Goal: Use online tool/utility

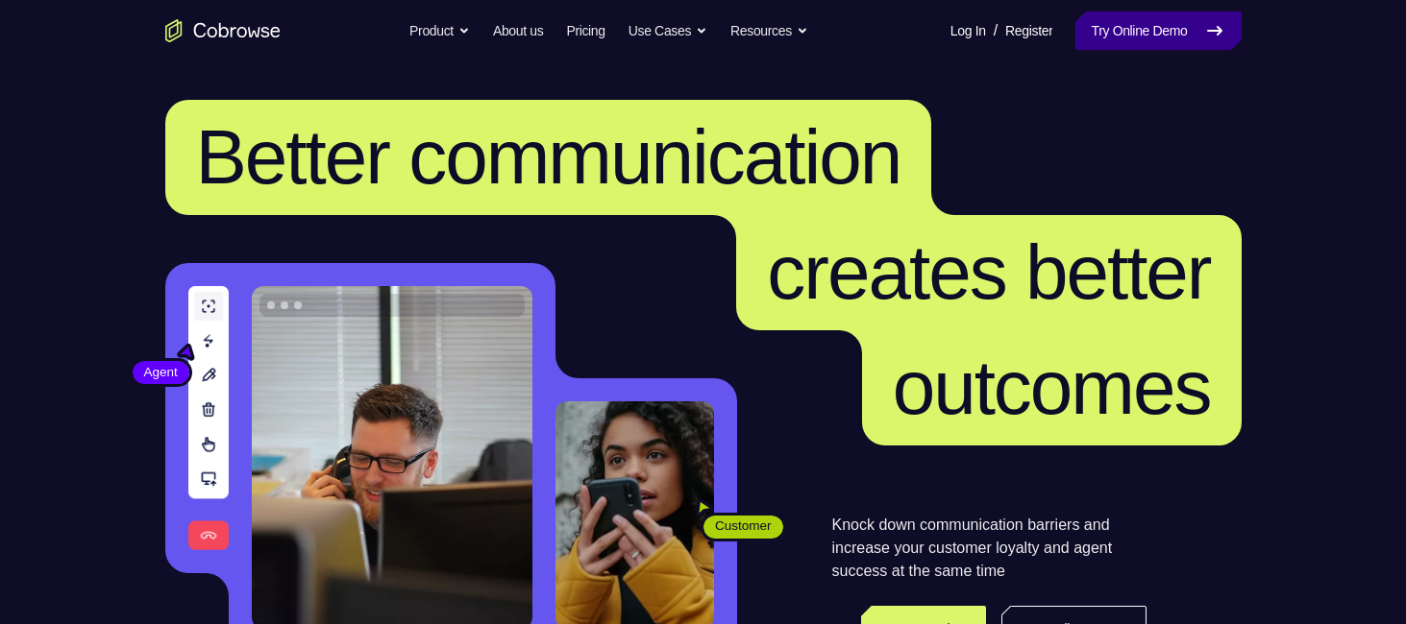
click at [1136, 37] on link "Try Online Demo" at bounding box center [1157, 31] width 165 height 38
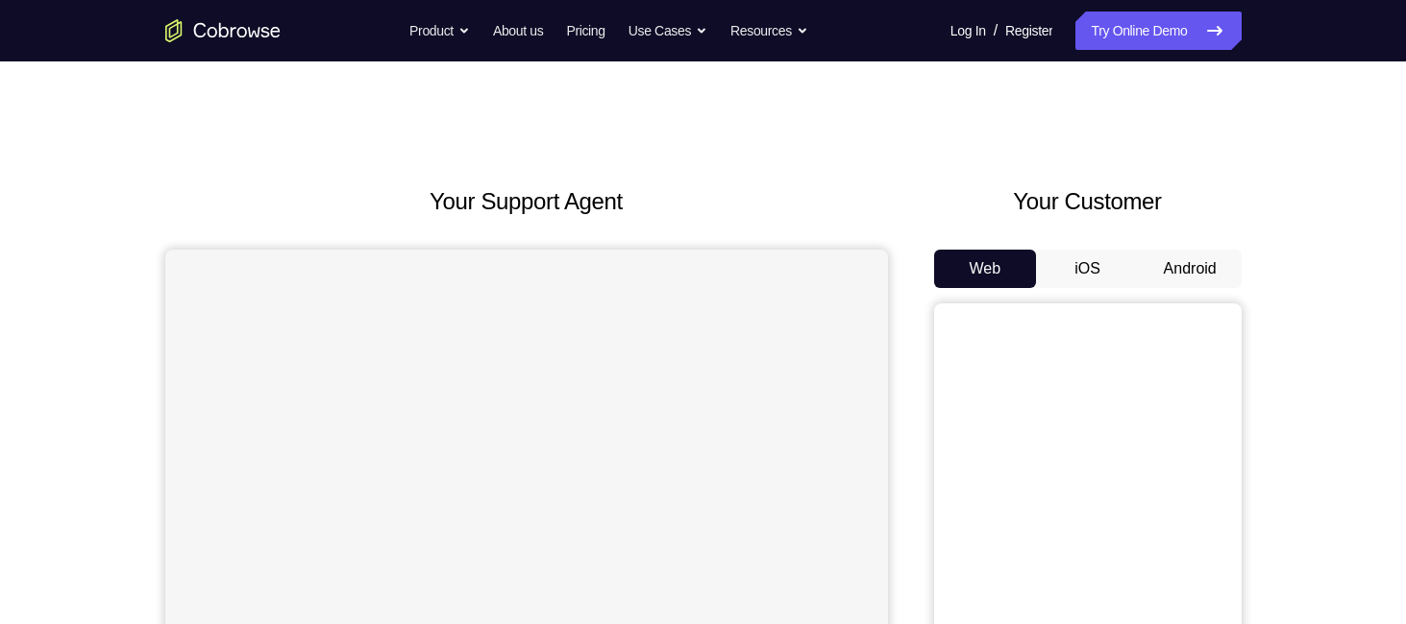
scroll to position [56, 0]
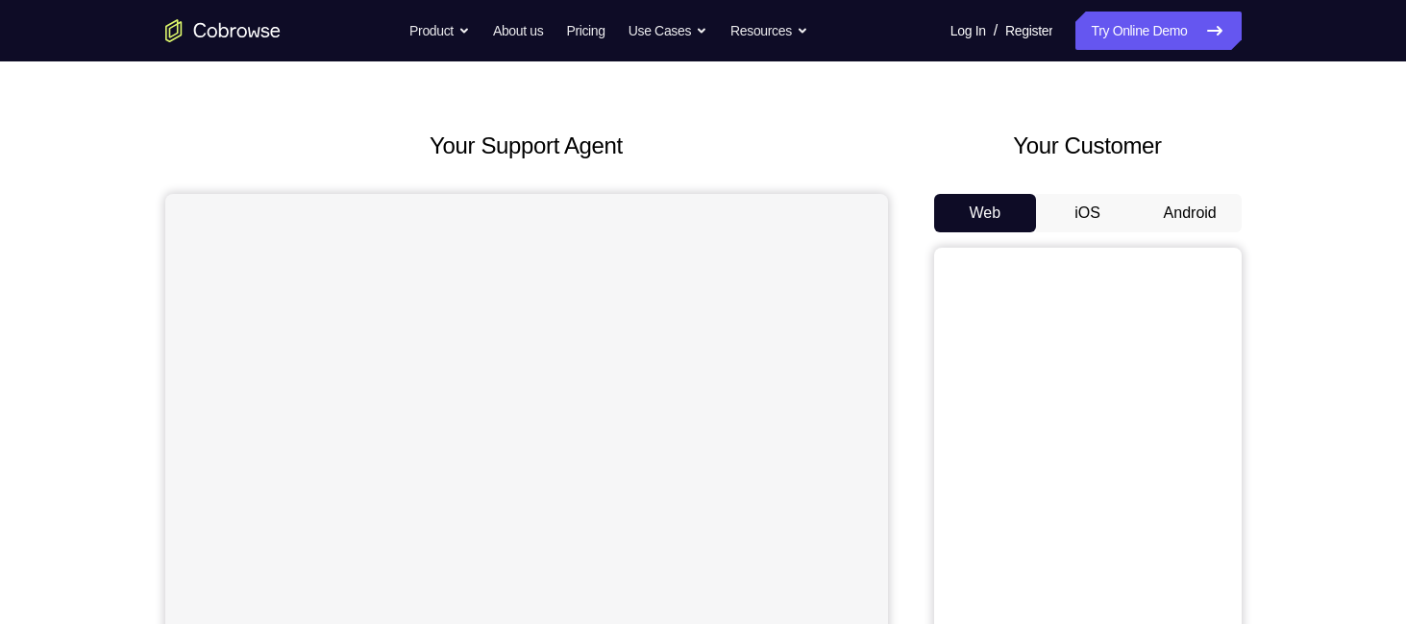
click at [1178, 223] on button "Android" at bounding box center [1189, 213] width 103 height 38
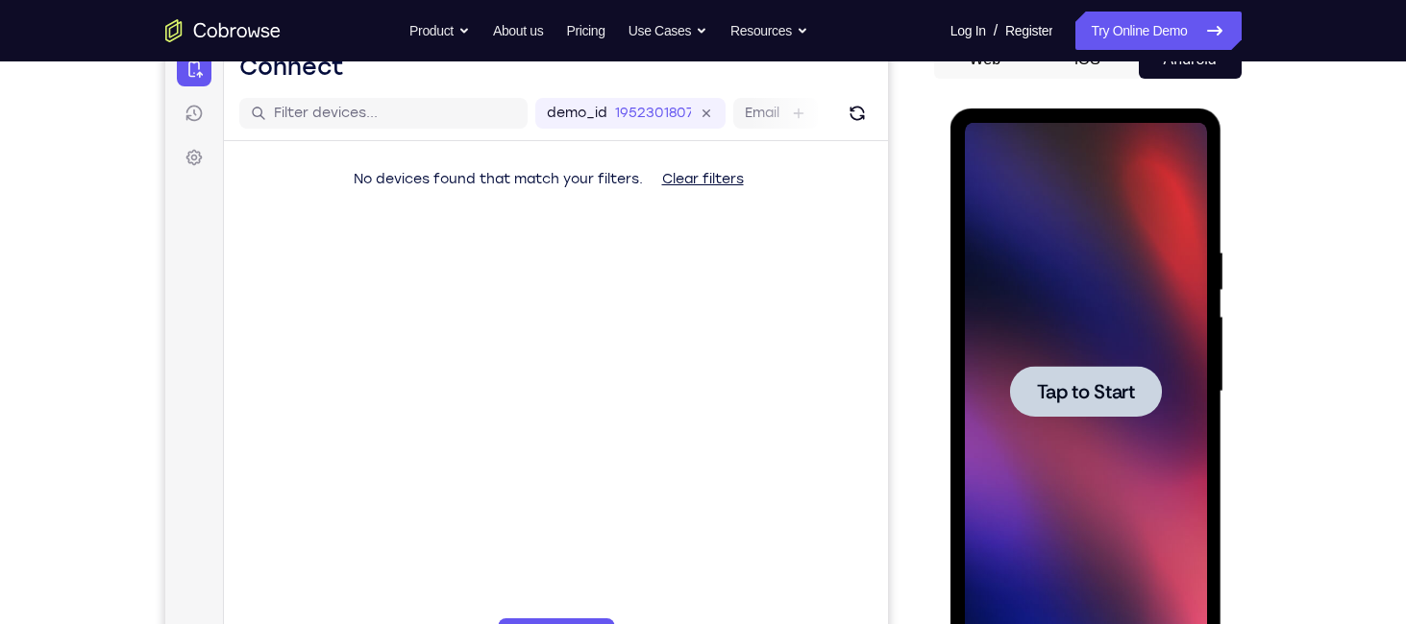
scroll to position [0, 0]
click at [1114, 402] on span "Tap to Start" at bounding box center [1086, 391] width 98 height 19
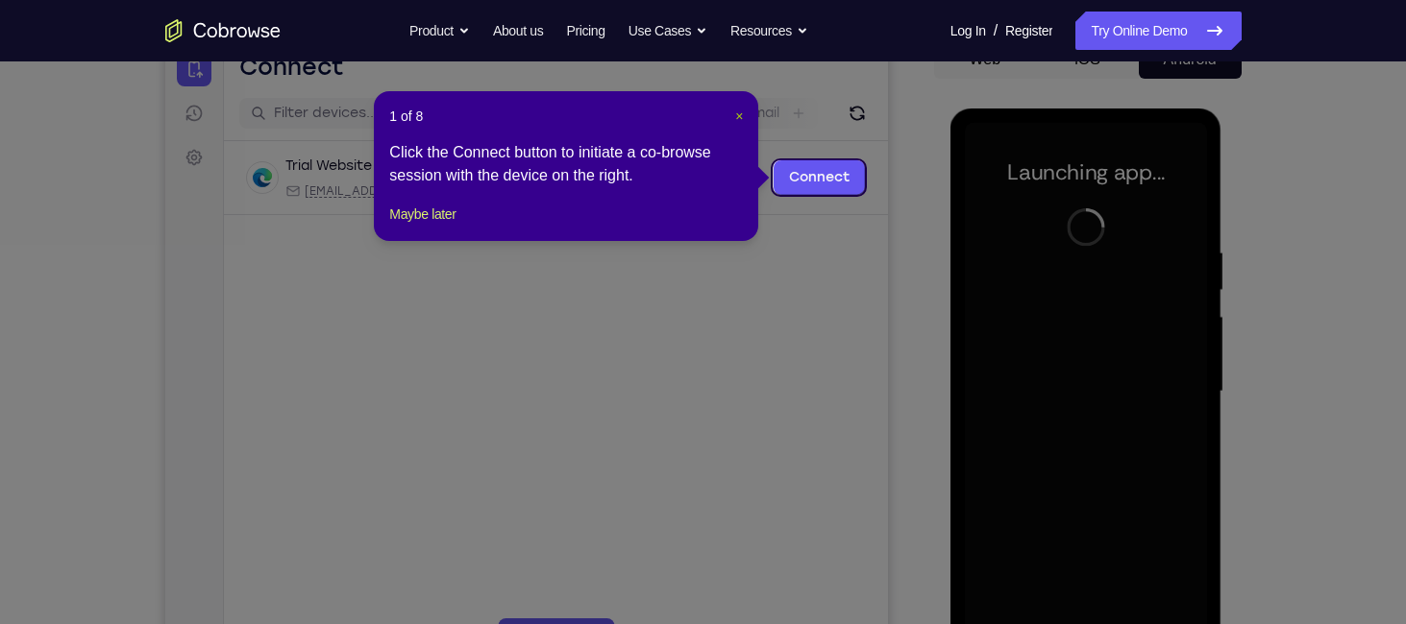
click at [736, 120] on span "×" at bounding box center [739, 116] width 8 height 15
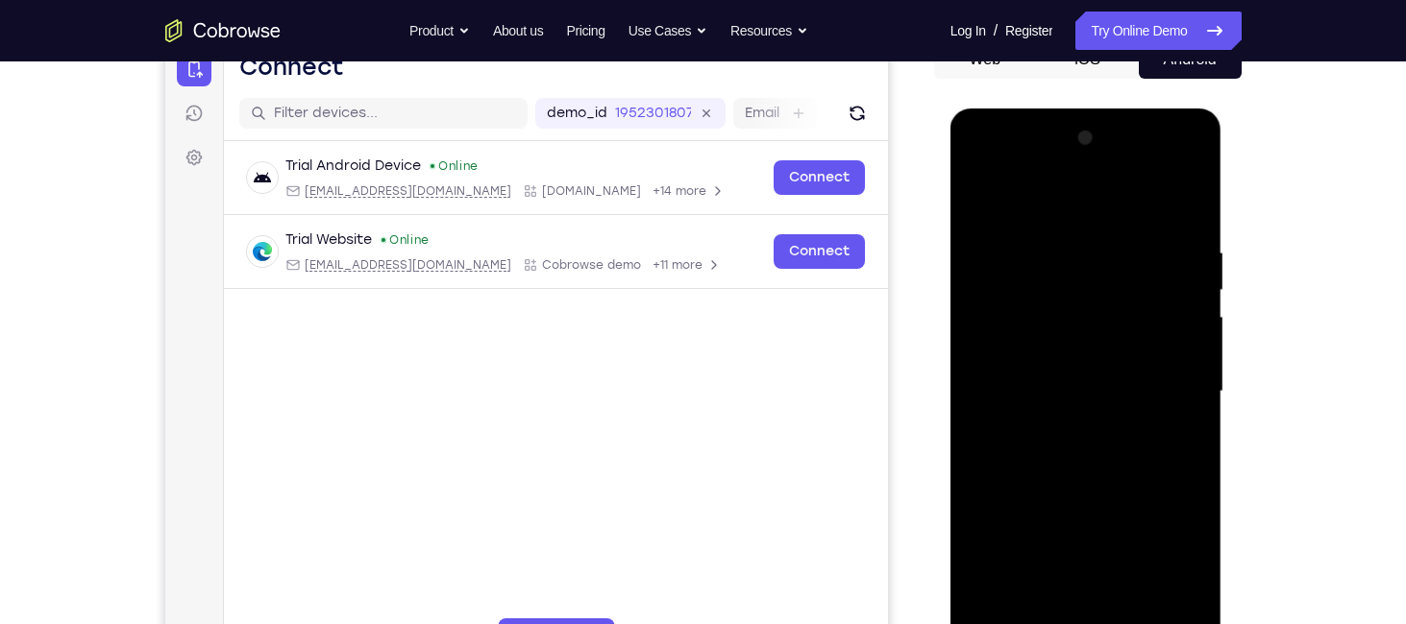
scroll to position [352, 0]
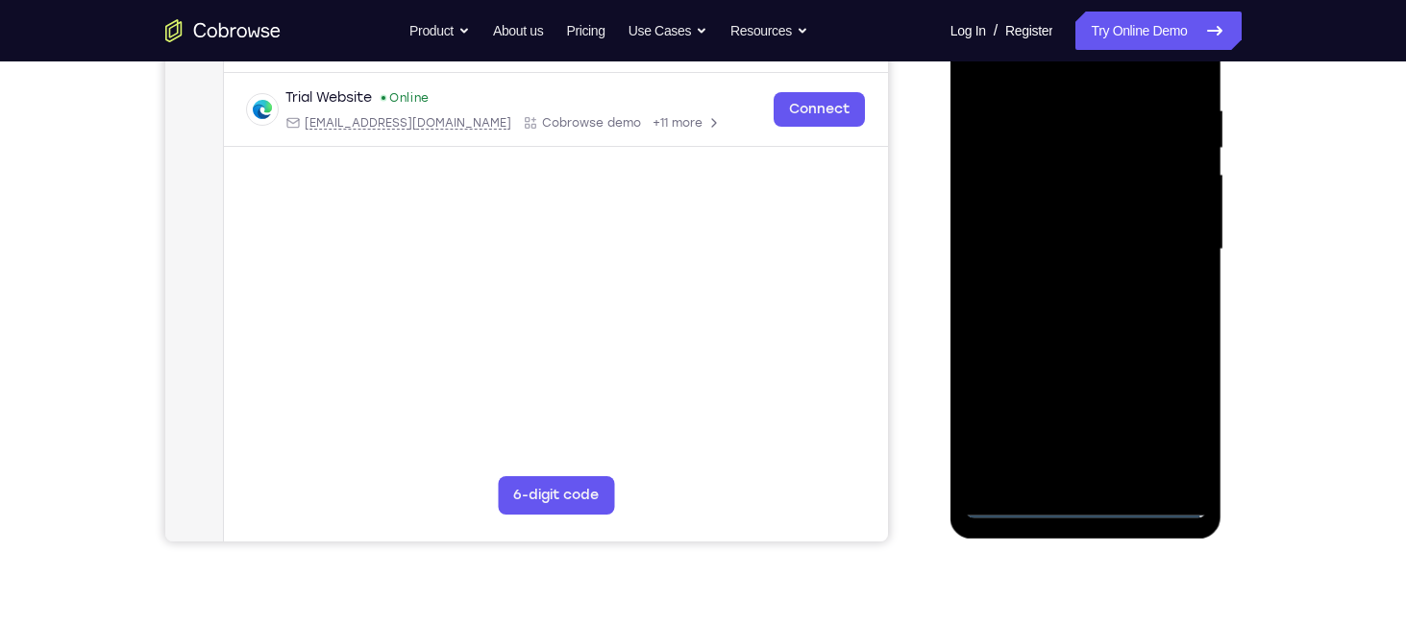
click at [1084, 501] on div at bounding box center [1086, 250] width 242 height 538
click at [1108, 472] on div at bounding box center [1086, 250] width 242 height 538
click at [1165, 427] on div at bounding box center [1086, 250] width 242 height 538
click at [1097, 500] on div at bounding box center [1086, 250] width 242 height 538
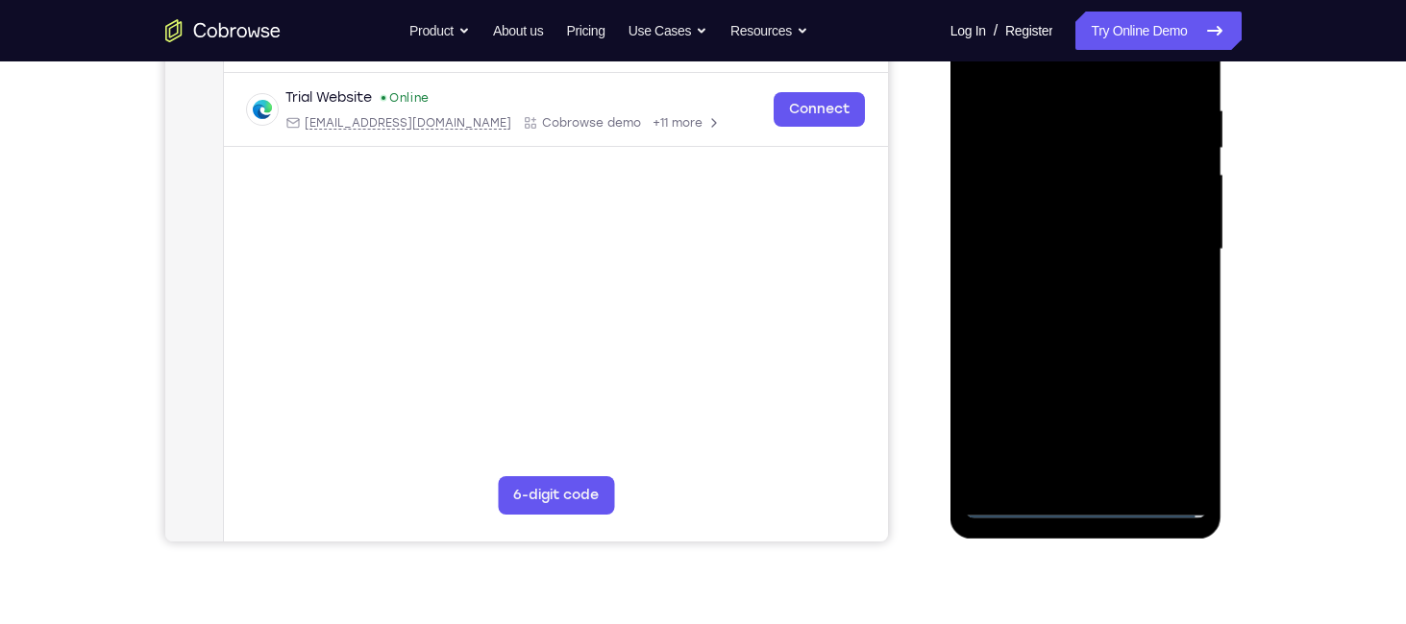
click at [1172, 429] on div at bounding box center [1086, 250] width 242 height 538
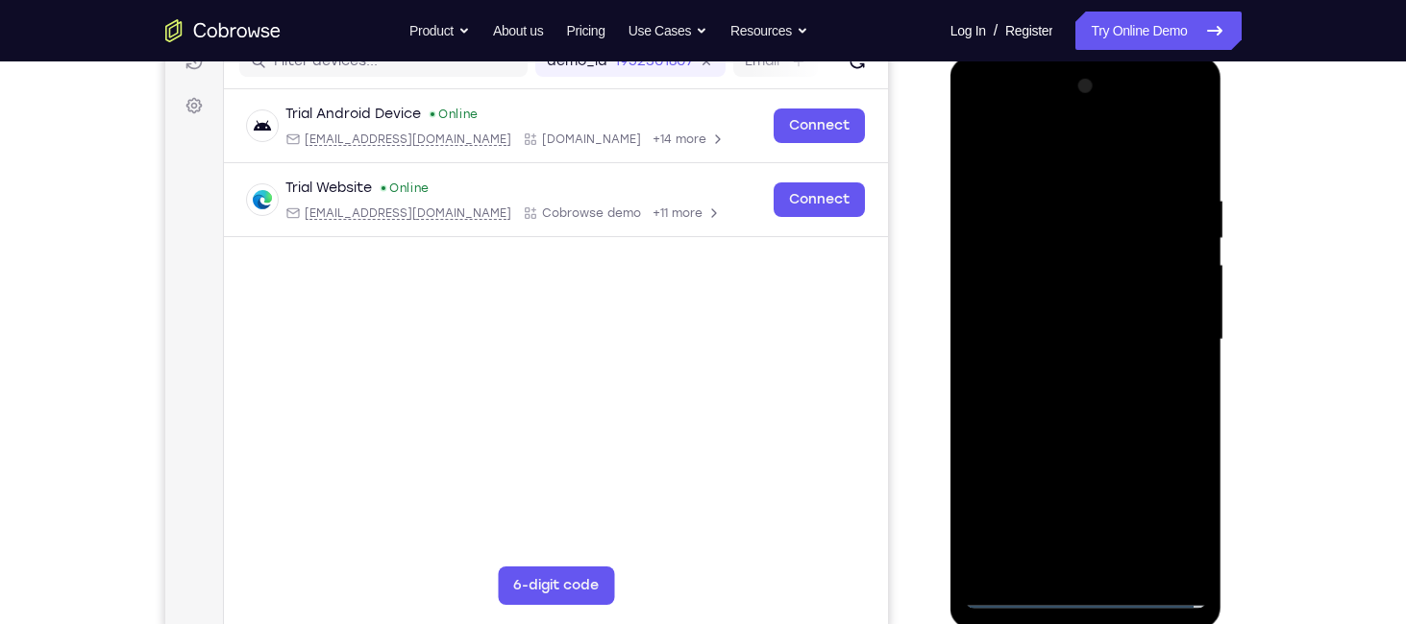
scroll to position [263, 0]
click at [1079, 154] on div at bounding box center [1086, 338] width 242 height 538
click at [1172, 334] on div at bounding box center [1086, 338] width 242 height 538
click at [1085, 350] on div at bounding box center [1086, 338] width 242 height 538
click at [1062, 377] on div at bounding box center [1086, 338] width 242 height 538
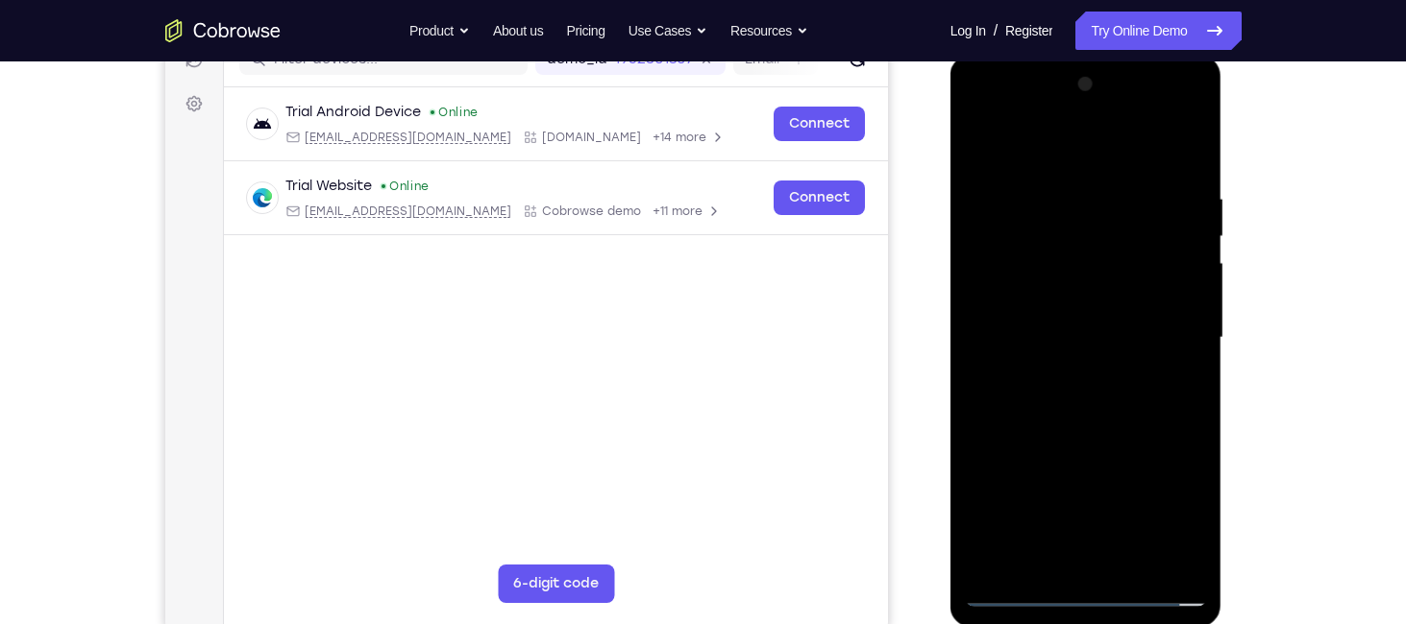
click at [1025, 303] on div at bounding box center [1086, 338] width 242 height 538
click at [1032, 299] on div at bounding box center [1086, 338] width 242 height 538
click at [1034, 333] on div at bounding box center [1086, 338] width 242 height 538
click at [1022, 337] on div at bounding box center [1086, 338] width 242 height 538
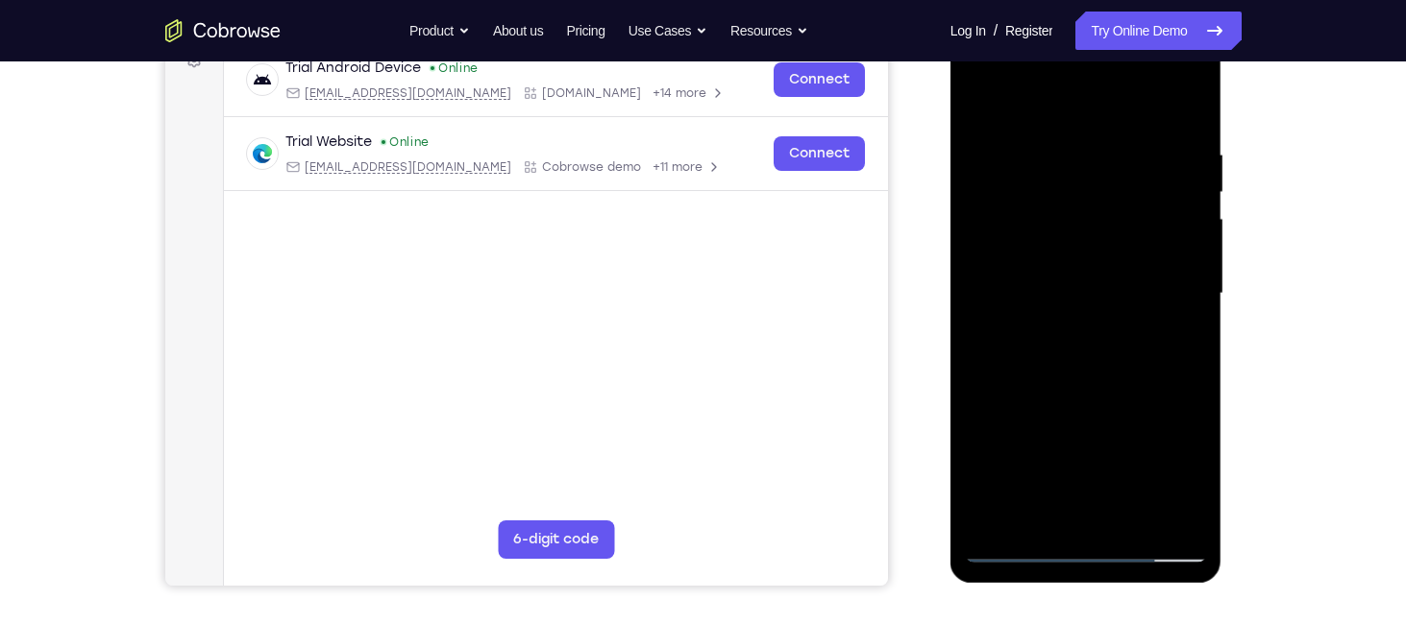
scroll to position [307, 0]
click at [1087, 473] on div at bounding box center [1086, 294] width 242 height 538
click at [1151, 361] on div at bounding box center [1086, 294] width 242 height 538
click at [1151, 483] on div at bounding box center [1086, 294] width 242 height 538
click at [1134, 369] on div at bounding box center [1086, 294] width 242 height 538
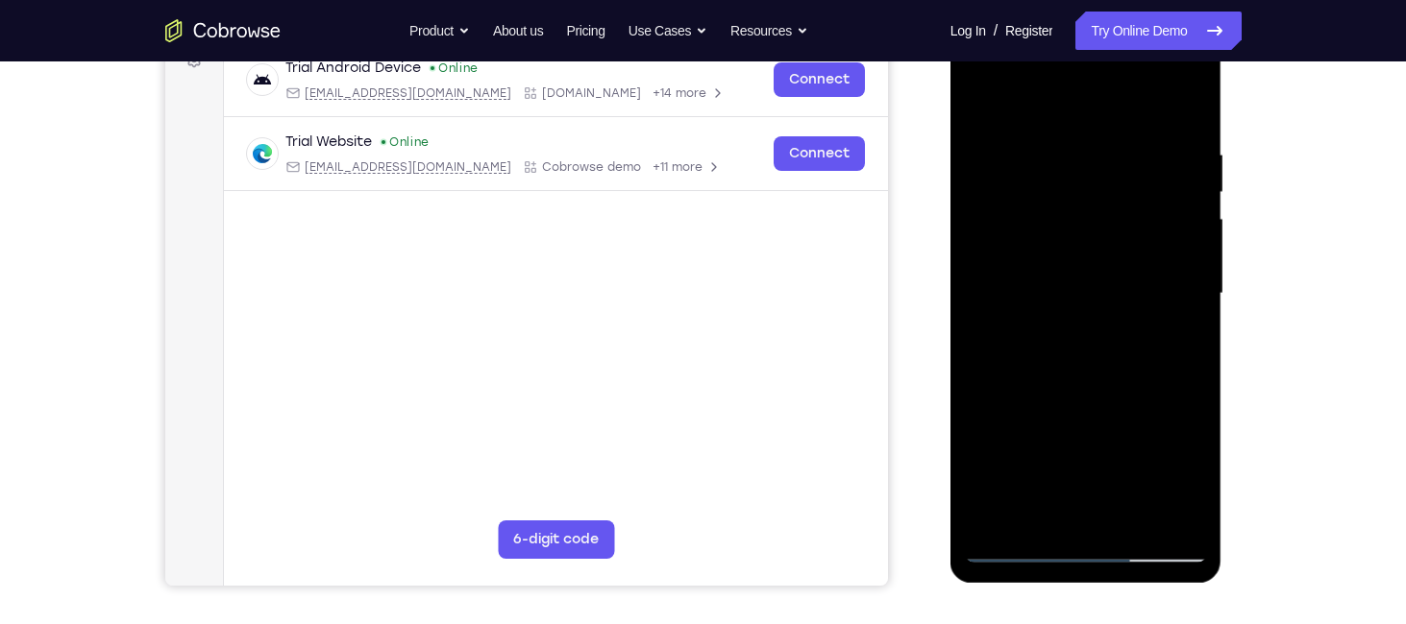
click at [1137, 521] on div at bounding box center [1086, 294] width 242 height 538
click at [1076, 452] on div at bounding box center [1086, 294] width 242 height 538
click at [1041, 445] on div at bounding box center [1086, 294] width 242 height 538
click at [1027, 439] on div at bounding box center [1086, 294] width 242 height 538
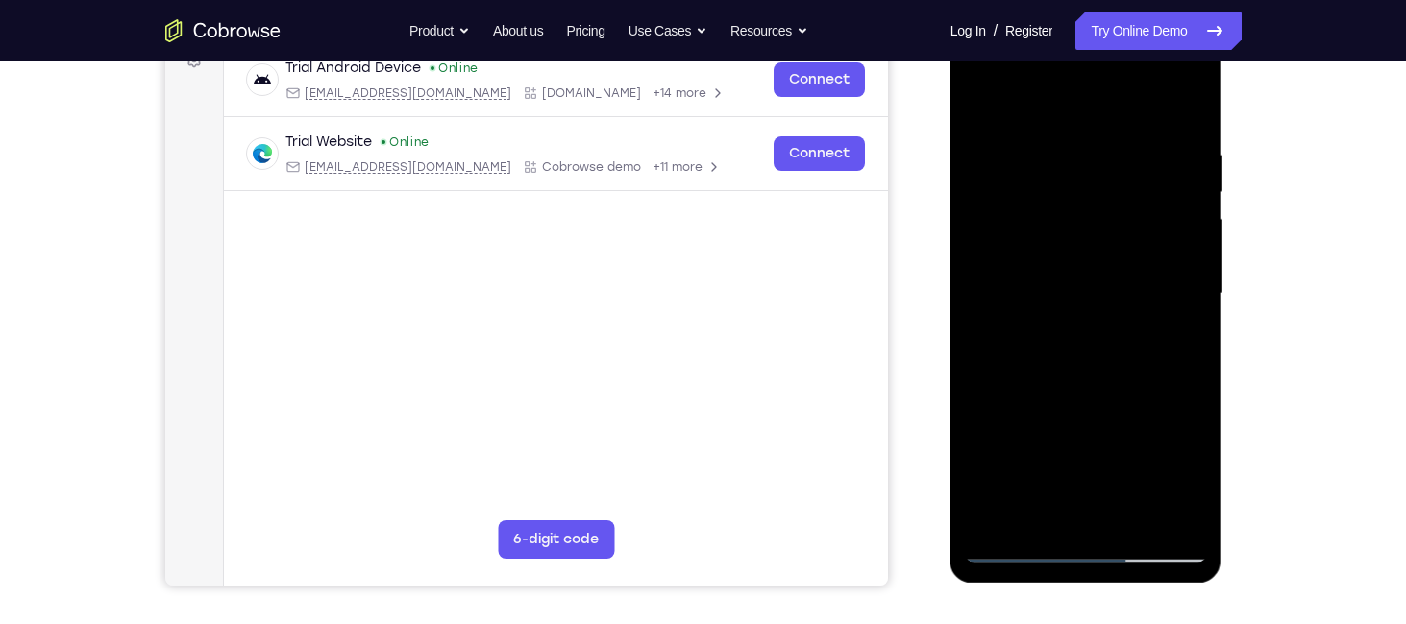
click at [1019, 399] on div at bounding box center [1086, 294] width 242 height 538
click at [1071, 392] on div at bounding box center [1086, 294] width 242 height 538
click at [1143, 520] on div at bounding box center [1086, 294] width 242 height 538
click at [1041, 478] on div at bounding box center [1086, 294] width 242 height 538
click at [1088, 285] on div at bounding box center [1086, 294] width 242 height 538
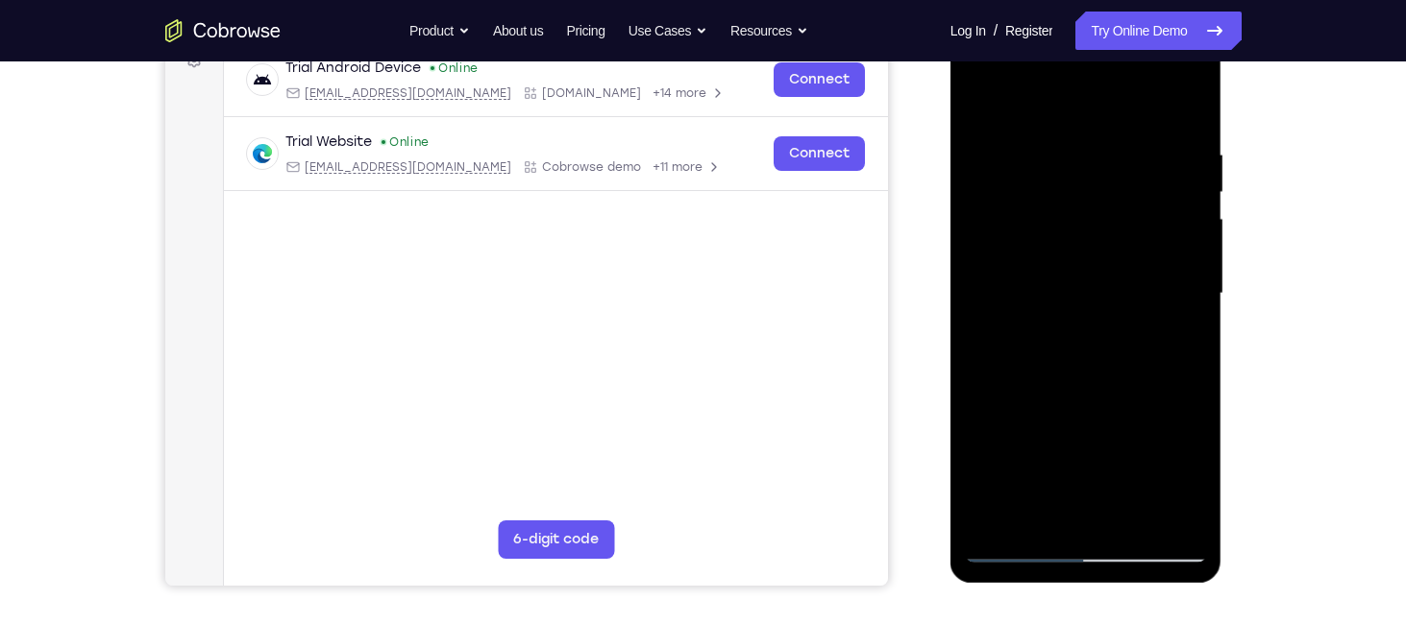
click at [1085, 354] on div at bounding box center [1086, 294] width 242 height 538
click at [1239, 297] on div at bounding box center [1087, 291] width 307 height 591
click at [1191, 516] on div at bounding box center [1086, 294] width 242 height 538
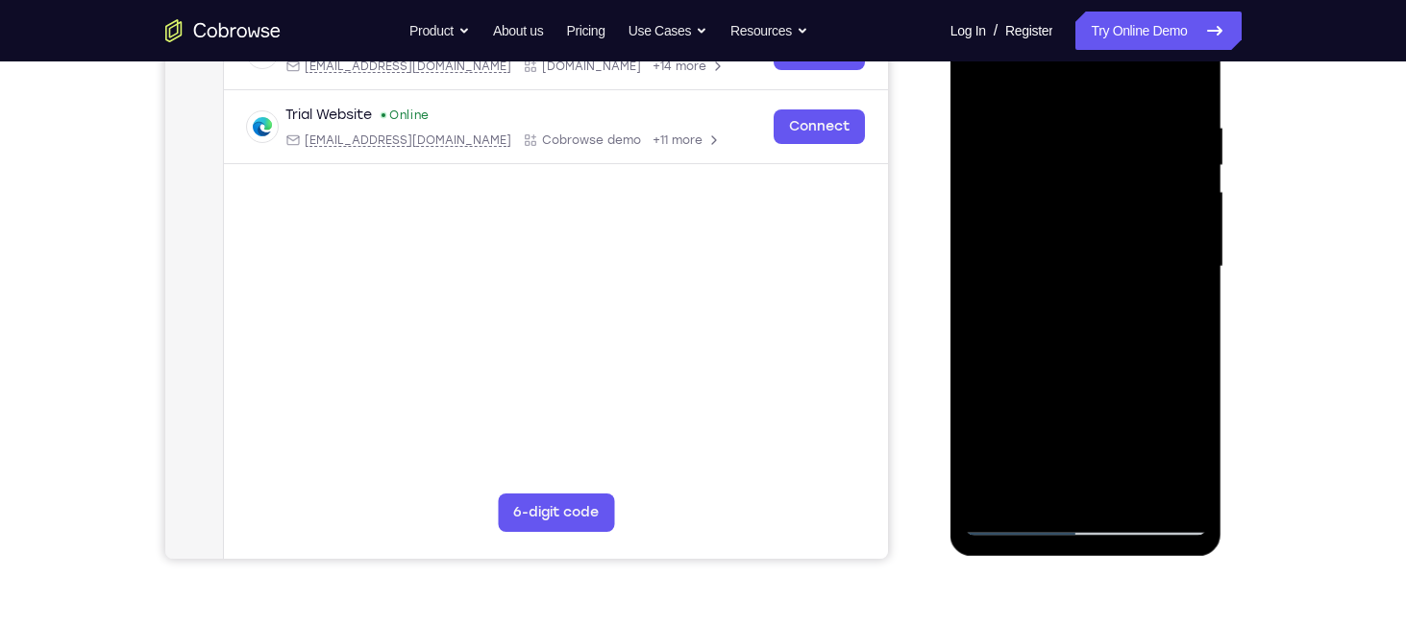
click at [1090, 330] on div at bounding box center [1086, 267] width 242 height 538
click at [1056, 303] on div at bounding box center [1086, 267] width 242 height 538
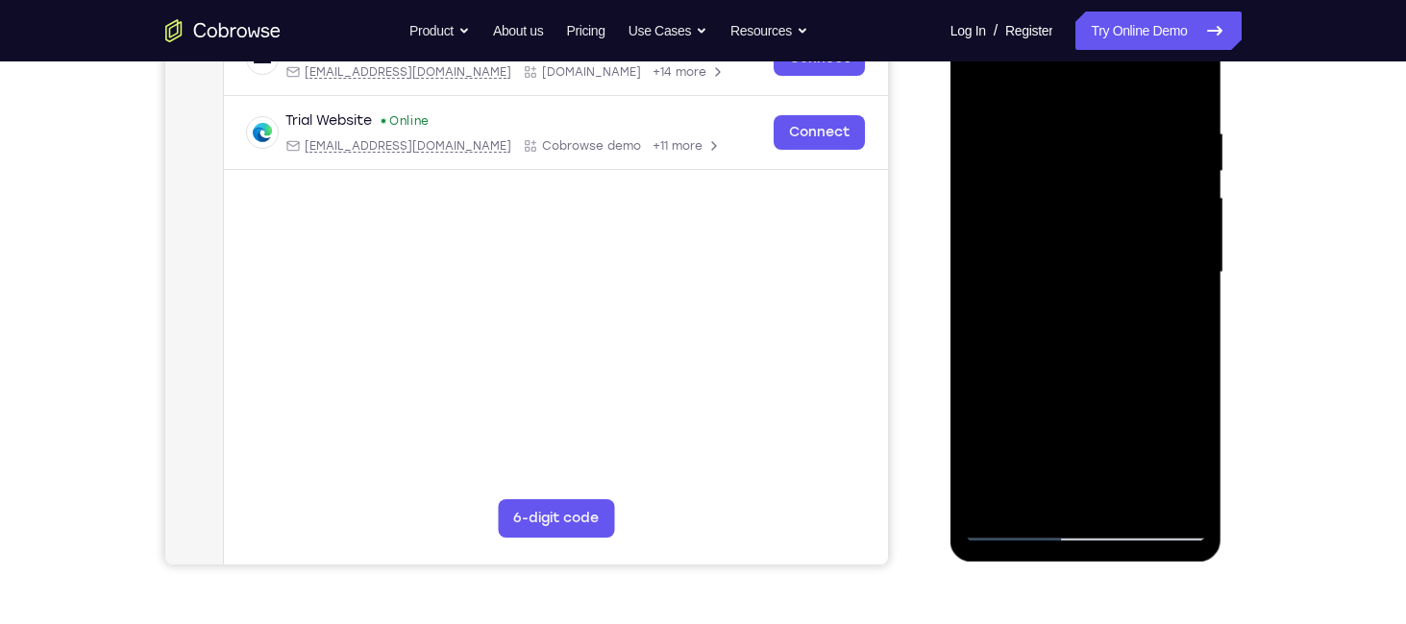
scroll to position [263, 0]
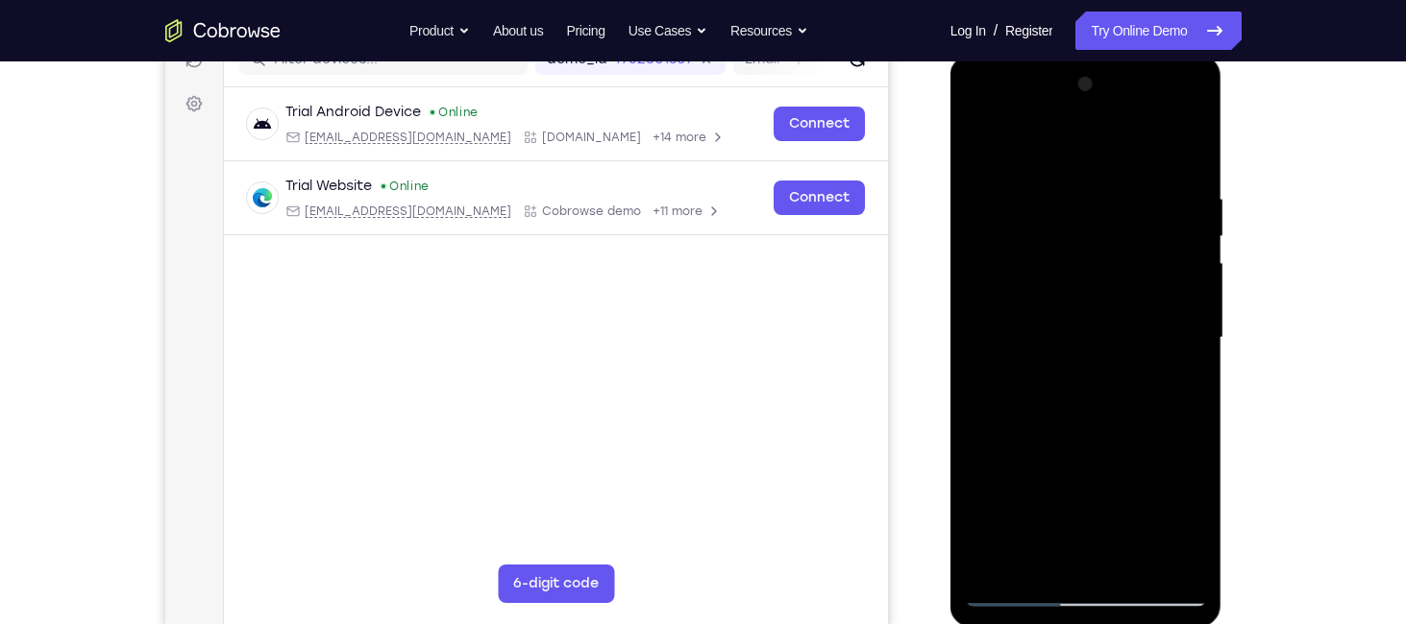
click at [1189, 159] on div at bounding box center [1086, 338] width 242 height 538
click at [1192, 143] on div at bounding box center [1086, 338] width 242 height 538
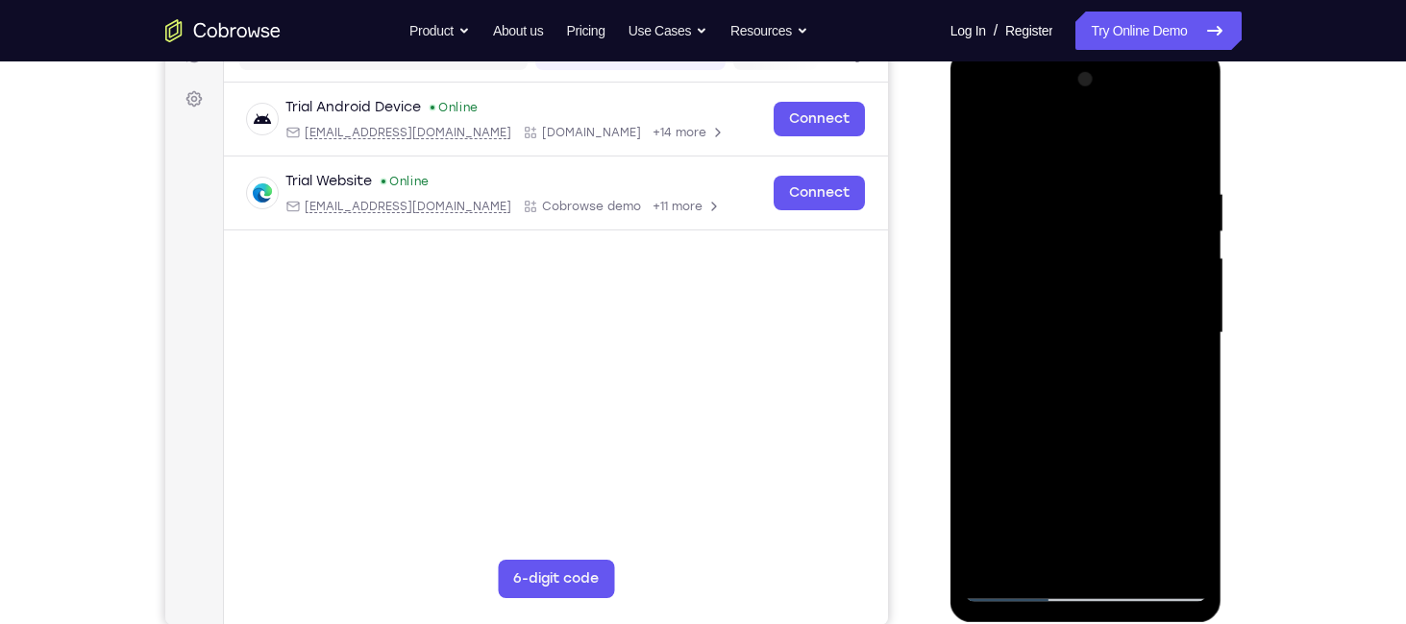
scroll to position [265, 0]
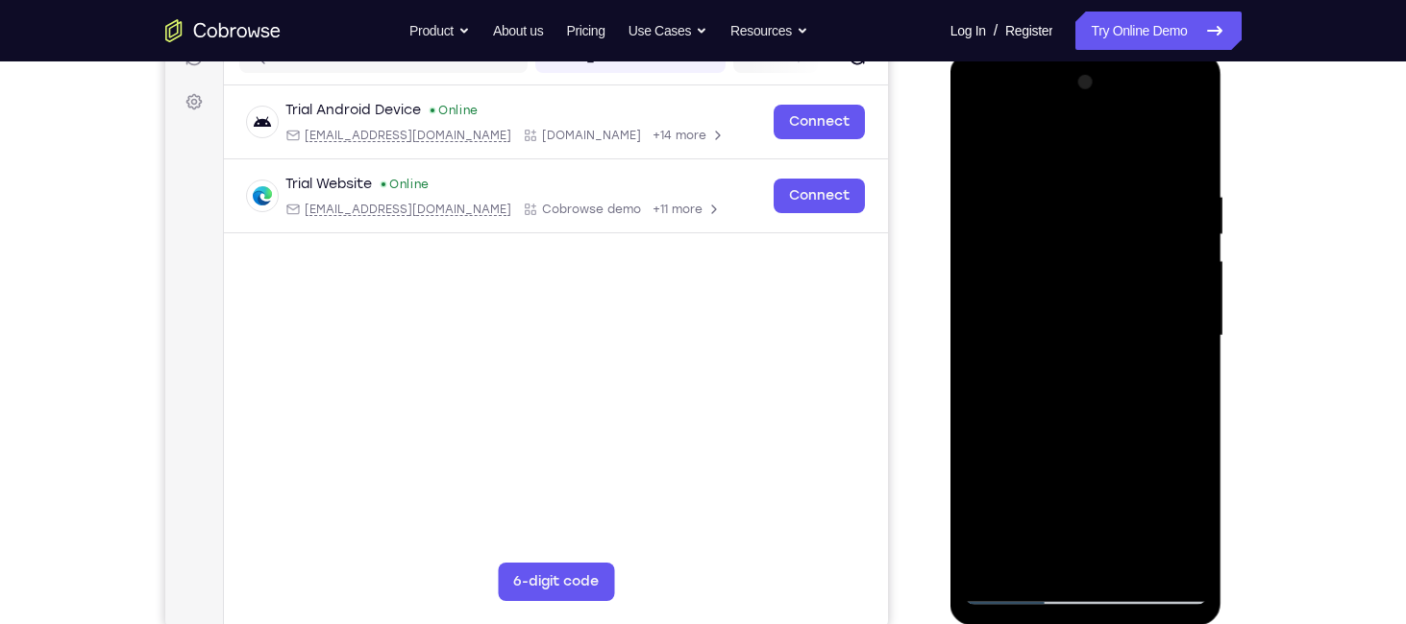
click at [1061, 367] on div at bounding box center [1086, 336] width 242 height 538
click at [1023, 367] on div at bounding box center [1086, 336] width 242 height 538
click at [977, 137] on div at bounding box center [1086, 336] width 242 height 538
click at [1067, 370] on div at bounding box center [1086, 336] width 242 height 538
click at [1028, 362] on div at bounding box center [1086, 336] width 242 height 538
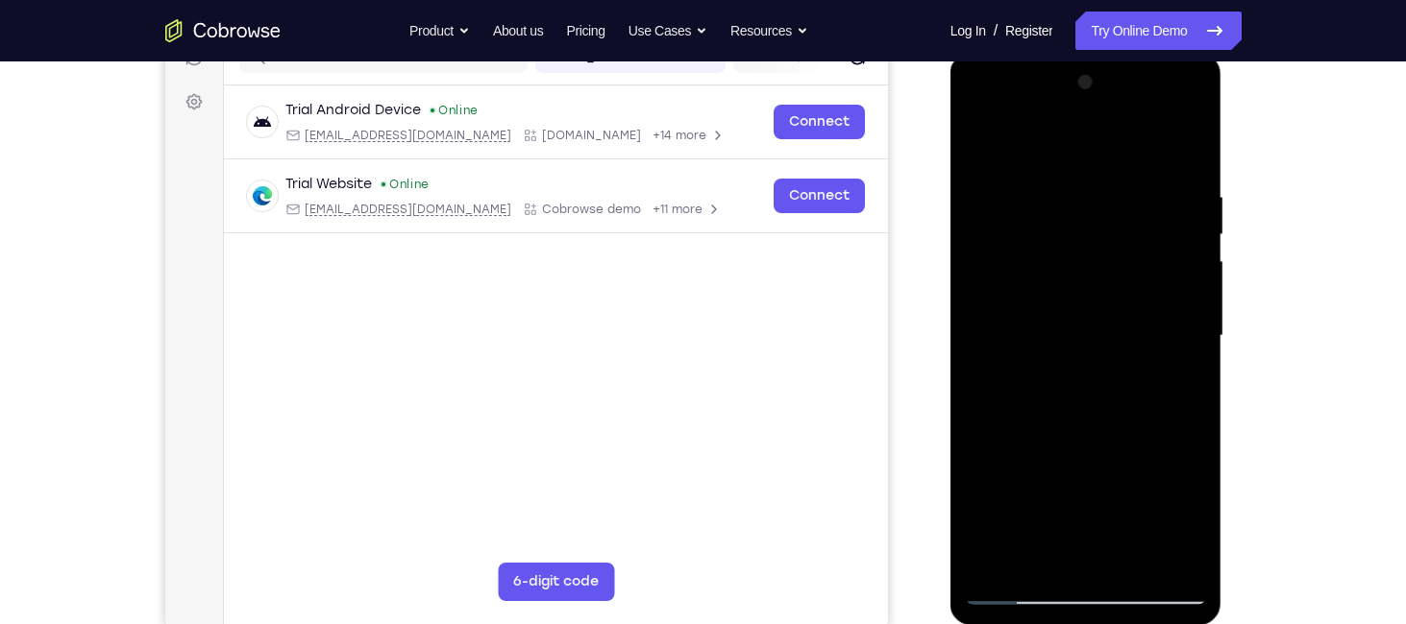
click at [1010, 192] on div at bounding box center [1086, 336] width 242 height 538
click at [1068, 195] on div at bounding box center [1086, 336] width 242 height 538
click at [981, 143] on div at bounding box center [1086, 336] width 242 height 538
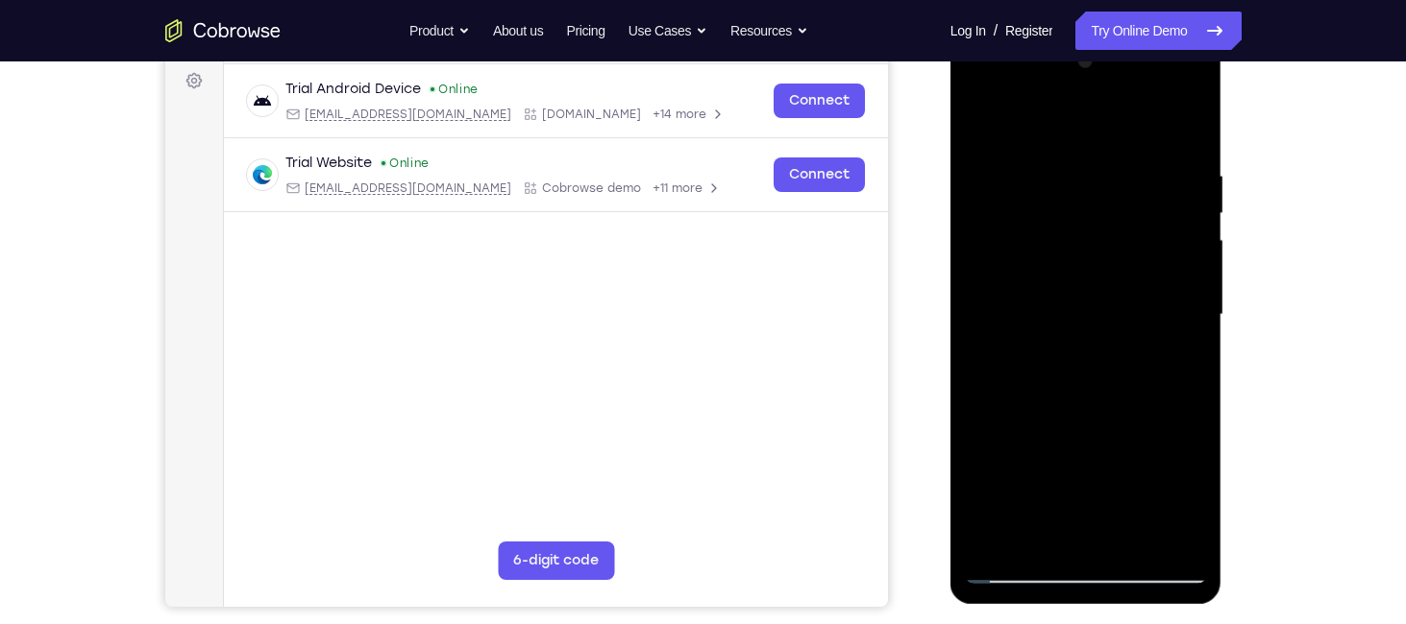
scroll to position [285, 0]
click at [1194, 518] on div at bounding box center [1086, 316] width 242 height 538
click at [1122, 468] on div at bounding box center [1086, 316] width 242 height 538
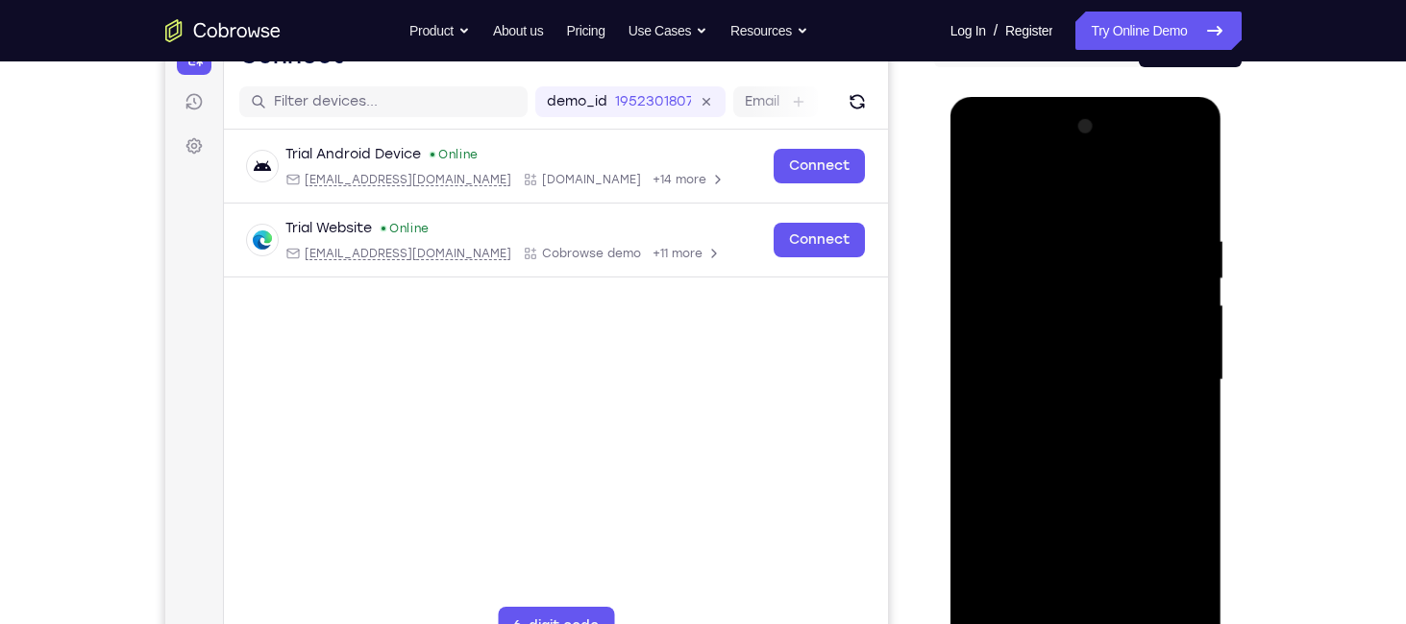
scroll to position [200, 0]
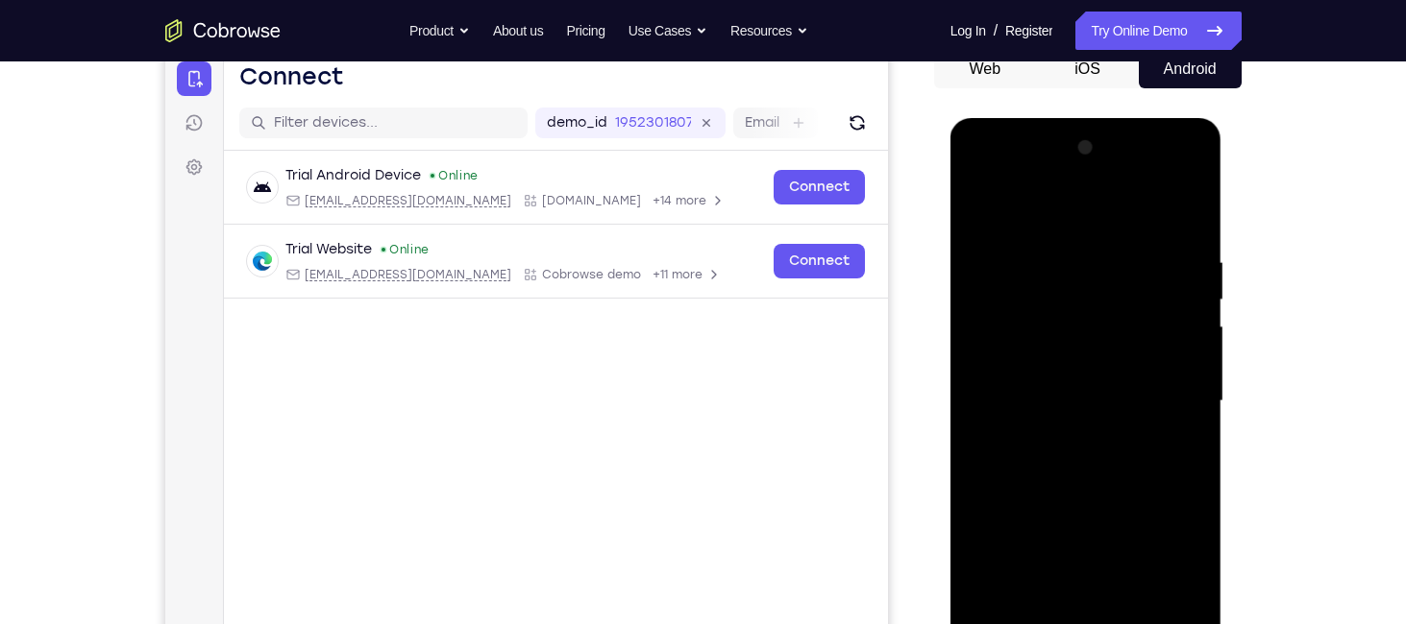
drag, startPoint x: 1165, startPoint y: 430, endPoint x: 1157, endPoint y: 364, distance: 66.9
click at [1157, 364] on div at bounding box center [1086, 402] width 242 height 538
drag, startPoint x: 1163, startPoint y: 489, endPoint x: 1160, endPoint y: 360, distance: 128.8
click at [1160, 360] on div at bounding box center [1086, 402] width 242 height 538
drag, startPoint x: 1160, startPoint y: 418, endPoint x: 1163, endPoint y: 303, distance: 115.4
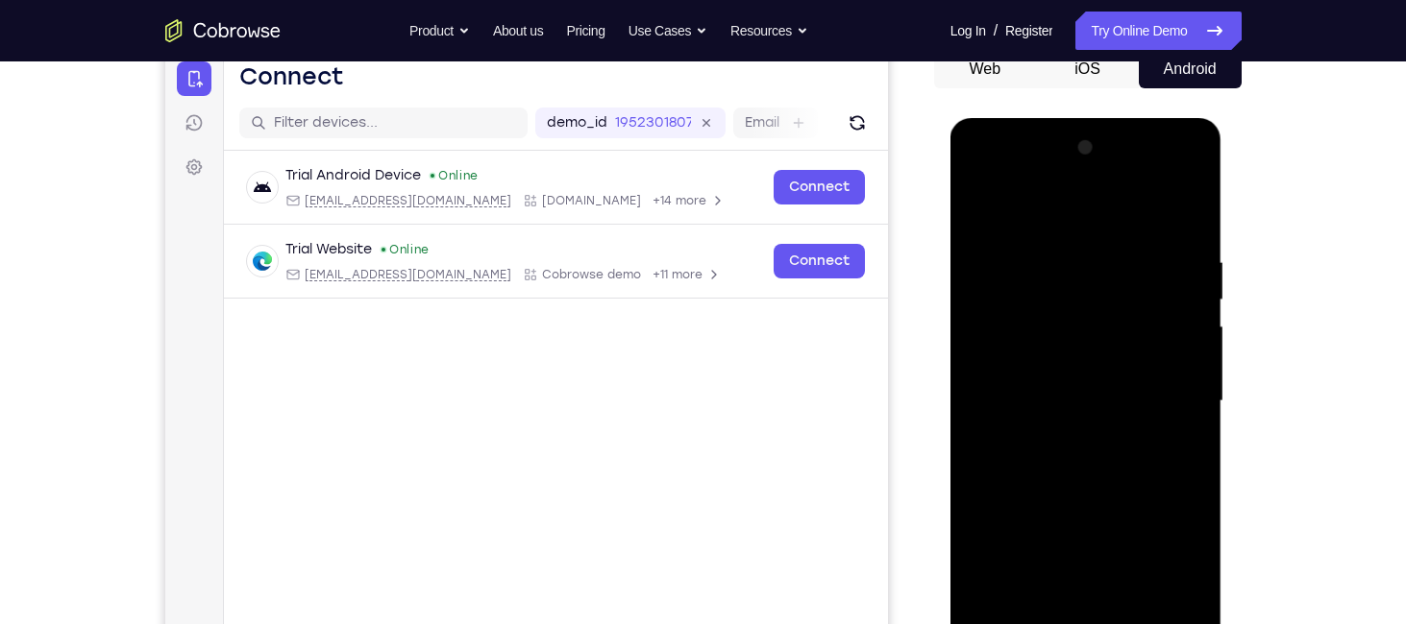
click at [1163, 303] on div at bounding box center [1086, 402] width 242 height 538
drag, startPoint x: 1164, startPoint y: 436, endPoint x: 1155, endPoint y: 353, distance: 84.1
click at [1155, 353] on div at bounding box center [1086, 402] width 242 height 538
drag, startPoint x: 1157, startPoint y: 415, endPoint x: 1153, endPoint y: 568, distance: 152.8
click at [1153, 568] on div at bounding box center [1086, 402] width 242 height 538
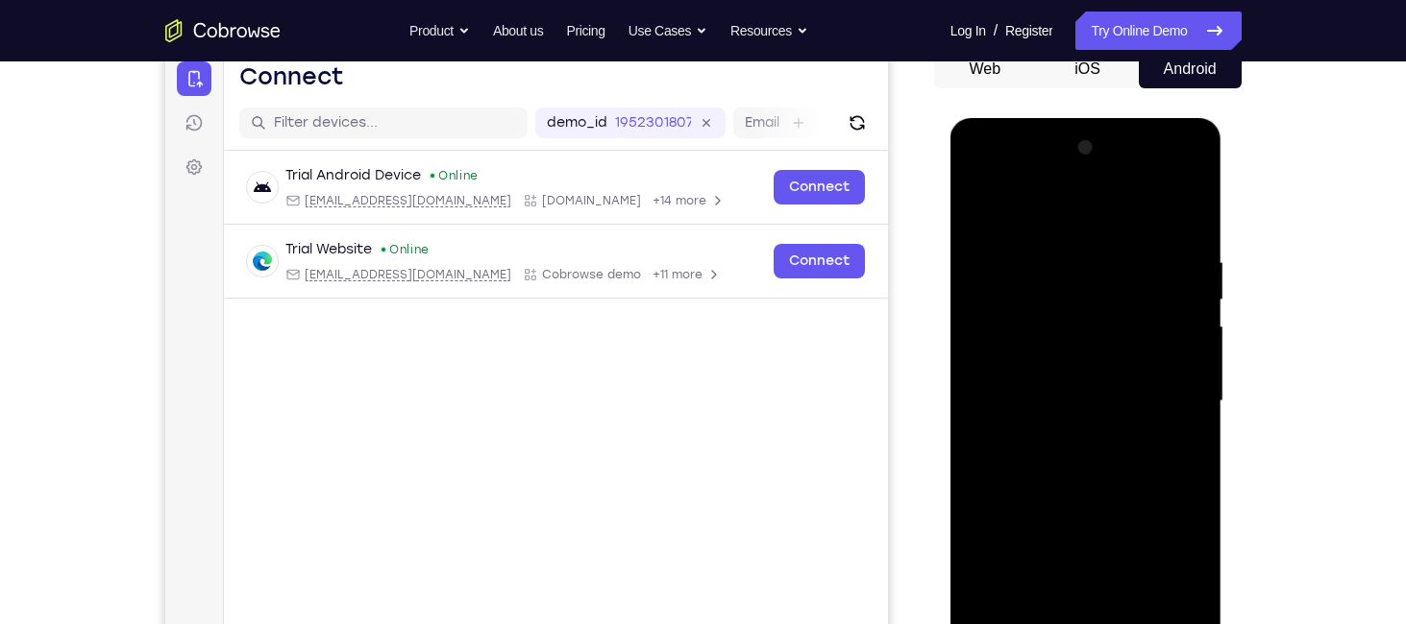
drag, startPoint x: 1149, startPoint y: 299, endPoint x: 1161, endPoint y: 415, distance: 116.8
click at [1161, 415] on div at bounding box center [1086, 402] width 242 height 538
click at [1041, 398] on div at bounding box center [1086, 402] width 242 height 538
click at [1104, 398] on span "Tap to Start" at bounding box center [1086, 401] width 98 height 19
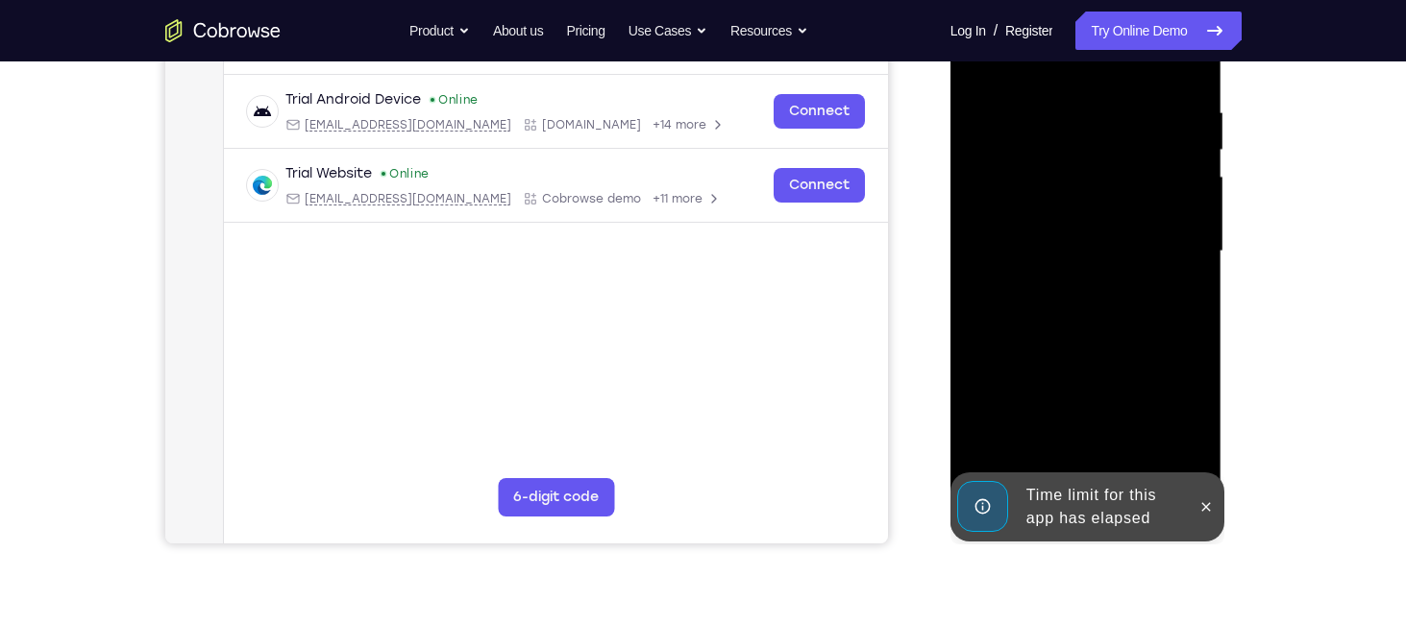
scroll to position [354, 0]
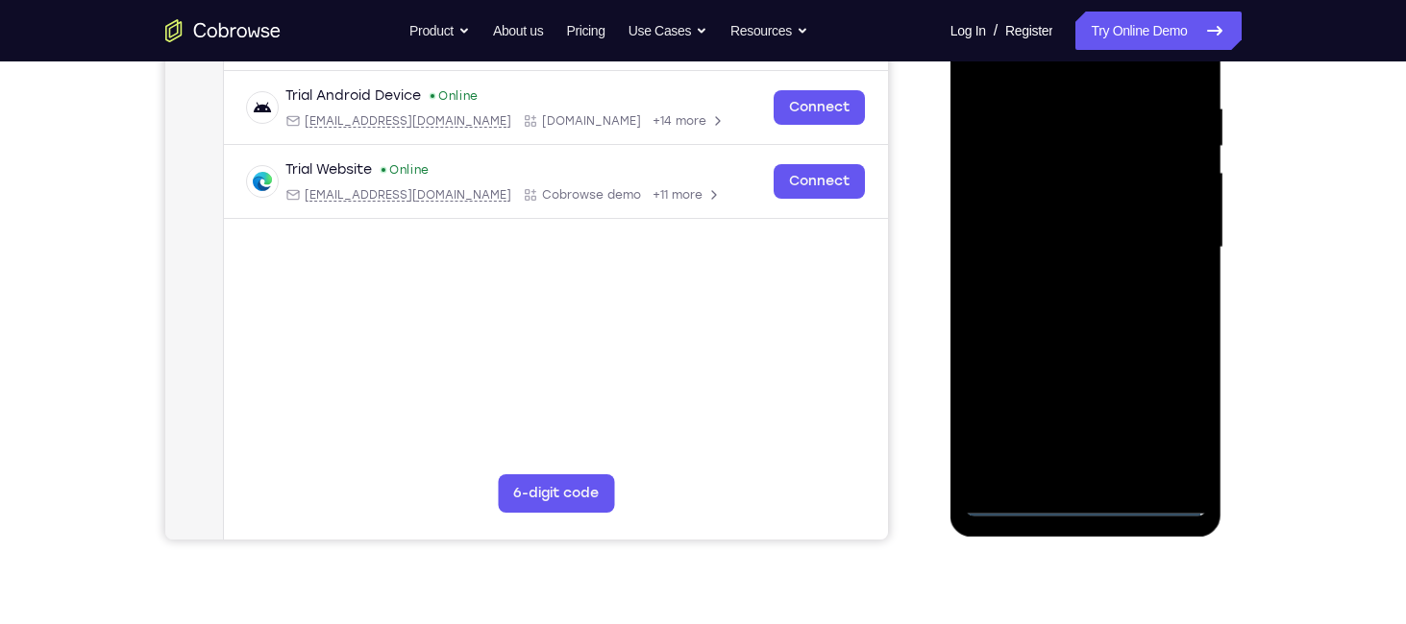
click at [1097, 507] on div at bounding box center [1086, 248] width 242 height 538
click at [1171, 417] on div at bounding box center [1086, 248] width 242 height 538
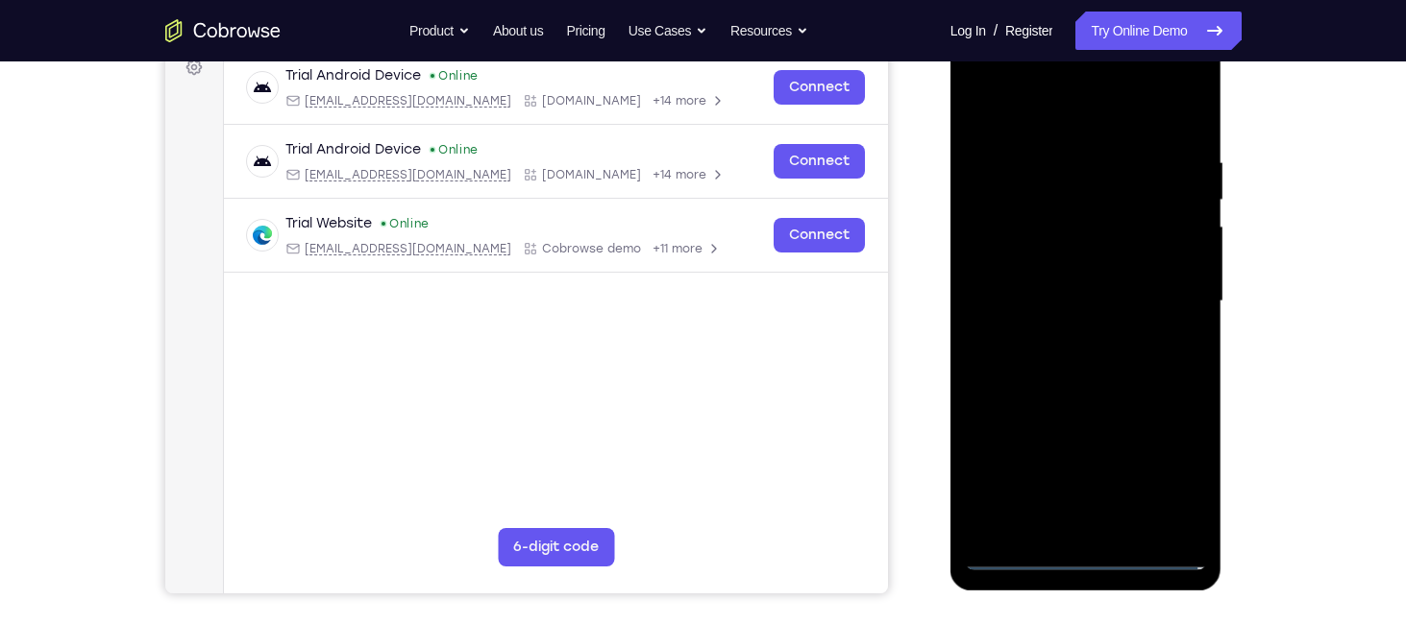
scroll to position [245, 0]
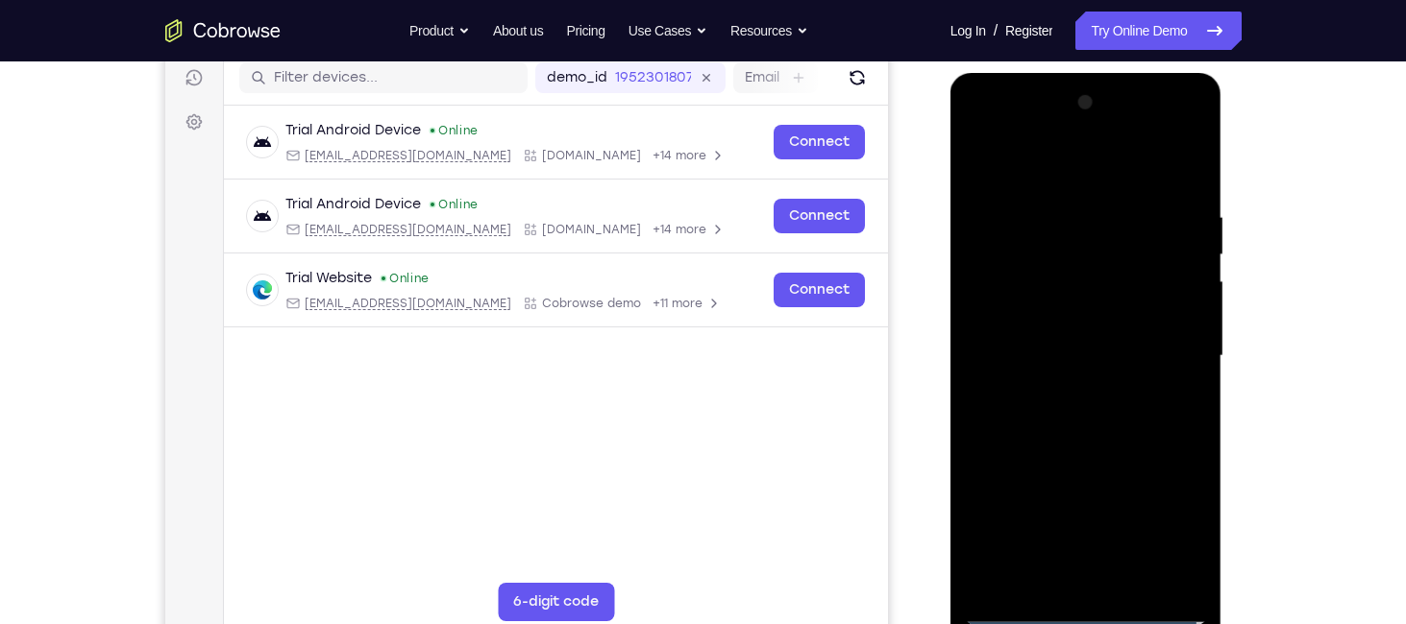
click at [1090, 179] on div at bounding box center [1086, 356] width 242 height 538
click at [1162, 344] on div at bounding box center [1086, 356] width 242 height 538
click at [1080, 544] on div at bounding box center [1086, 356] width 242 height 538
click at [1093, 550] on div at bounding box center [1086, 356] width 242 height 538
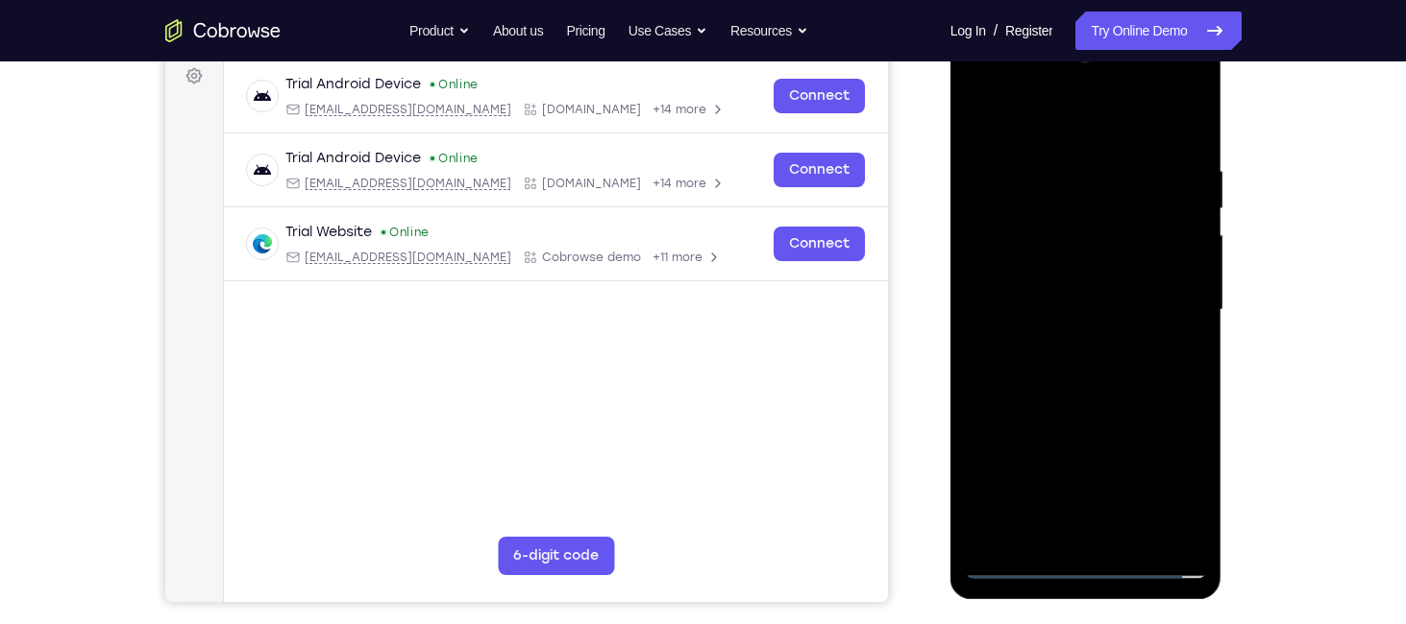
click at [1105, 541] on div at bounding box center [1086, 310] width 242 height 538
click at [1047, 304] on div at bounding box center [1086, 310] width 242 height 538
click at [1022, 277] on div at bounding box center [1086, 310] width 242 height 538
click at [1061, 306] on div at bounding box center [1086, 310] width 242 height 538
click at [1132, 385] on div at bounding box center [1086, 310] width 242 height 538
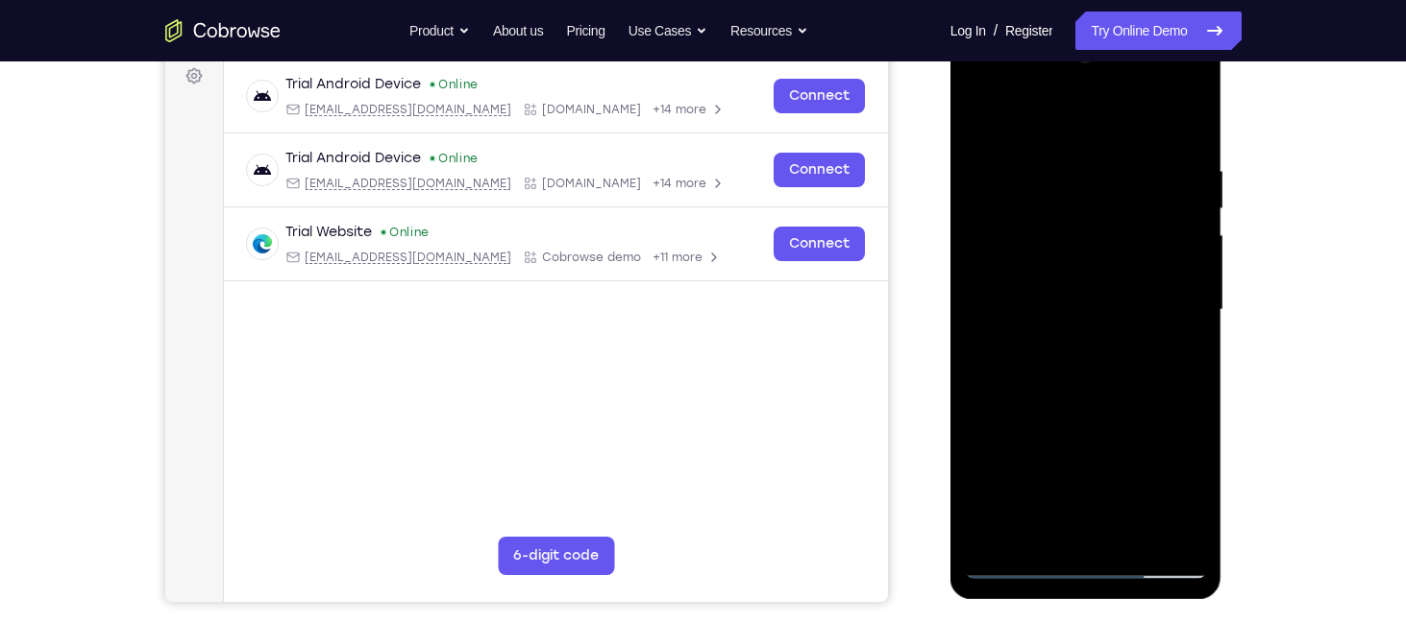
scroll to position [315, 0]
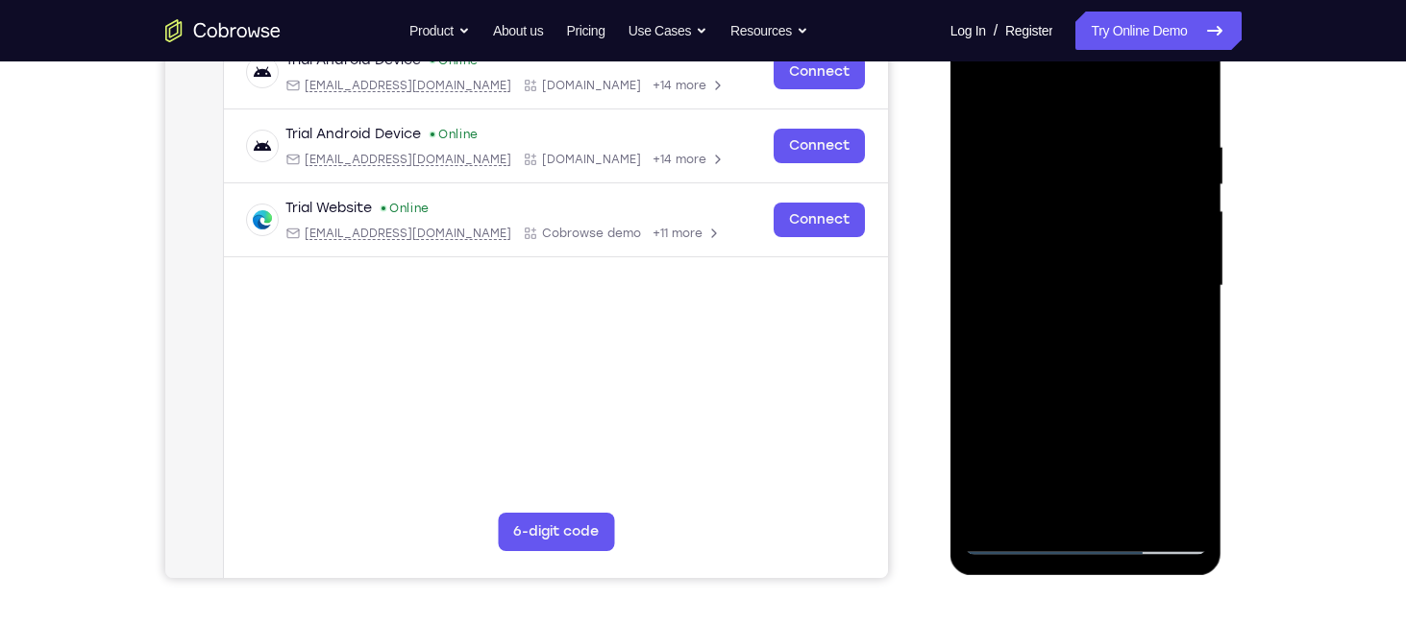
drag, startPoint x: 1091, startPoint y: 347, endPoint x: 1084, endPoint y: 313, distance: 34.5
click at [1084, 313] on div at bounding box center [1086, 286] width 242 height 538
click at [1191, 481] on div at bounding box center [1086, 286] width 242 height 538
drag, startPoint x: 1131, startPoint y: 412, endPoint x: 1127, endPoint y: 376, distance: 36.7
click at [1127, 376] on div at bounding box center [1086, 286] width 242 height 538
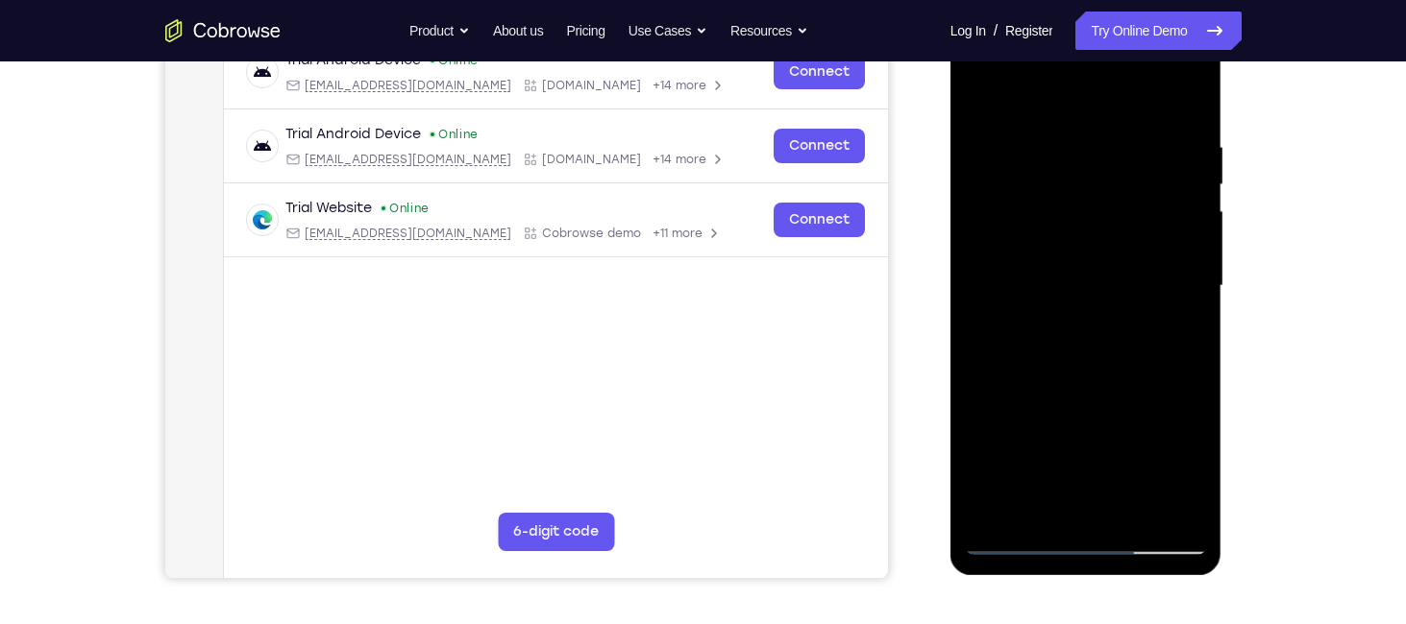
drag, startPoint x: 1122, startPoint y: 346, endPoint x: 1133, endPoint y: 142, distance: 203.9
click at [1133, 142] on div at bounding box center [1086, 286] width 242 height 538
drag, startPoint x: 1106, startPoint y: 340, endPoint x: 1108, endPoint y: 188, distance: 151.8
click at [1108, 188] on div at bounding box center [1086, 286] width 242 height 538
drag, startPoint x: 1115, startPoint y: 409, endPoint x: 1110, endPoint y: 295, distance: 114.5
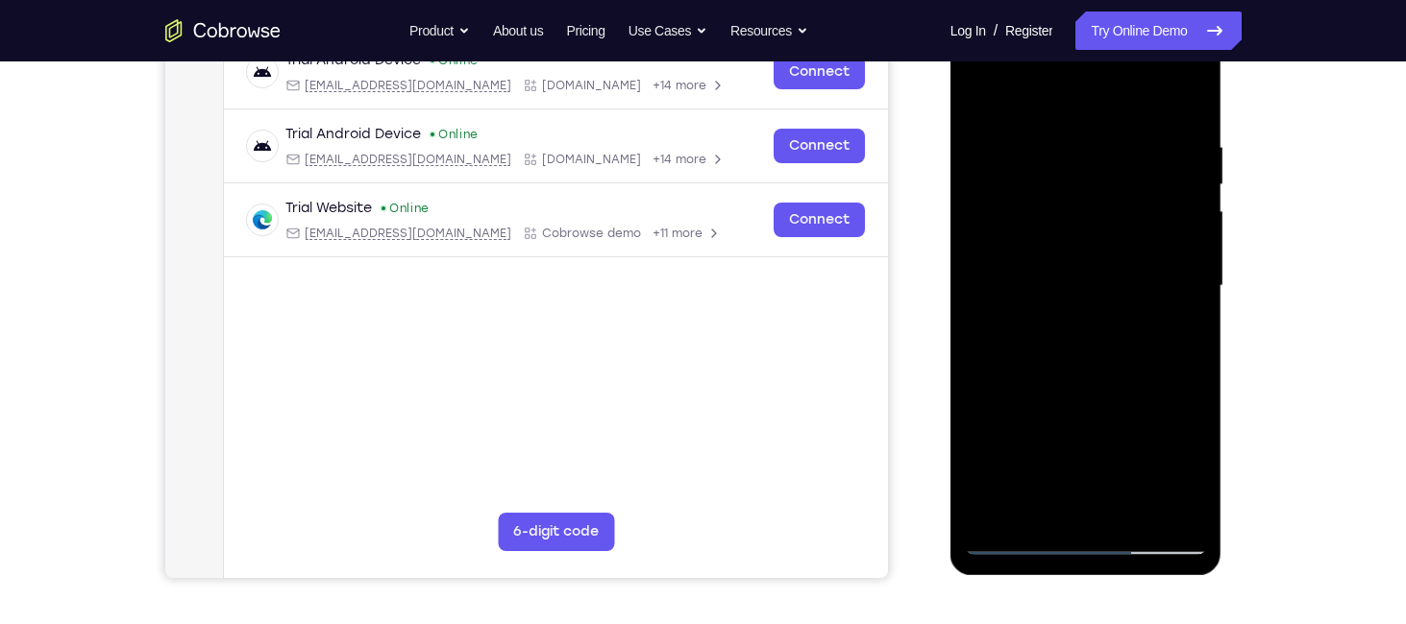
click at [1110, 295] on div at bounding box center [1086, 286] width 242 height 538
drag, startPoint x: 1112, startPoint y: 411, endPoint x: 1101, endPoint y: 299, distance: 112.9
click at [1101, 299] on div at bounding box center [1086, 286] width 242 height 538
drag, startPoint x: 1130, startPoint y: 373, endPoint x: 1120, endPoint y: 304, distance: 69.8
click at [1120, 304] on div at bounding box center [1086, 286] width 242 height 538
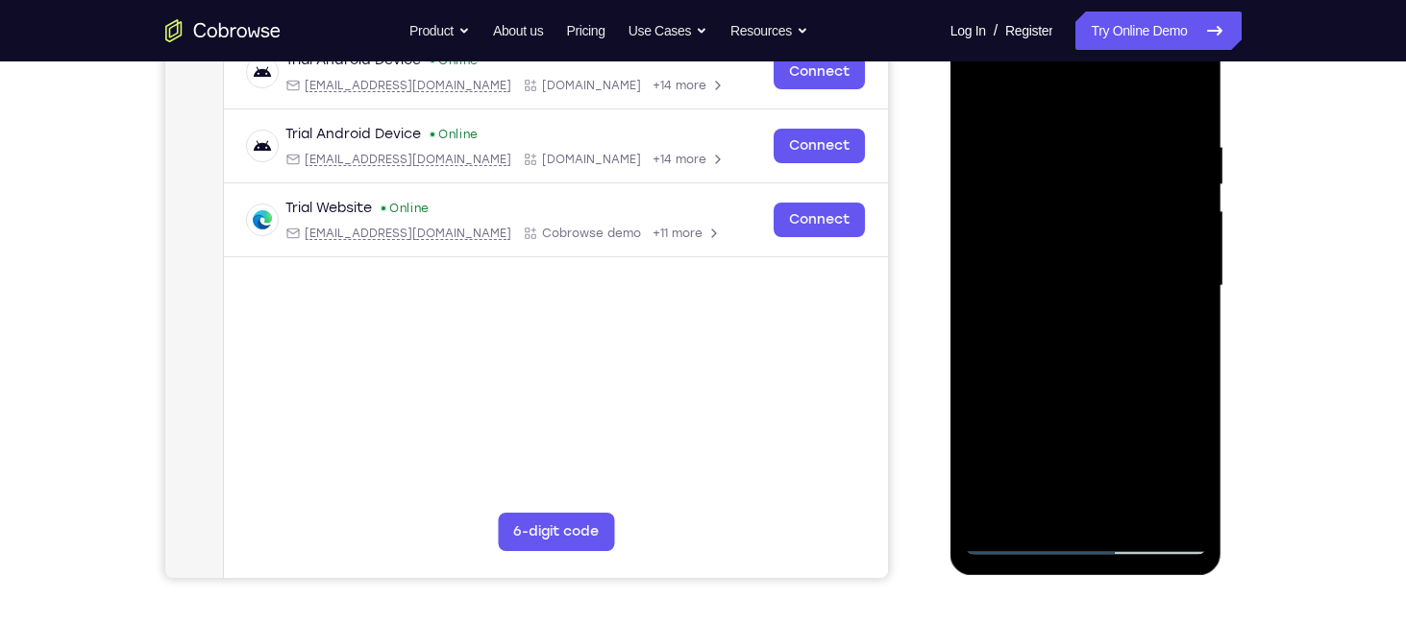
drag, startPoint x: 1120, startPoint y: 304, endPoint x: 1115, endPoint y: 250, distance: 54.0
click at [1115, 250] on div at bounding box center [1086, 286] width 242 height 538
click at [1191, 340] on div at bounding box center [1086, 286] width 242 height 538
drag, startPoint x: 1087, startPoint y: 344, endPoint x: 1081, endPoint y: 251, distance: 93.4
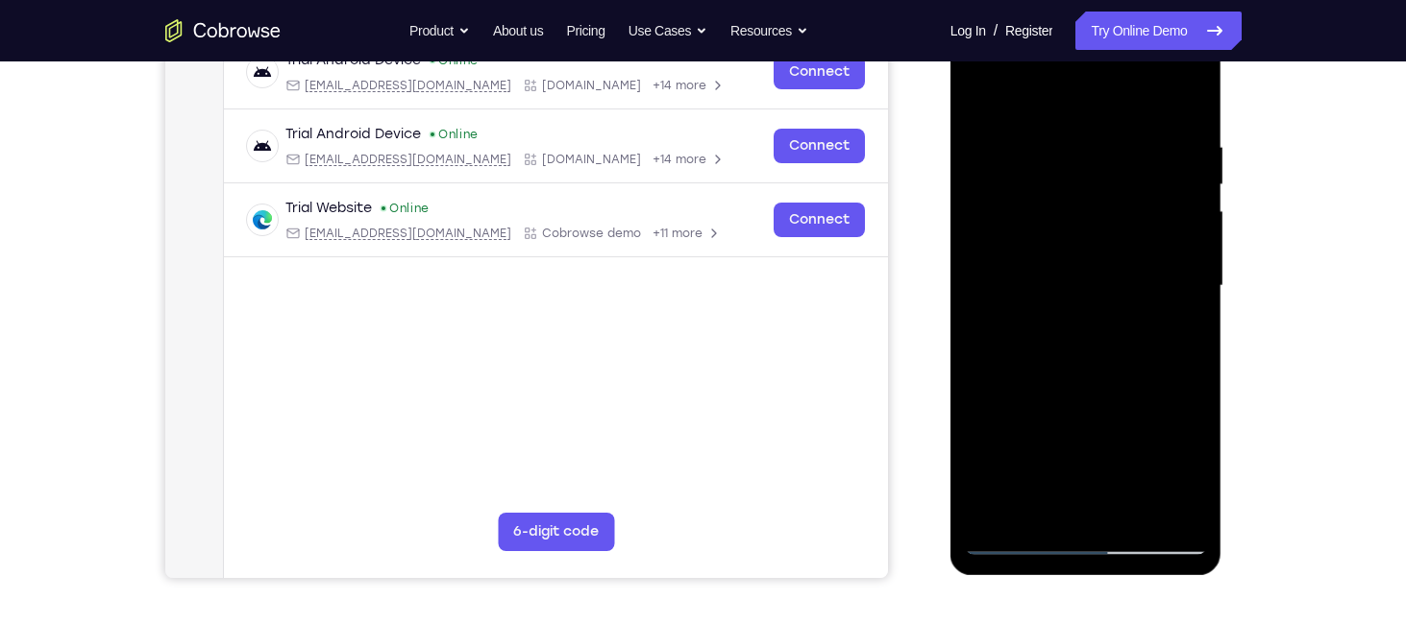
click at [1081, 251] on div at bounding box center [1086, 286] width 242 height 538
click at [1187, 255] on div at bounding box center [1086, 286] width 242 height 538
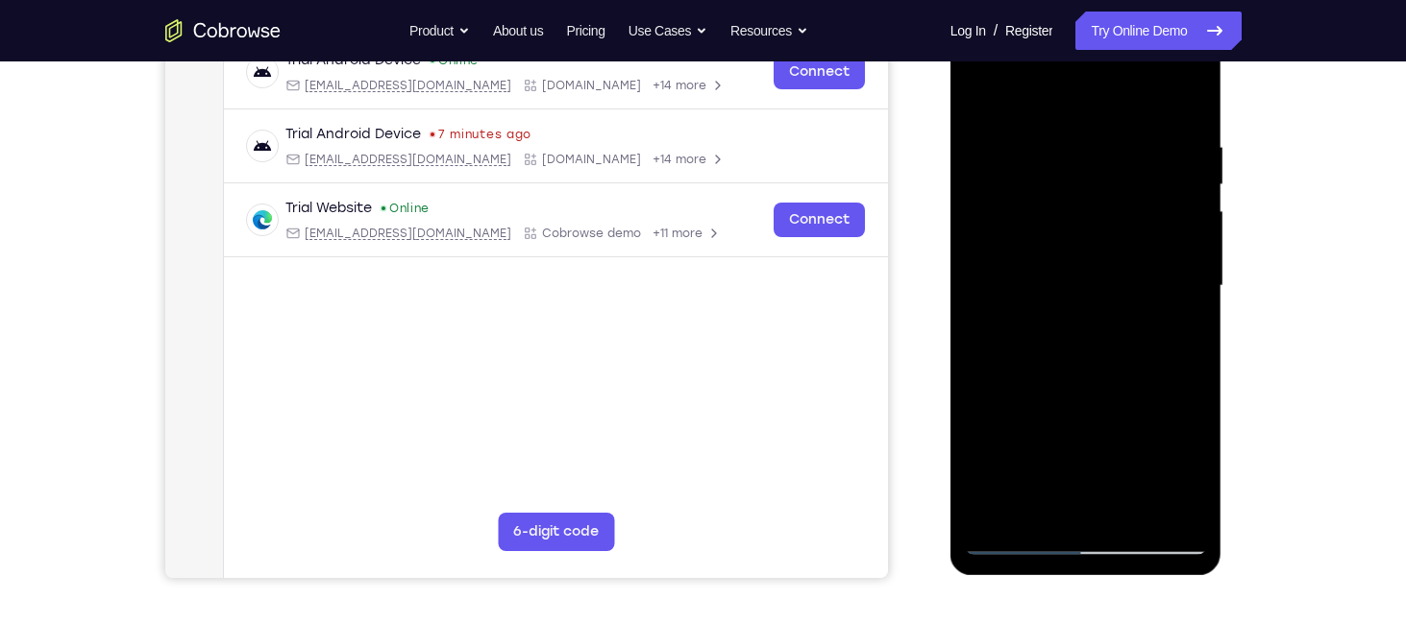
click at [1191, 244] on div at bounding box center [1086, 286] width 242 height 538
click at [1194, 257] on div at bounding box center [1086, 286] width 242 height 538
drag, startPoint x: 1055, startPoint y: 362, endPoint x: 1024, endPoint y: 269, distance: 98.1
click at [1024, 269] on div at bounding box center [1086, 286] width 242 height 538
drag, startPoint x: 1090, startPoint y: 359, endPoint x: 1068, endPoint y: 235, distance: 125.9
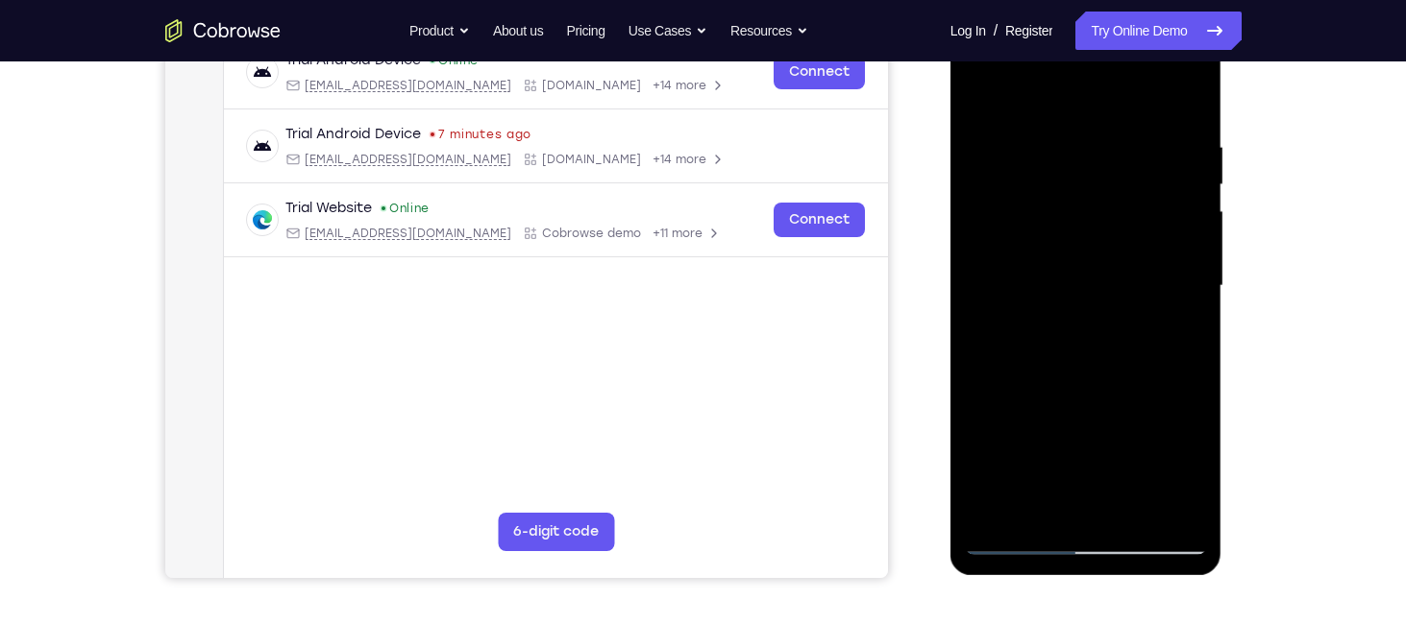
click at [1068, 235] on div at bounding box center [1086, 286] width 242 height 538
drag, startPoint x: 1115, startPoint y: 397, endPoint x: 1095, endPoint y: 222, distance: 176.0
click at [1095, 222] on div at bounding box center [1086, 286] width 242 height 538
drag, startPoint x: 1118, startPoint y: 393, endPoint x: 1081, endPoint y: 168, distance: 227.9
click at [1081, 168] on div at bounding box center [1086, 286] width 242 height 538
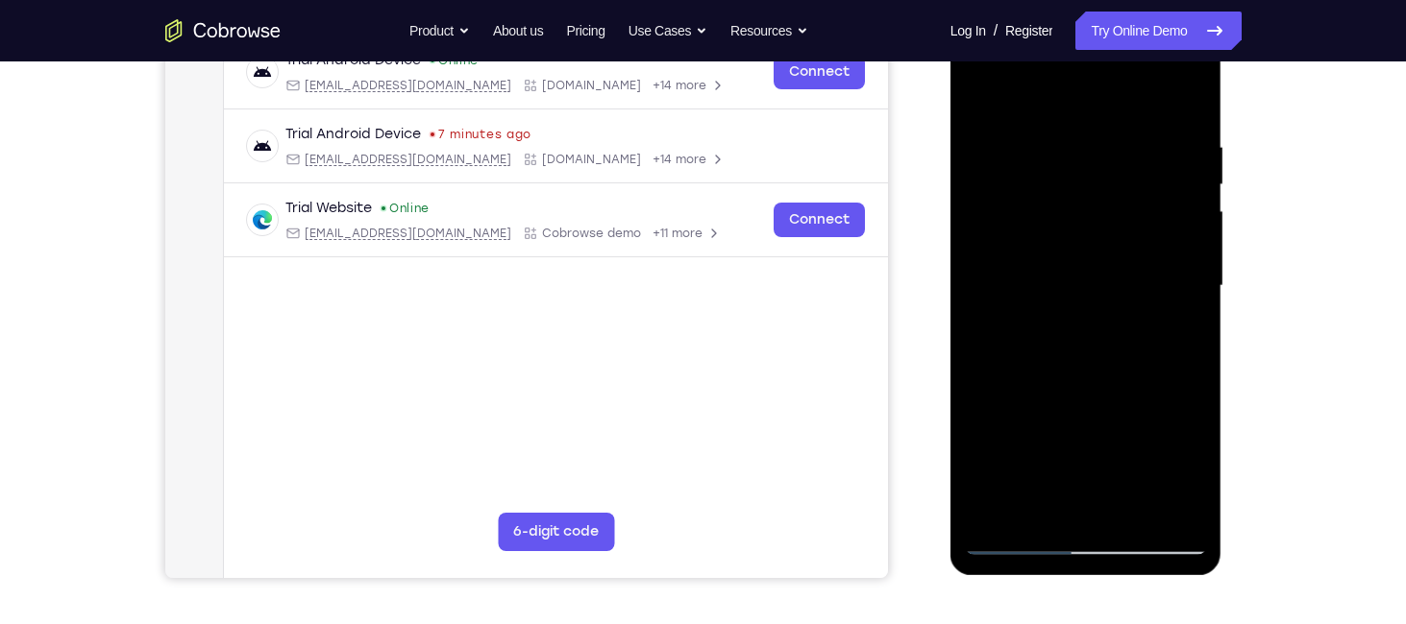
drag, startPoint x: 1097, startPoint y: 332, endPoint x: 1091, endPoint y: 205, distance: 127.9
click at [1091, 205] on div at bounding box center [1086, 286] width 242 height 538
drag, startPoint x: 1120, startPoint y: 422, endPoint x: 1088, endPoint y: 175, distance: 248.9
click at [1088, 175] on div at bounding box center [1086, 286] width 242 height 538
drag, startPoint x: 1108, startPoint y: 337, endPoint x: 1081, endPoint y: 168, distance: 171.2
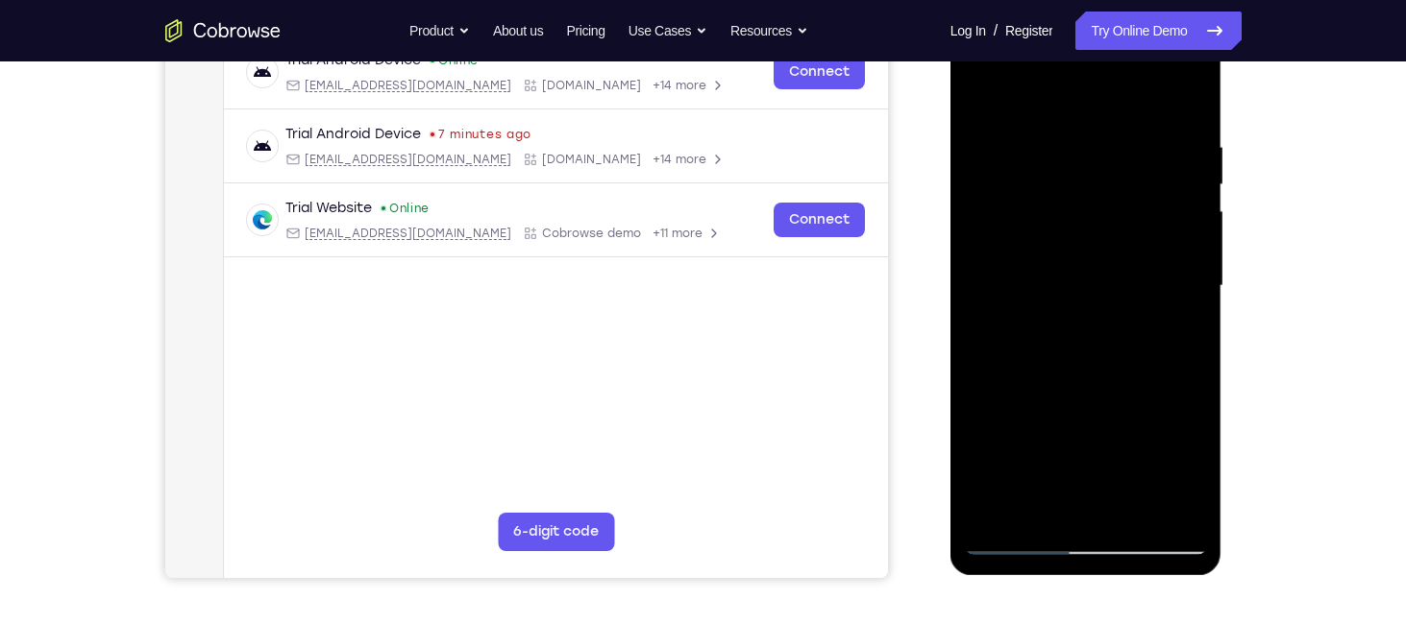
click at [1081, 168] on div at bounding box center [1086, 286] width 242 height 538
drag, startPoint x: 1122, startPoint y: 439, endPoint x: 1093, endPoint y: 286, distance: 155.4
click at [1093, 286] on div at bounding box center [1086, 286] width 242 height 538
drag, startPoint x: 1104, startPoint y: 373, endPoint x: 1064, endPoint y: 200, distance: 177.6
click at [1064, 200] on div at bounding box center [1086, 286] width 242 height 538
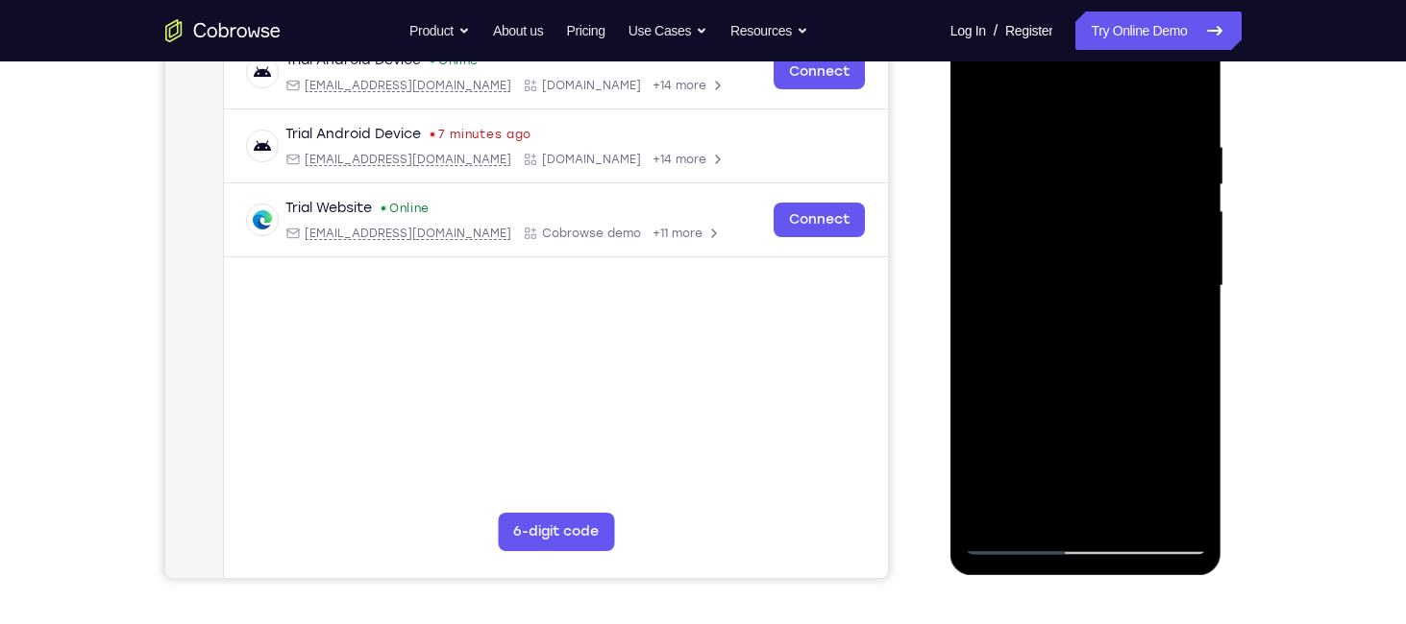
drag, startPoint x: 1078, startPoint y: 396, endPoint x: 1035, endPoint y: 207, distance: 194.1
click at [1035, 207] on div at bounding box center [1086, 286] width 242 height 538
drag, startPoint x: 1129, startPoint y: 393, endPoint x: 1078, endPoint y: 257, distance: 145.6
click at [1078, 257] on div at bounding box center [1086, 286] width 242 height 538
drag, startPoint x: 1087, startPoint y: 387, endPoint x: 1064, endPoint y: 263, distance: 125.9
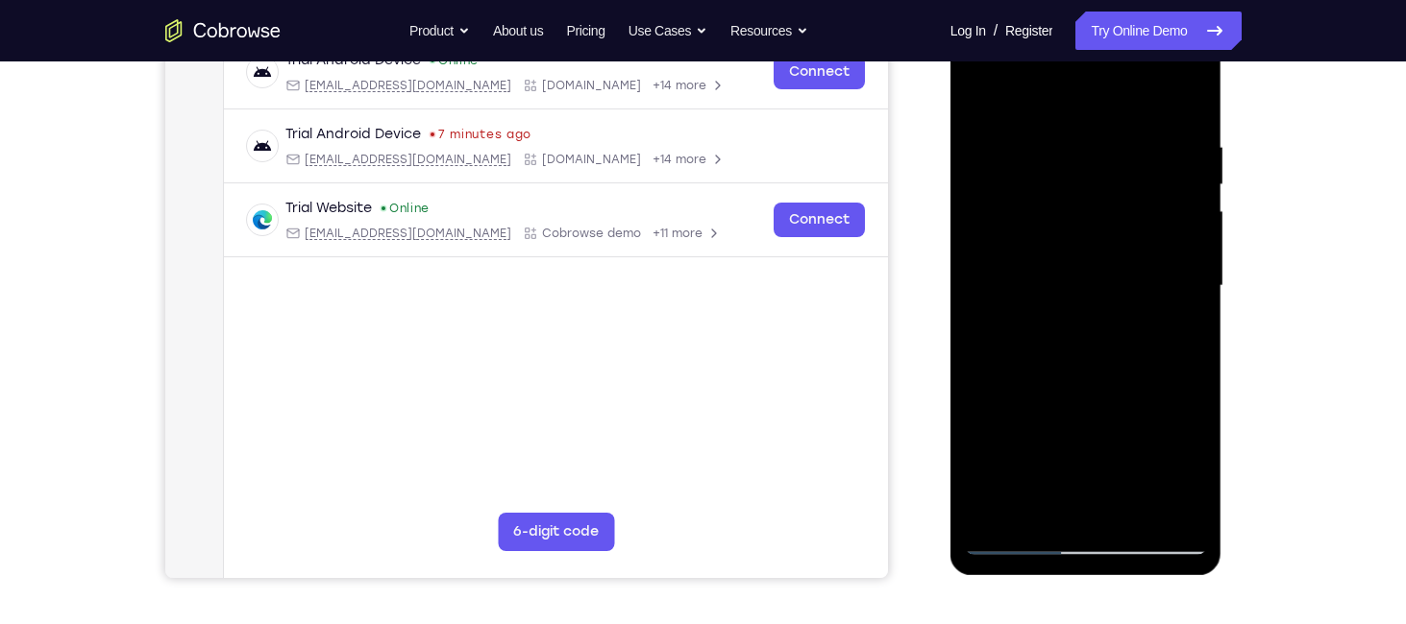
click at [1064, 263] on div at bounding box center [1086, 286] width 242 height 538
drag, startPoint x: 1100, startPoint y: 373, endPoint x: 1068, endPoint y: 47, distance: 327.2
click at [1068, 47] on div at bounding box center [1086, 286] width 242 height 538
drag, startPoint x: 1094, startPoint y: 301, endPoint x: 1064, endPoint y: 120, distance: 183.1
click at [1064, 120] on div at bounding box center [1086, 286] width 242 height 538
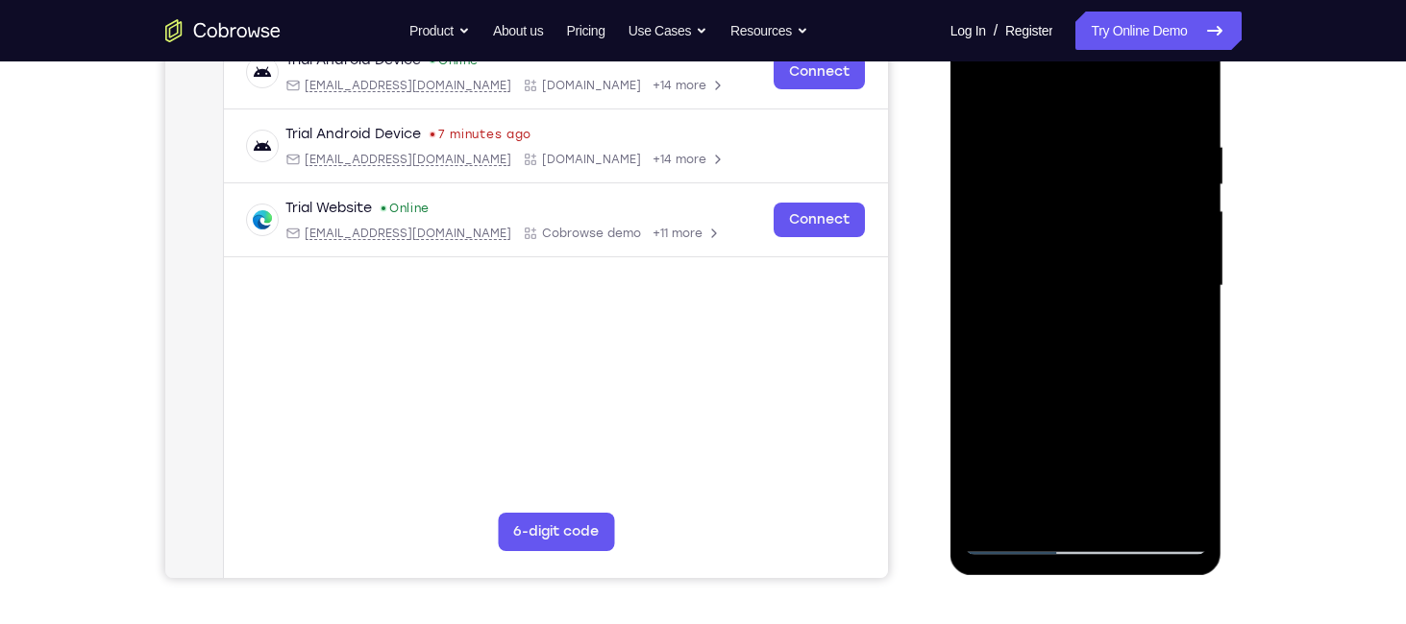
drag, startPoint x: 1075, startPoint y: 343, endPoint x: 1038, endPoint y: 143, distance: 203.3
click at [1038, 143] on div at bounding box center [1086, 286] width 242 height 538
drag, startPoint x: 1117, startPoint y: 301, endPoint x: 1073, endPoint y: 91, distance: 214.0
click at [1073, 91] on div at bounding box center [1086, 286] width 242 height 538
drag, startPoint x: 1116, startPoint y: 373, endPoint x: 1085, endPoint y: 213, distance: 162.6
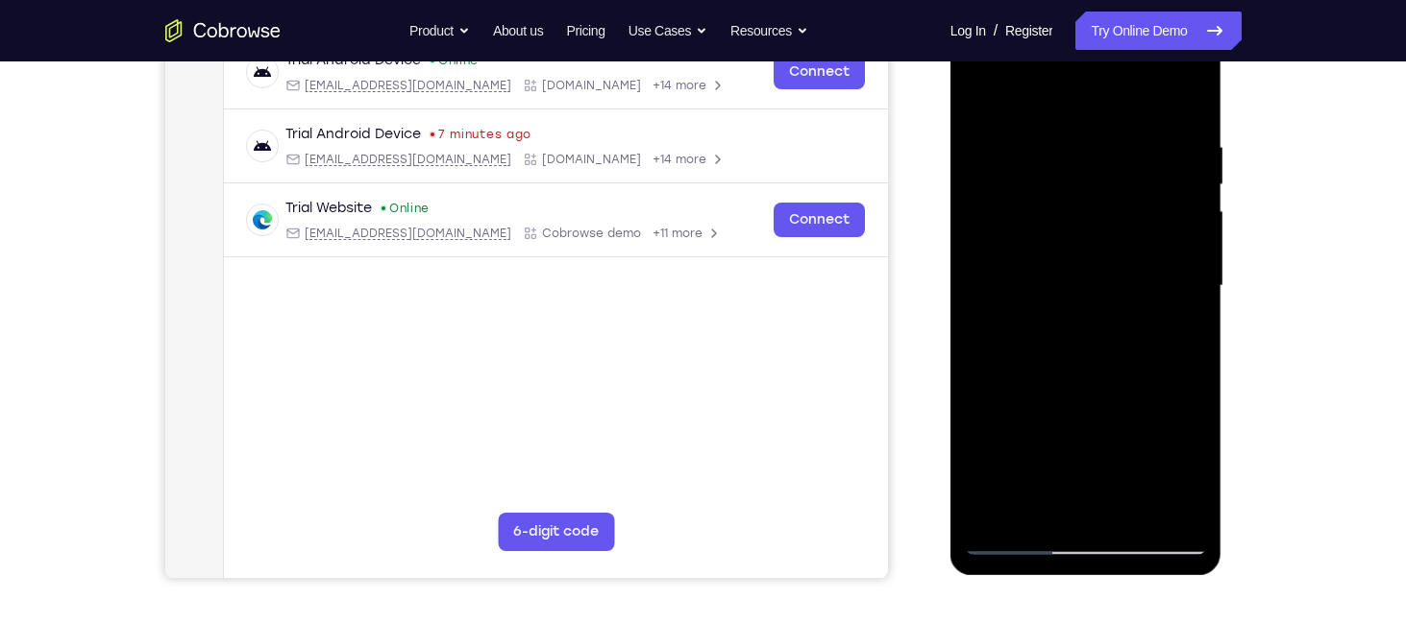
click at [1085, 213] on div at bounding box center [1086, 286] width 242 height 538
drag, startPoint x: 1098, startPoint y: 357, endPoint x: 1081, endPoint y: 156, distance: 202.5
click at [1081, 156] on div at bounding box center [1086, 286] width 242 height 538
drag, startPoint x: 1102, startPoint y: 321, endPoint x: 1095, endPoint y: 183, distance: 138.5
click at [1095, 183] on div at bounding box center [1086, 286] width 242 height 538
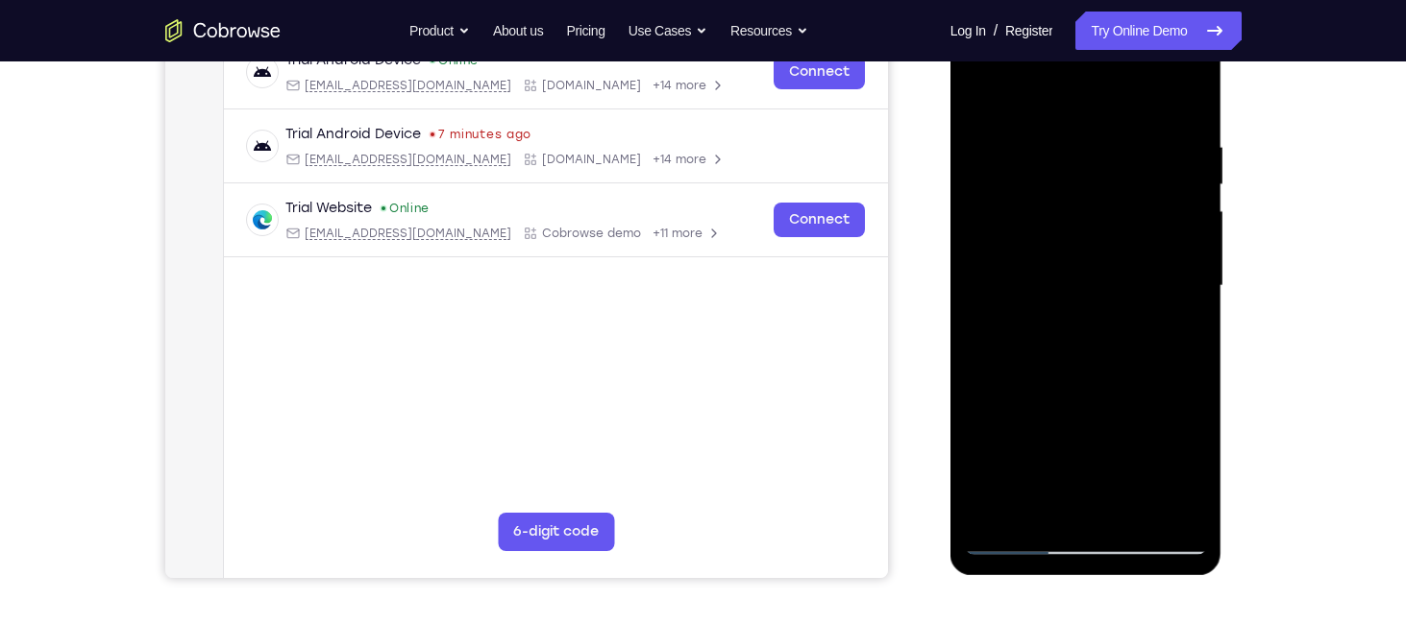
drag, startPoint x: 1096, startPoint y: 277, endPoint x: 1047, endPoint y: 90, distance: 192.7
click at [1047, 90] on div at bounding box center [1086, 286] width 242 height 538
drag, startPoint x: 1135, startPoint y: 267, endPoint x: 1108, endPoint y: 146, distance: 124.0
click at [1108, 146] on div at bounding box center [1086, 286] width 242 height 538
drag, startPoint x: 1132, startPoint y: 312, endPoint x: 1113, endPoint y: 233, distance: 80.9
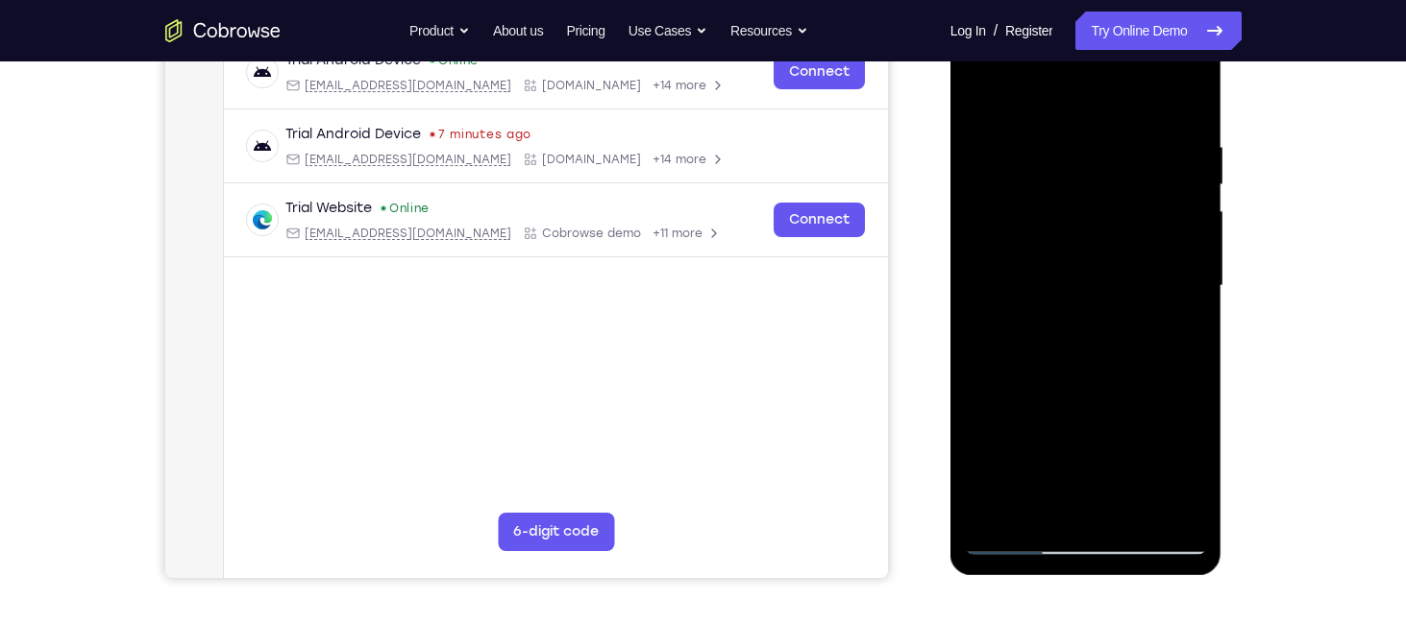
click at [1113, 233] on div at bounding box center [1086, 286] width 242 height 538
click at [1110, 390] on div at bounding box center [1086, 286] width 242 height 538
drag, startPoint x: 1117, startPoint y: 378, endPoint x: 1083, endPoint y: 242, distance: 139.8
click at [1083, 242] on div at bounding box center [1086, 286] width 242 height 538
drag, startPoint x: 1099, startPoint y: 368, endPoint x: 1080, endPoint y: 255, distance: 115.0
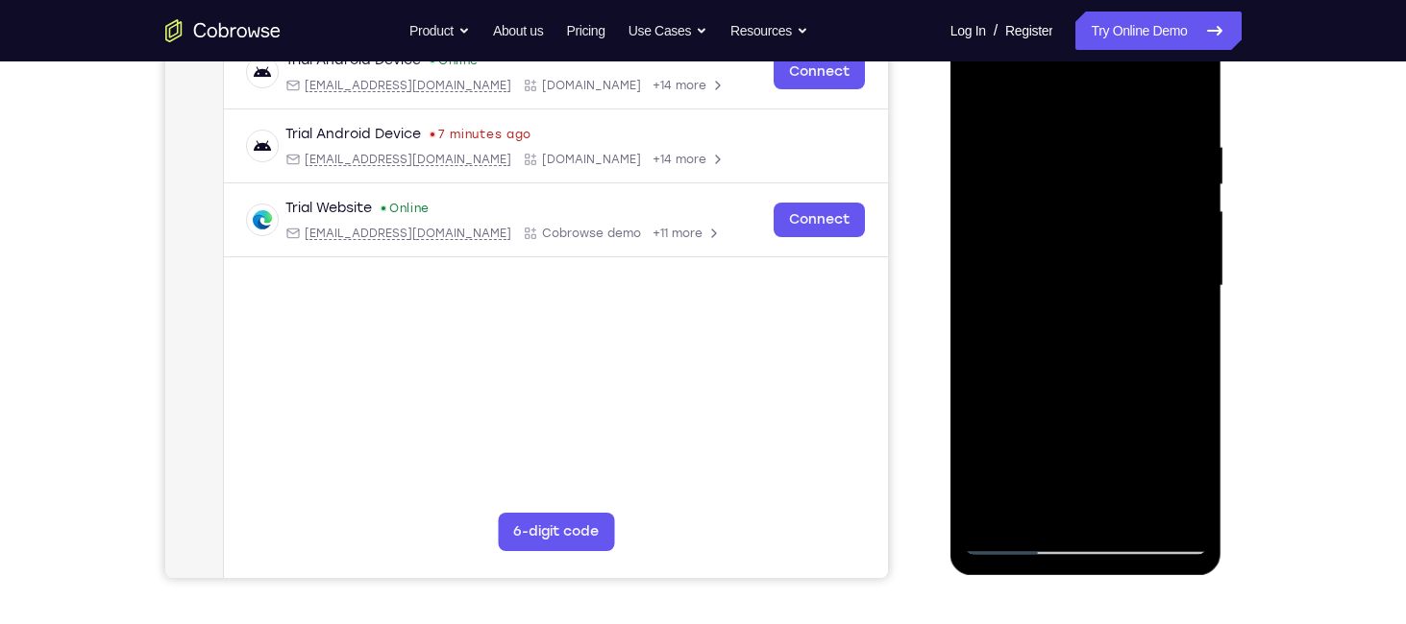
click at [1080, 255] on div at bounding box center [1086, 286] width 242 height 538
click at [999, 508] on div at bounding box center [1086, 286] width 242 height 538
click at [1124, 135] on div at bounding box center [1086, 286] width 242 height 538
click at [1169, 249] on div at bounding box center [1086, 286] width 242 height 538
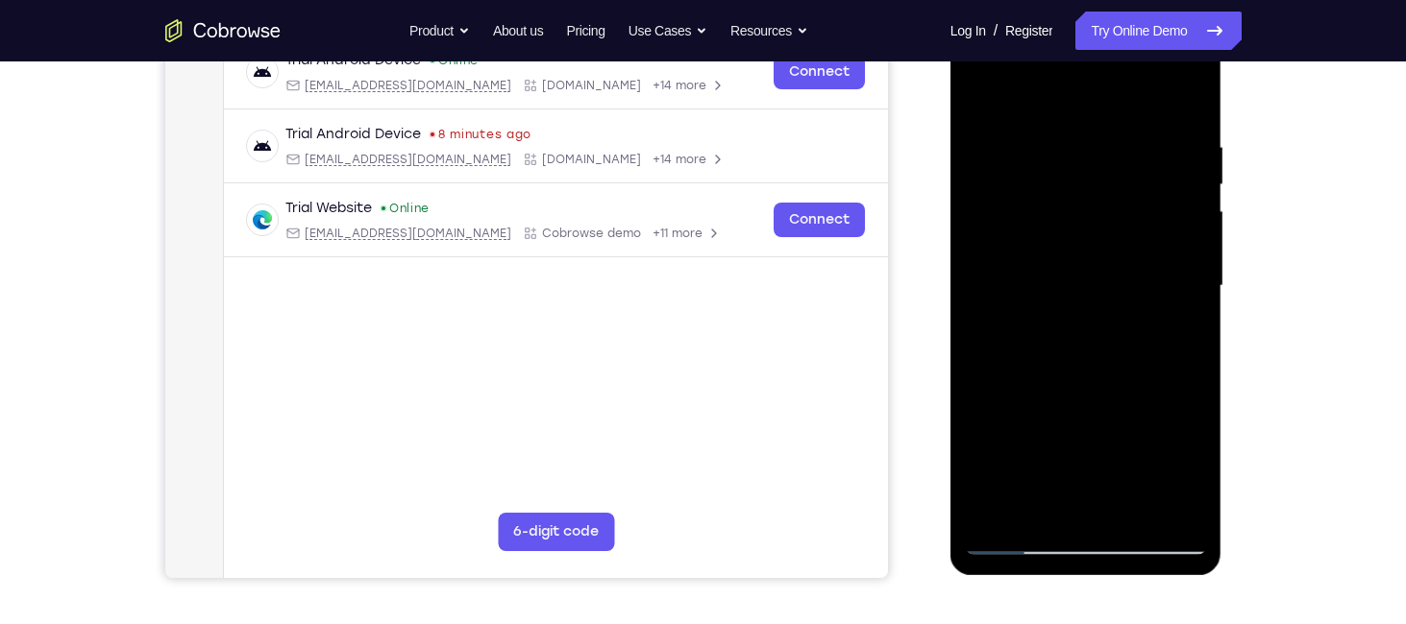
click at [1182, 101] on div at bounding box center [1086, 286] width 242 height 538
click at [1184, 133] on div at bounding box center [1086, 286] width 242 height 538
click at [1170, 190] on div at bounding box center [1086, 286] width 242 height 538
click at [1180, 96] on div at bounding box center [1086, 286] width 242 height 538
drag, startPoint x: 1164, startPoint y: 146, endPoint x: 1241, endPoint y: 139, distance: 77.2
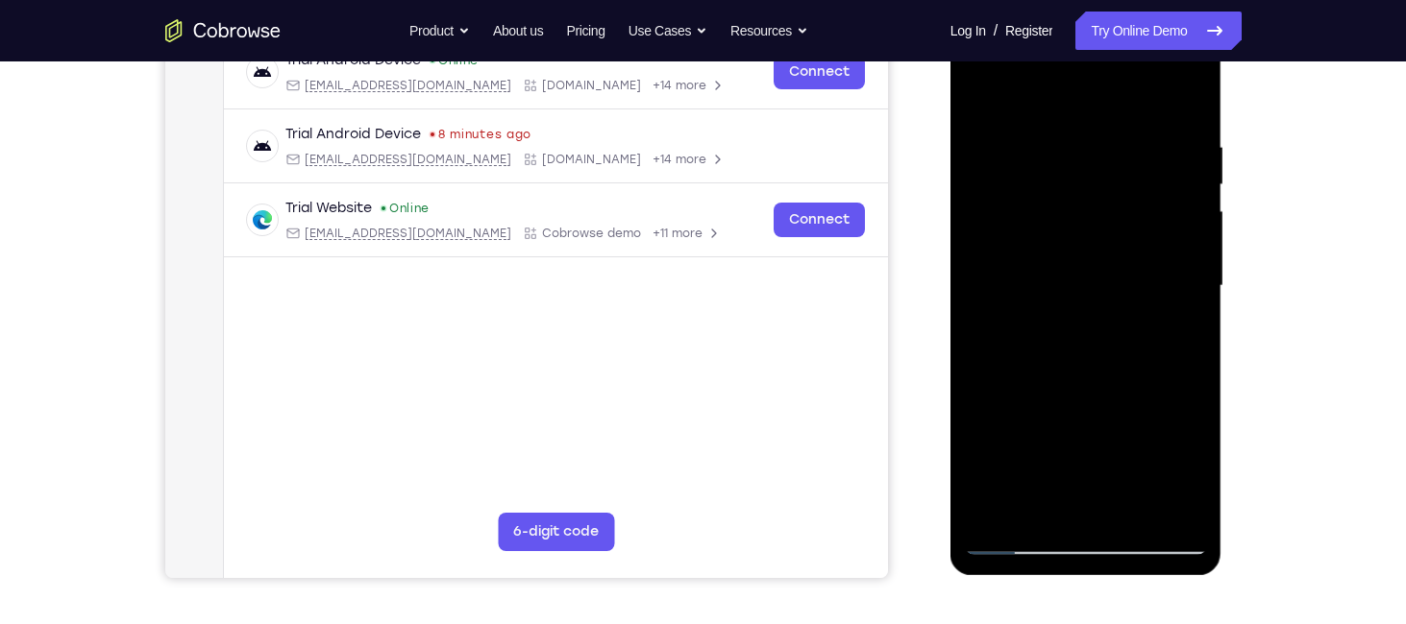
click at [1224, 139] on html "Online web based iOS Simulators and Android Emulators. Run iPhone, iPad, Mobile…" at bounding box center [1087, 291] width 274 height 576
click at [1064, 129] on div at bounding box center [1086, 286] width 242 height 538
click at [1179, 96] on div at bounding box center [1086, 286] width 242 height 538
drag, startPoint x: 1120, startPoint y: 131, endPoint x: 1043, endPoint y: 124, distance: 77.2
click at [1043, 124] on div at bounding box center [1086, 286] width 242 height 538
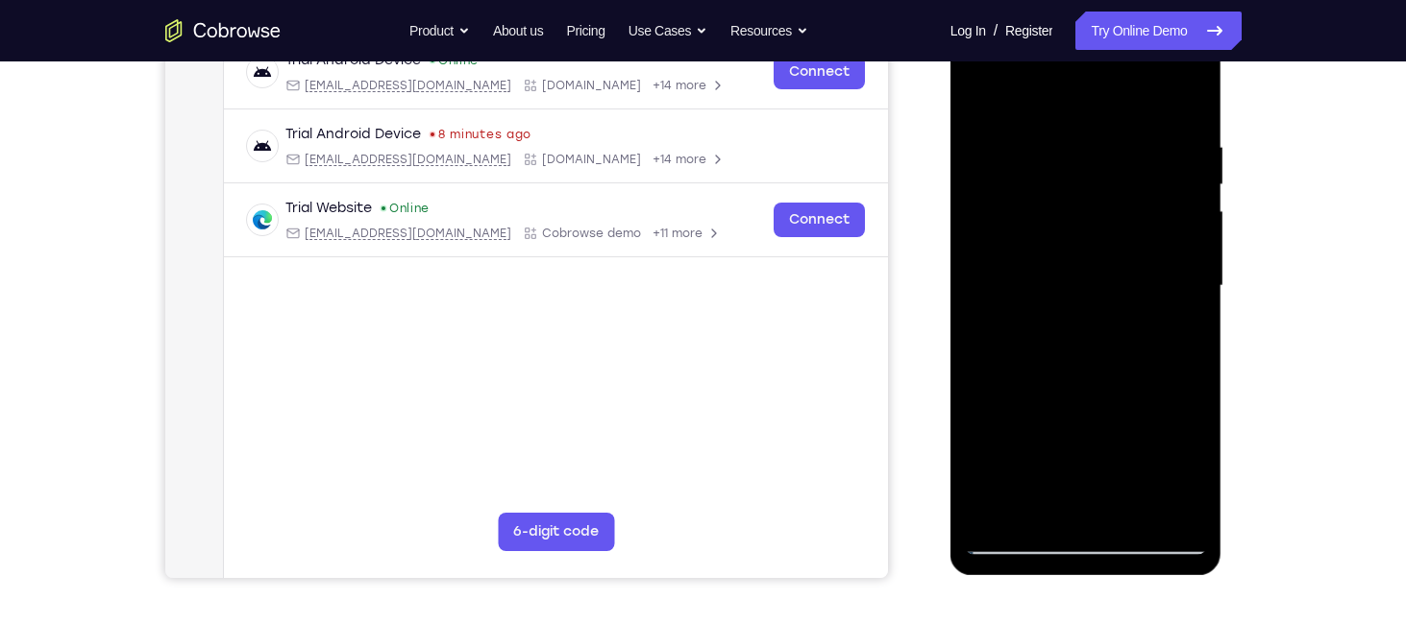
click at [990, 510] on div at bounding box center [1086, 286] width 242 height 538
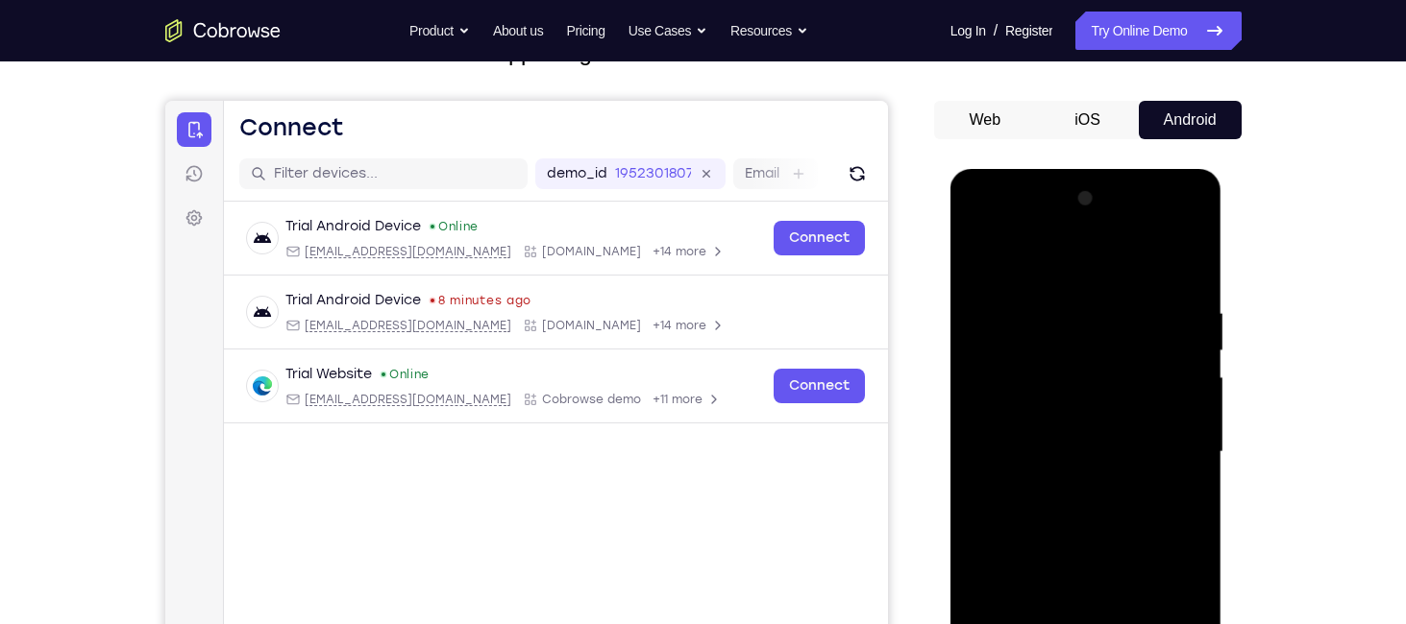
scroll to position [147, 0]
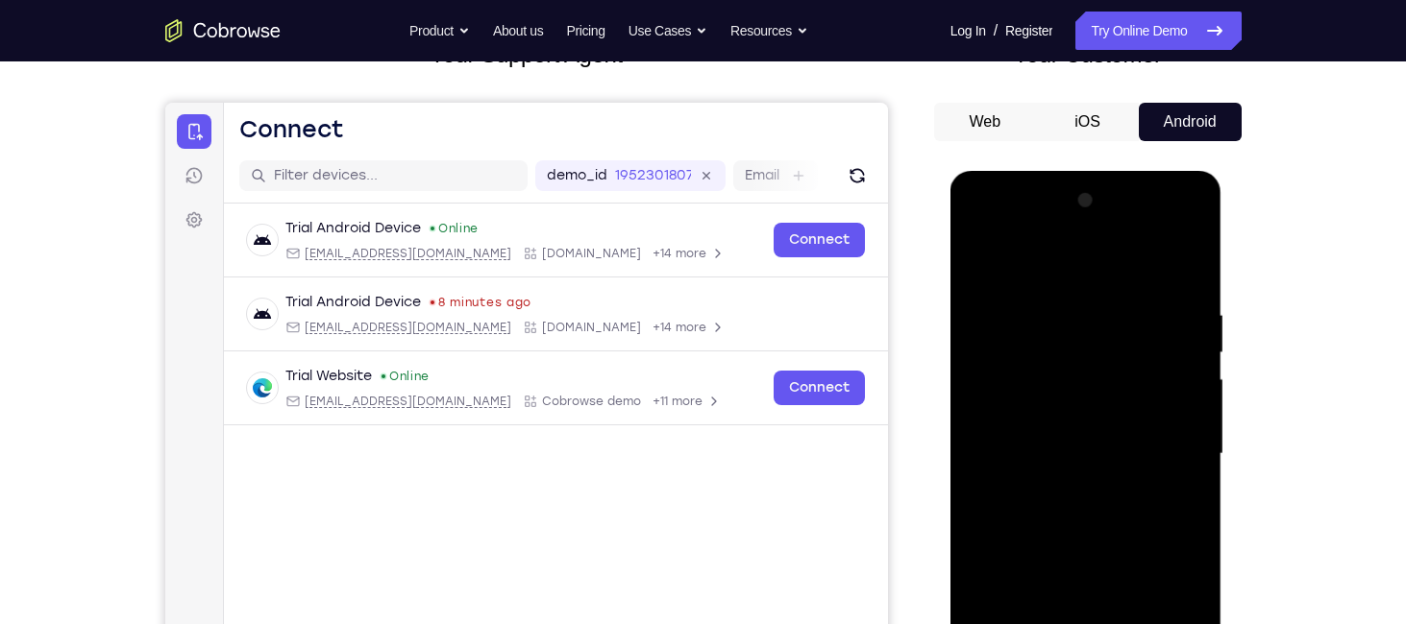
click at [1188, 258] on div at bounding box center [1086, 454] width 242 height 538
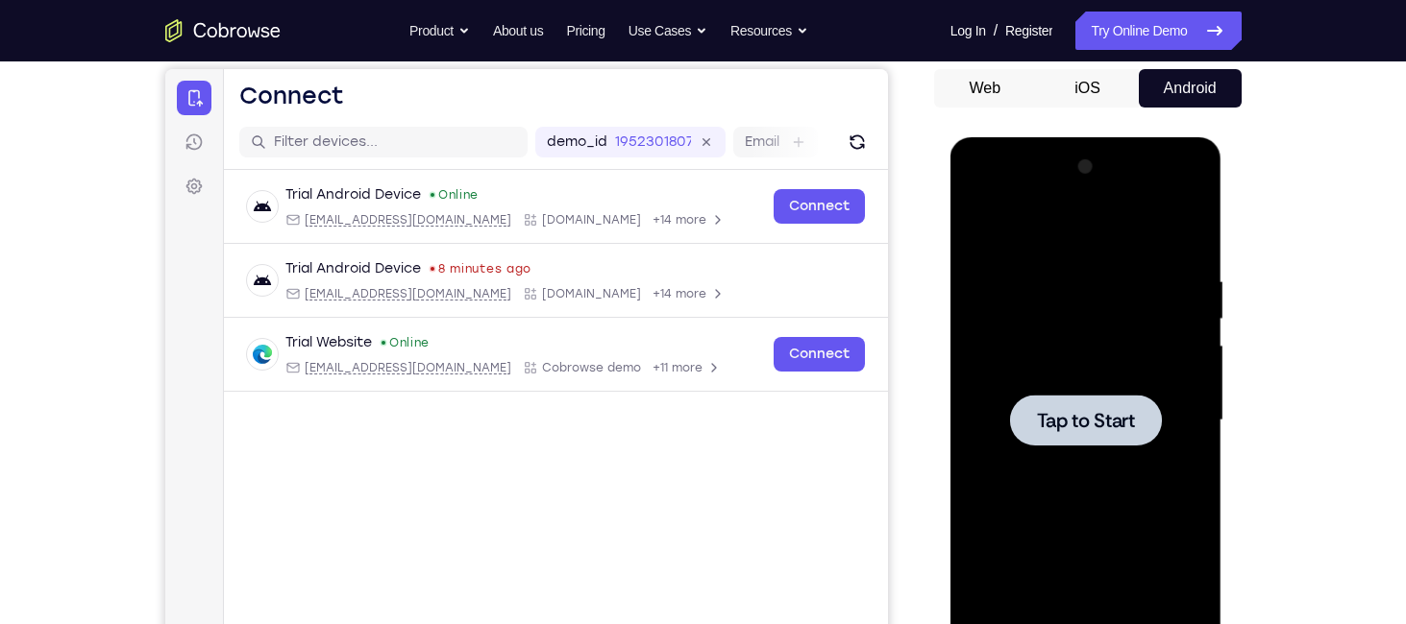
scroll to position [182, 0]
click at [1054, 419] on span "Tap to Start" at bounding box center [1086, 419] width 98 height 19
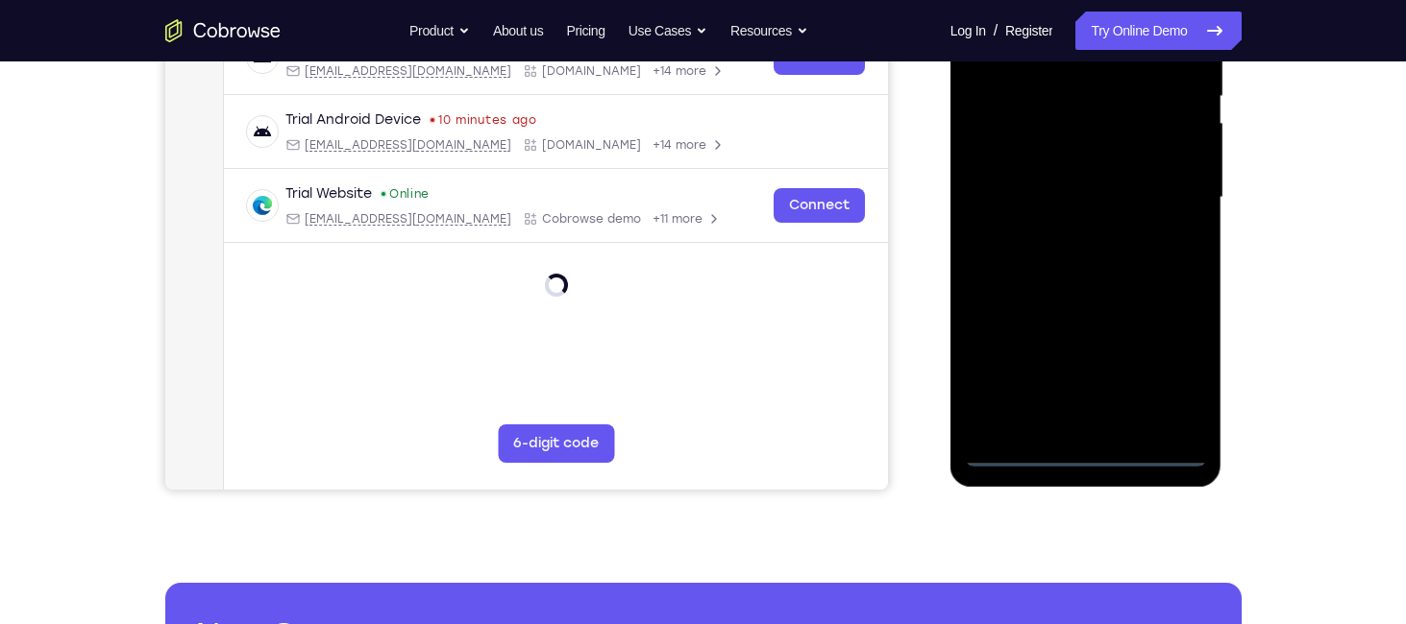
scroll to position [404, 0]
click at [1083, 458] on div at bounding box center [1086, 197] width 242 height 538
click at [1172, 361] on div at bounding box center [1086, 197] width 242 height 538
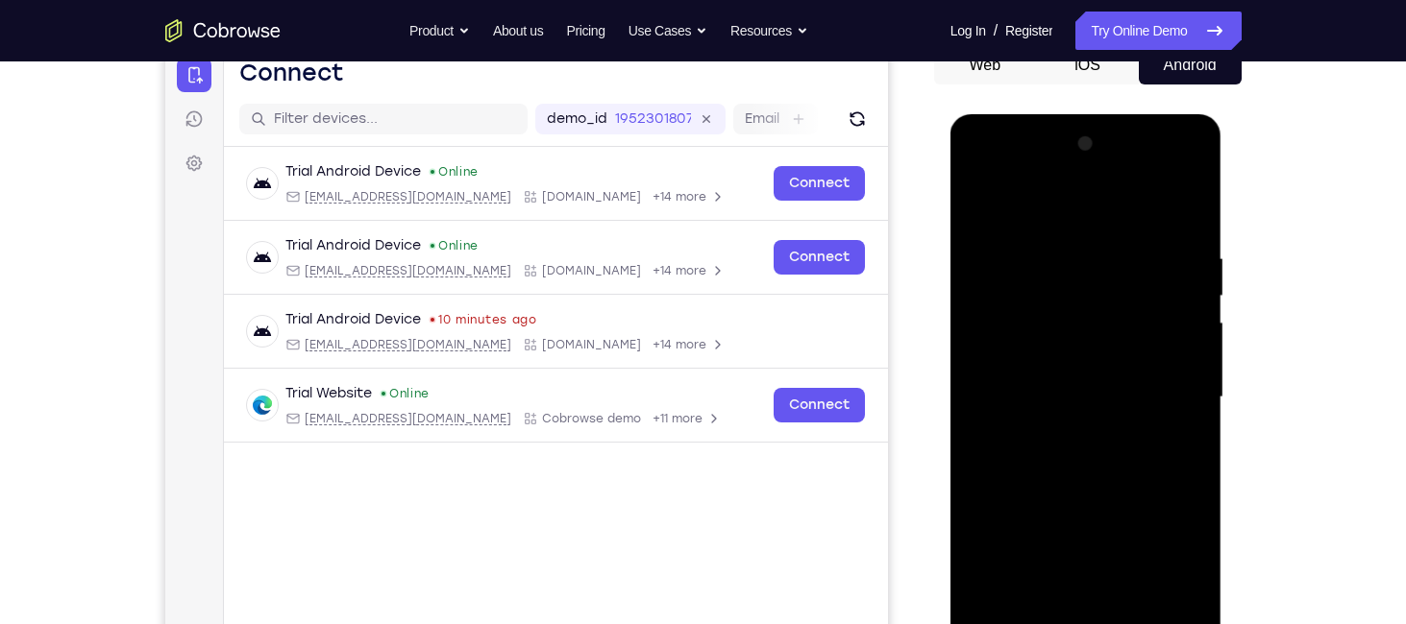
scroll to position [203, 0]
click at [1077, 210] on div at bounding box center [1086, 399] width 242 height 538
click at [1174, 394] on div at bounding box center [1086, 399] width 242 height 538
click at [1073, 430] on div at bounding box center [1086, 399] width 242 height 538
click at [1045, 387] on div at bounding box center [1086, 399] width 242 height 538
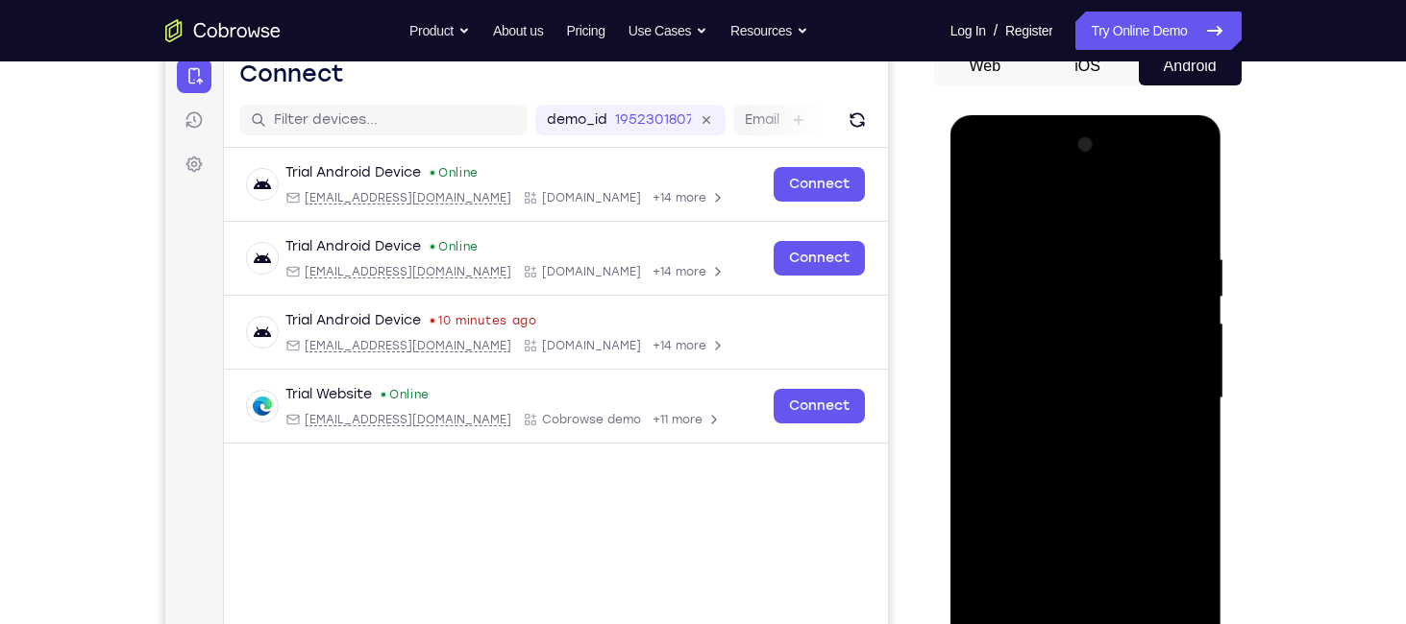
click at [1015, 361] on div at bounding box center [1086, 399] width 242 height 538
click at [1049, 394] on div at bounding box center [1086, 399] width 242 height 538
click at [1079, 467] on div at bounding box center [1086, 399] width 242 height 538
click at [1080, 460] on div at bounding box center [1086, 399] width 242 height 538
click at [1186, 422] on div at bounding box center [1086, 399] width 242 height 538
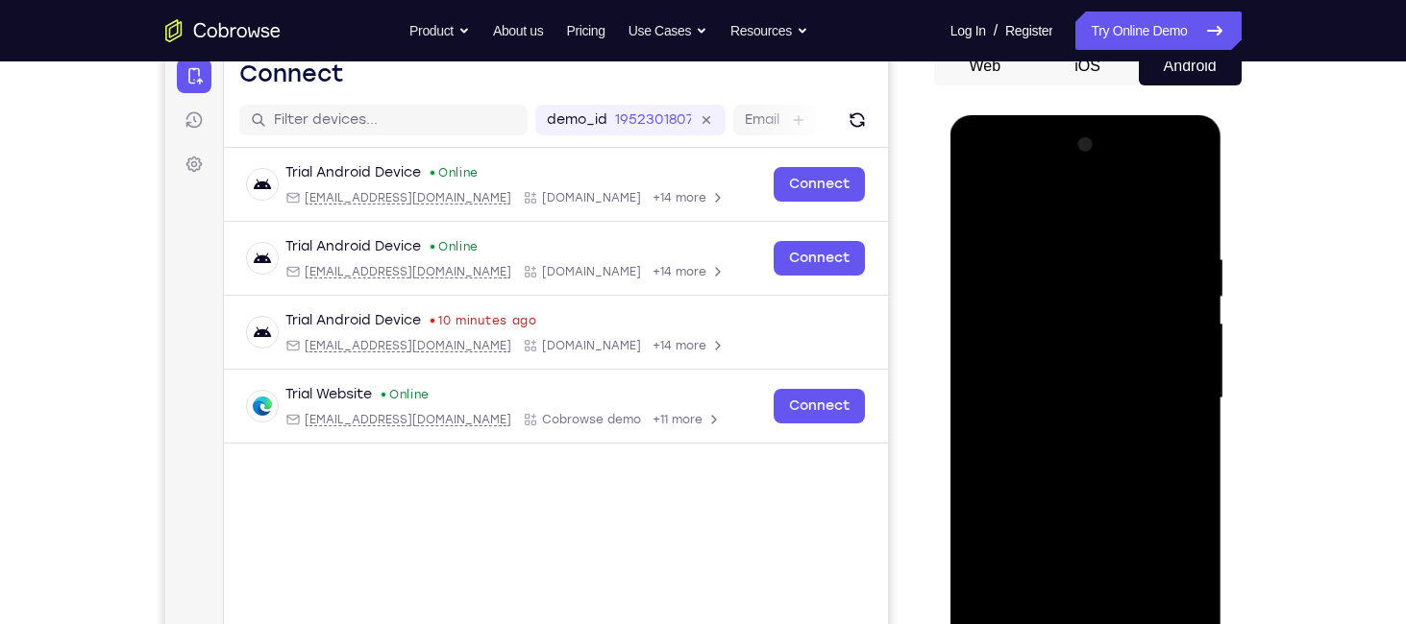
click at [1186, 243] on div at bounding box center [1086, 399] width 242 height 538
click at [1066, 253] on div at bounding box center [1086, 399] width 242 height 538
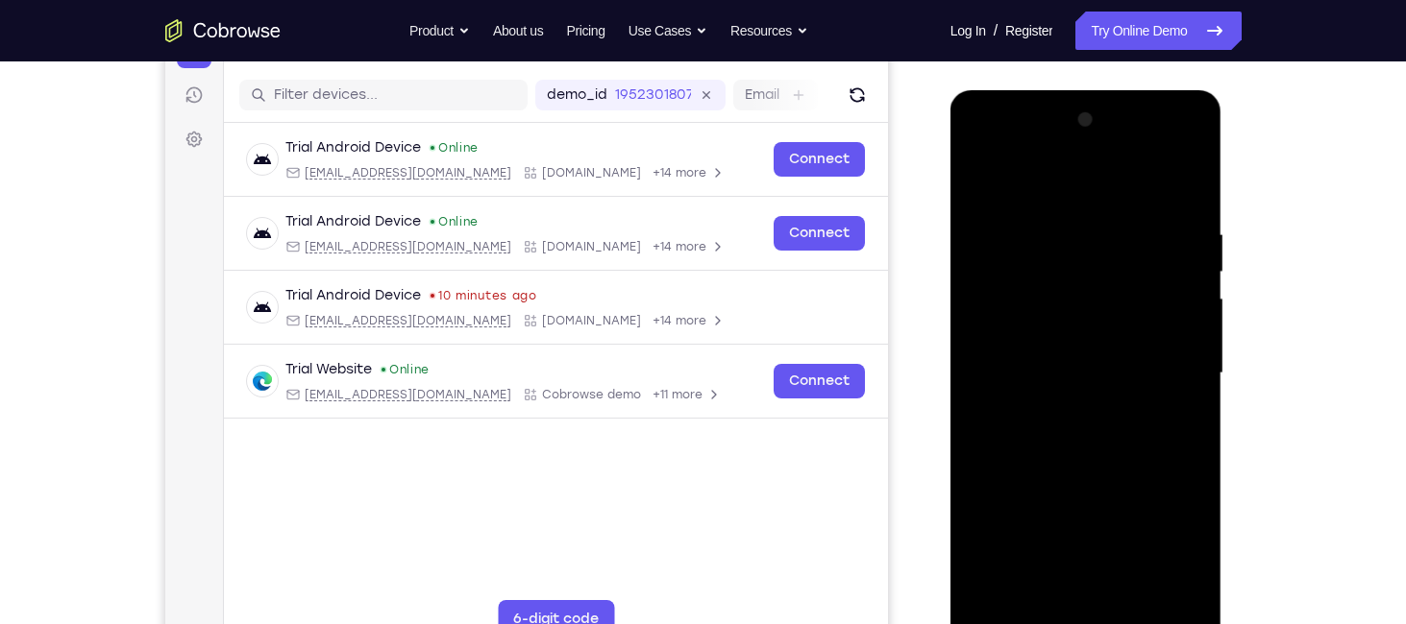
scroll to position [284, 0]
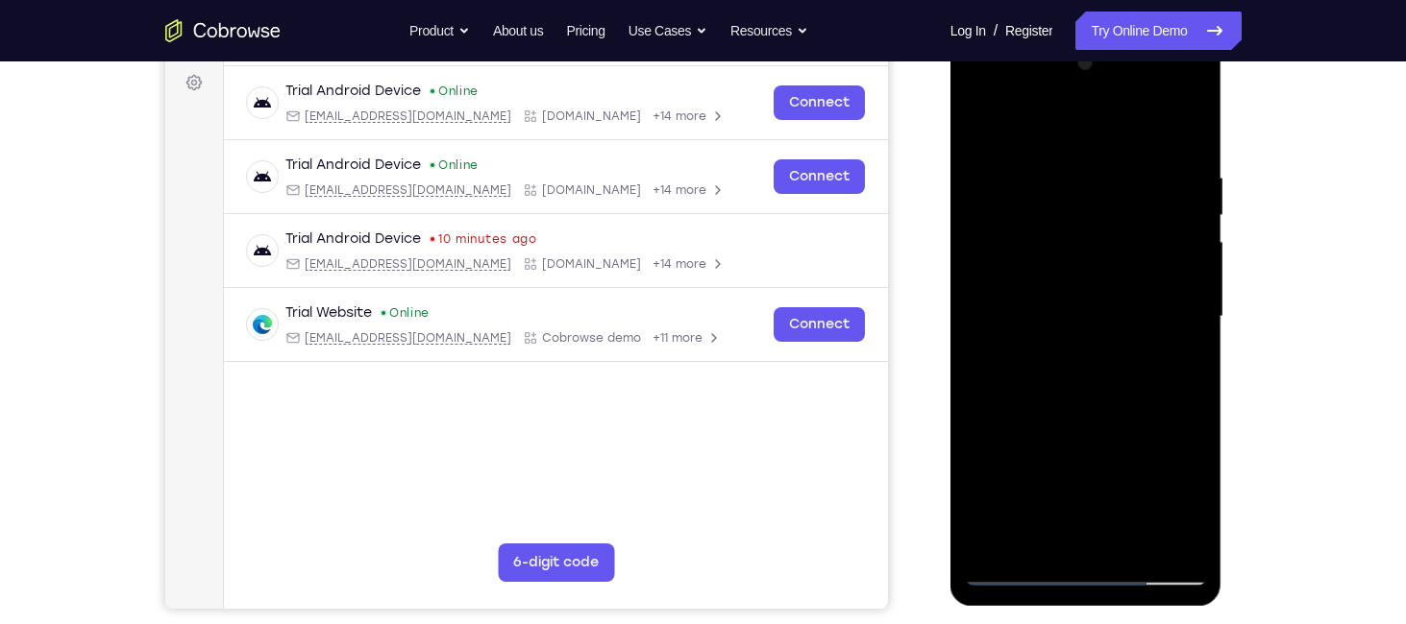
click at [1153, 335] on div at bounding box center [1086, 317] width 242 height 538
click at [1162, 427] on div at bounding box center [1086, 317] width 242 height 538
drag, startPoint x: 1162, startPoint y: 427, endPoint x: 1039, endPoint y: 432, distance: 124.1
click at [1039, 432] on div at bounding box center [1086, 317] width 242 height 538
click at [1167, 305] on div at bounding box center [1086, 317] width 242 height 538
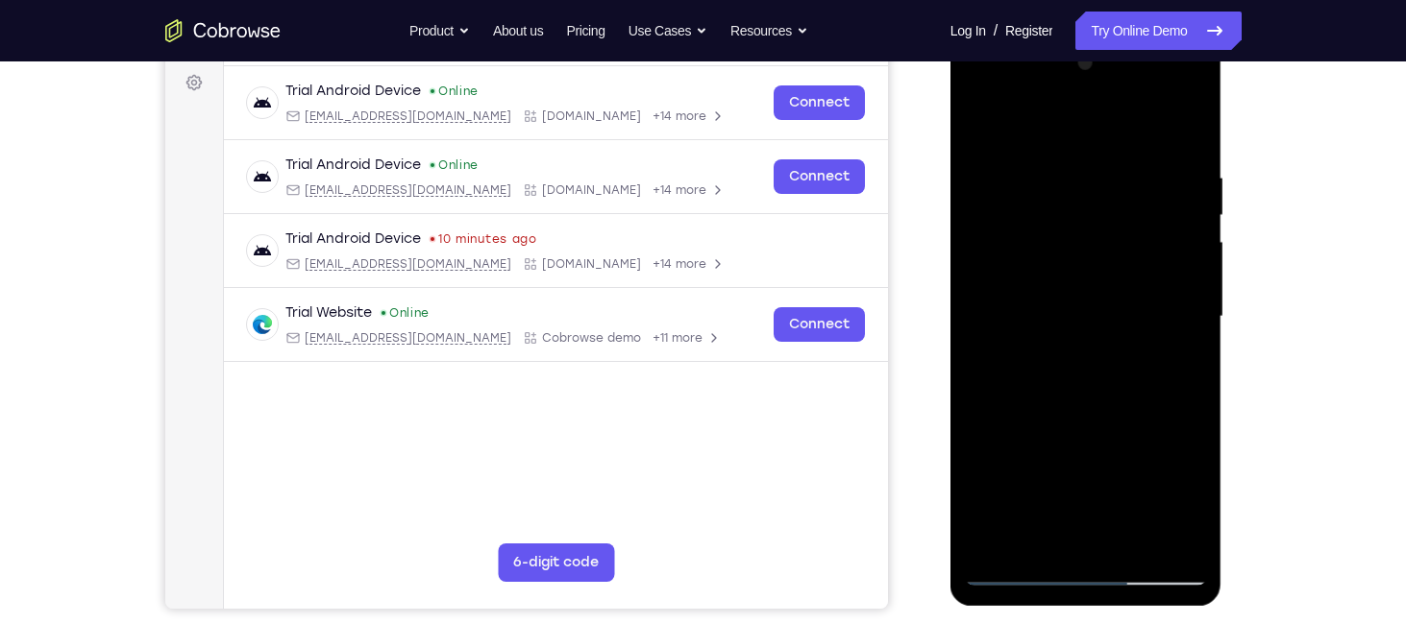
click at [1168, 264] on div at bounding box center [1086, 317] width 242 height 538
click at [1185, 126] on div at bounding box center [1086, 317] width 242 height 538
click at [1000, 542] on div at bounding box center [1086, 317] width 242 height 538
click at [989, 540] on div at bounding box center [1086, 317] width 242 height 538
click at [1194, 125] on div at bounding box center [1086, 317] width 242 height 538
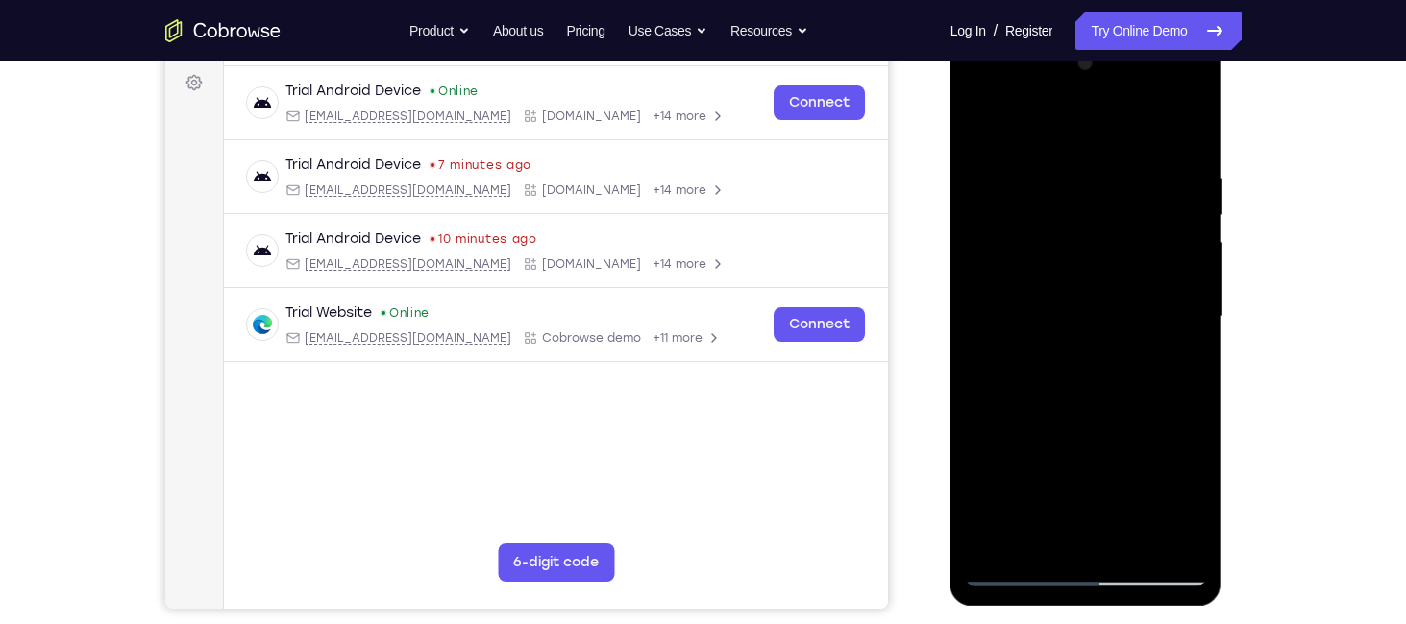
click at [1028, 357] on div at bounding box center [1086, 317] width 242 height 538
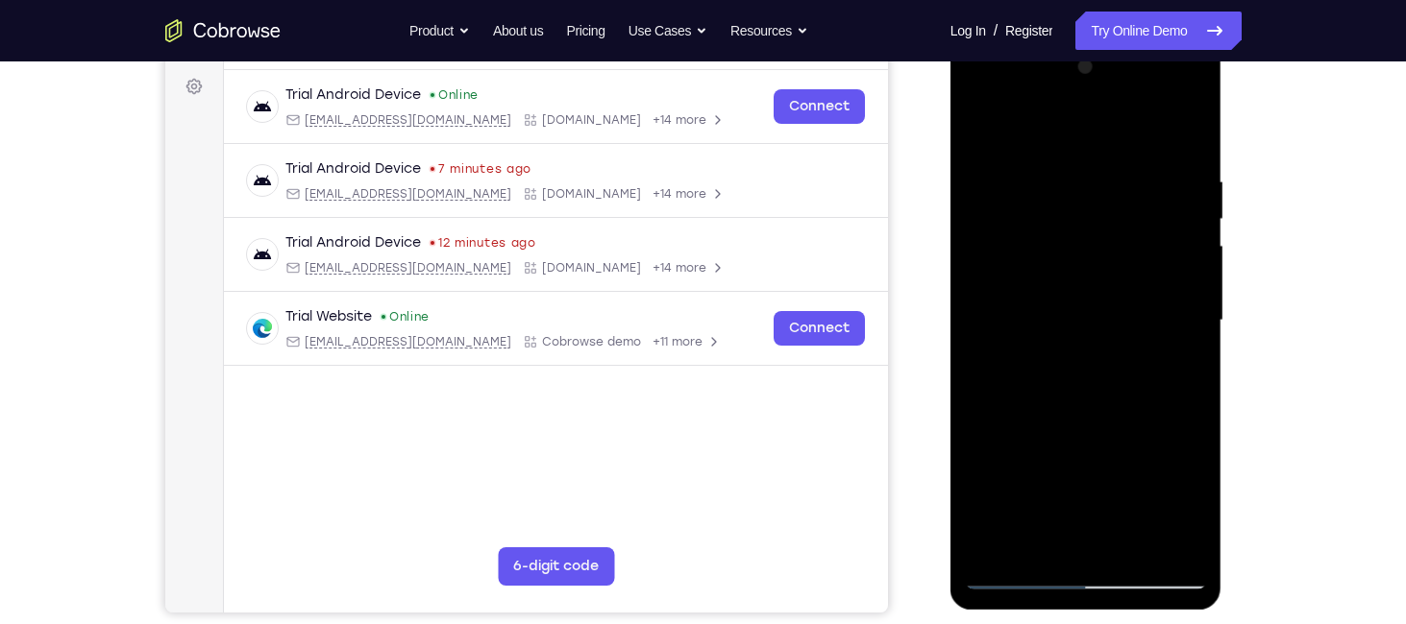
click at [976, 128] on div at bounding box center [1086, 321] width 242 height 538
click at [1178, 548] on div at bounding box center [1086, 321] width 242 height 538
click at [1016, 387] on div at bounding box center [1086, 321] width 242 height 538
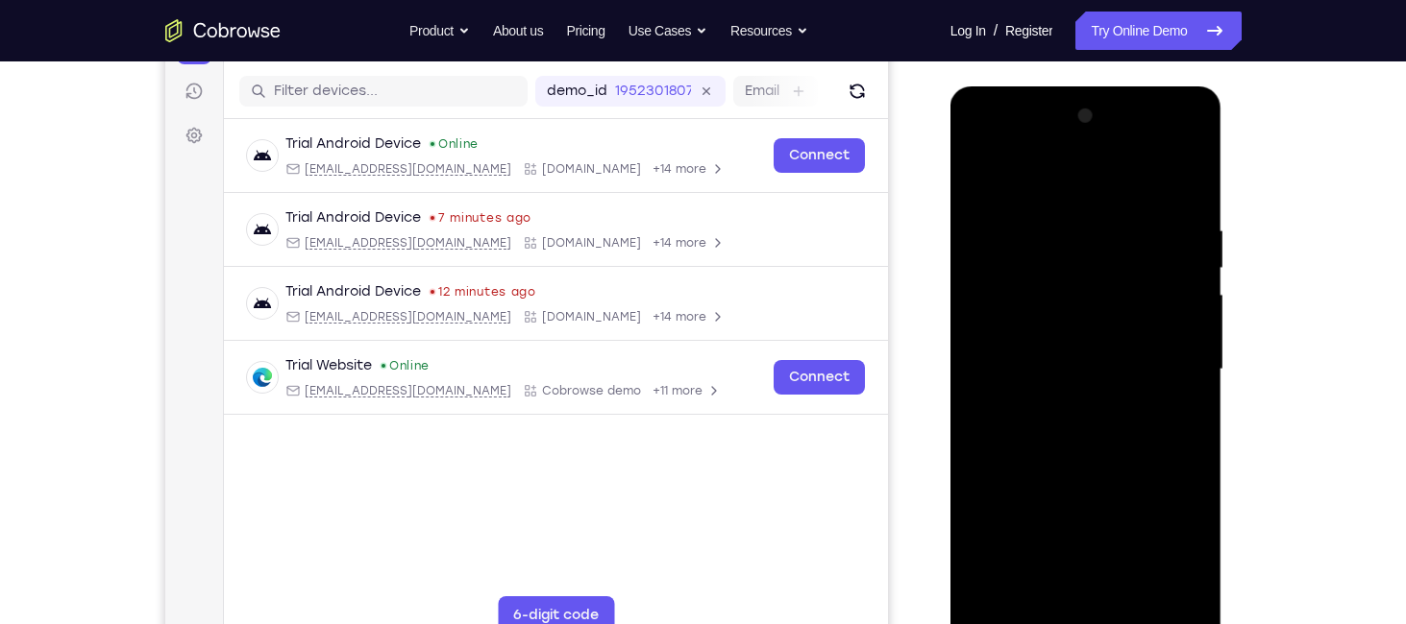
scroll to position [231, 0]
drag, startPoint x: 1077, startPoint y: 377, endPoint x: 1064, endPoint y: 314, distance: 63.7
click at [1064, 314] on div at bounding box center [1086, 371] width 242 height 538
drag, startPoint x: 1104, startPoint y: 457, endPoint x: 1102, endPoint y: 389, distance: 68.2
click at [1102, 389] on div at bounding box center [1086, 371] width 242 height 538
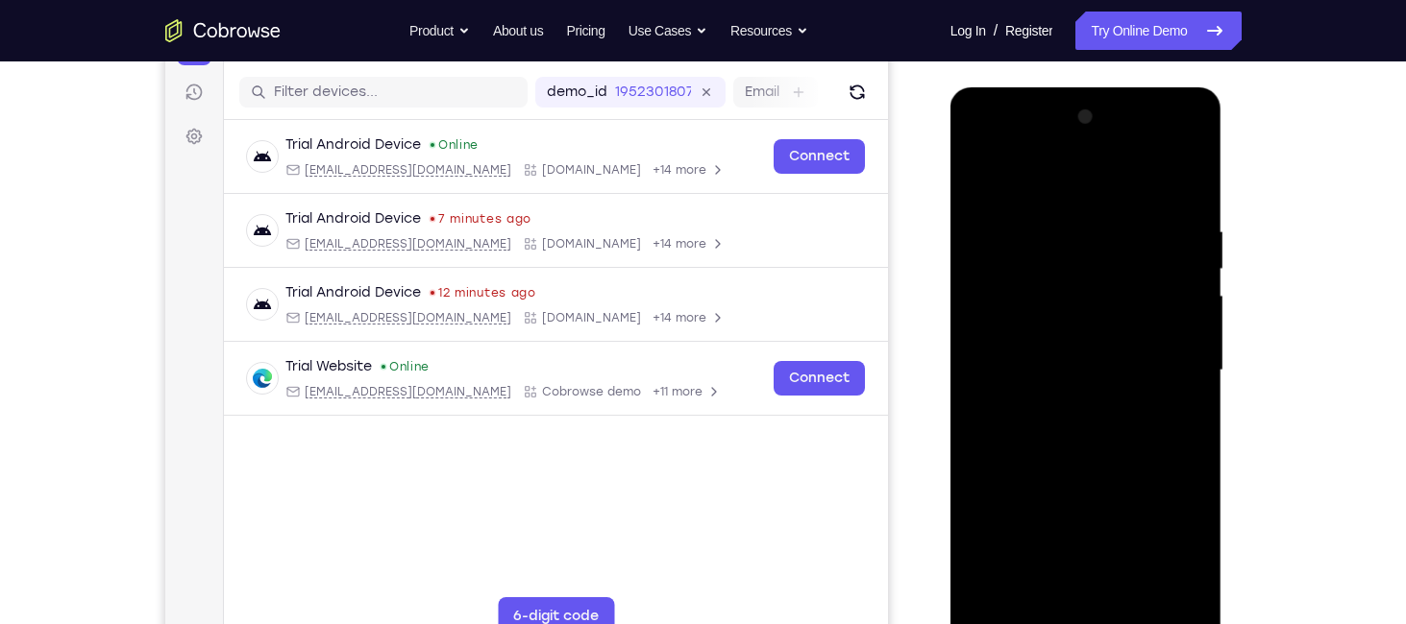
click at [1115, 496] on div at bounding box center [1086, 371] width 242 height 538
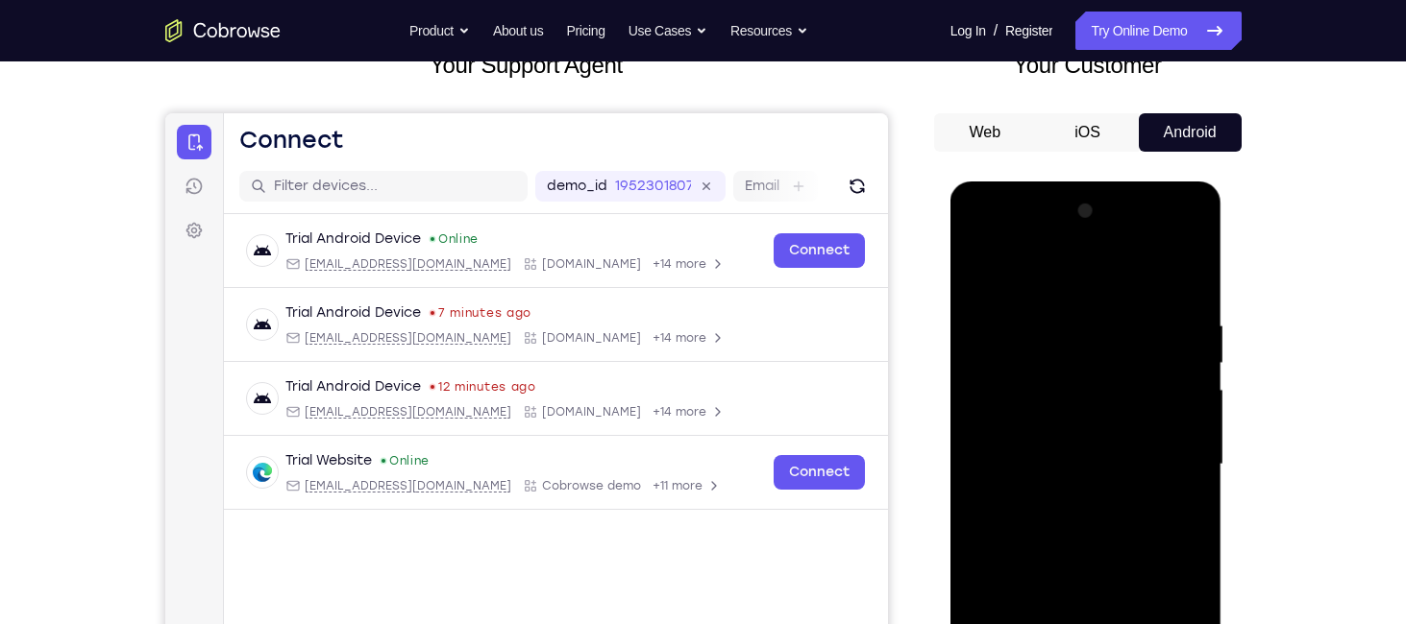
drag, startPoint x: 1079, startPoint y: 340, endPoint x: 1087, endPoint y: 413, distance: 73.4
click at [1087, 413] on div at bounding box center [1086, 465] width 242 height 538
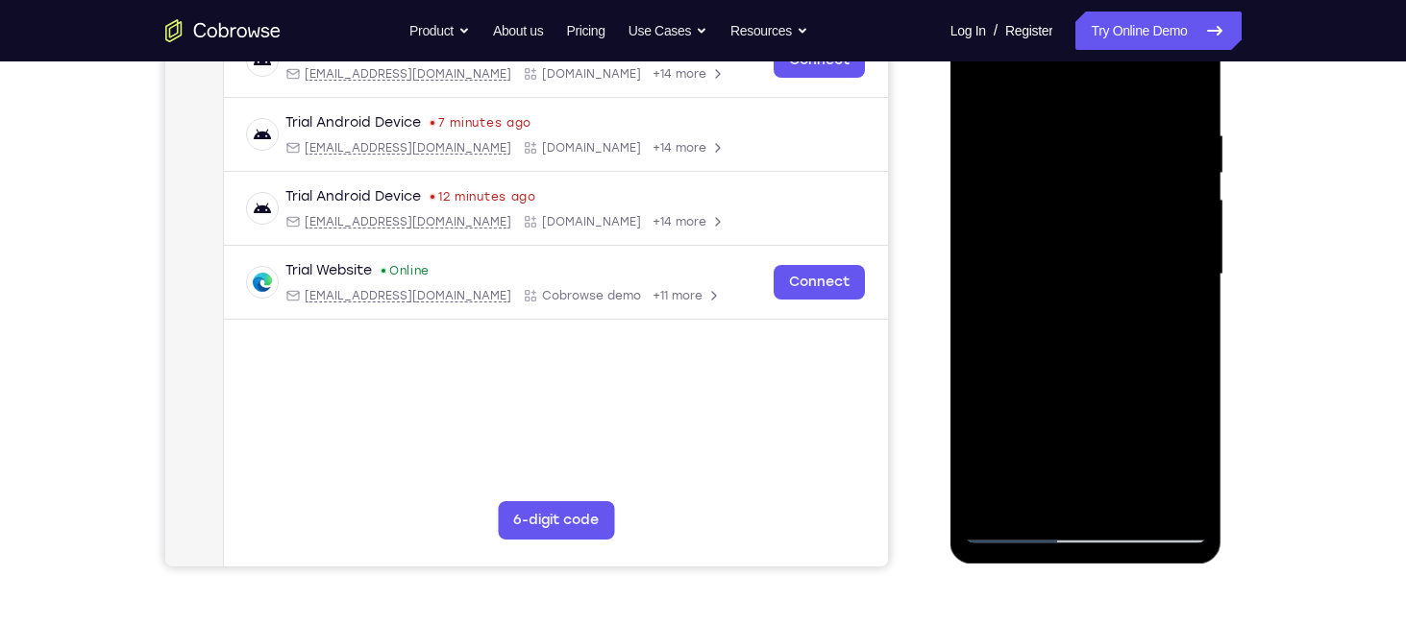
scroll to position [329, 0]
click at [975, 75] on div at bounding box center [1086, 273] width 242 height 538
click at [1001, 502] on div at bounding box center [1086, 273] width 242 height 538
click at [997, 506] on div at bounding box center [1086, 273] width 242 height 538
click at [1193, 72] on div at bounding box center [1086, 273] width 242 height 538
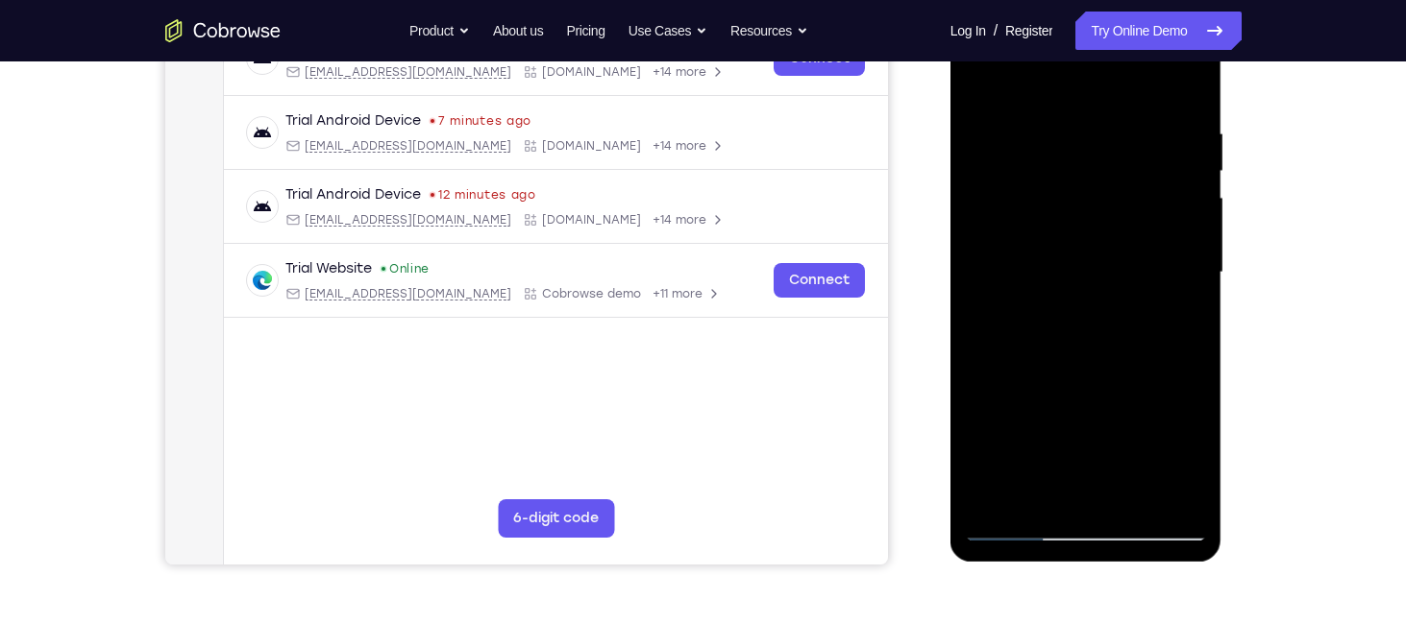
drag, startPoint x: 1129, startPoint y: 337, endPoint x: 1118, endPoint y: 276, distance: 62.4
click at [1118, 276] on div at bounding box center [1086, 273] width 242 height 538
drag, startPoint x: 1035, startPoint y: 305, endPoint x: 1024, endPoint y: 184, distance: 120.6
click at [1024, 184] on div at bounding box center [1086, 273] width 242 height 538
drag, startPoint x: 1140, startPoint y: 357, endPoint x: 1119, endPoint y: 234, distance: 124.8
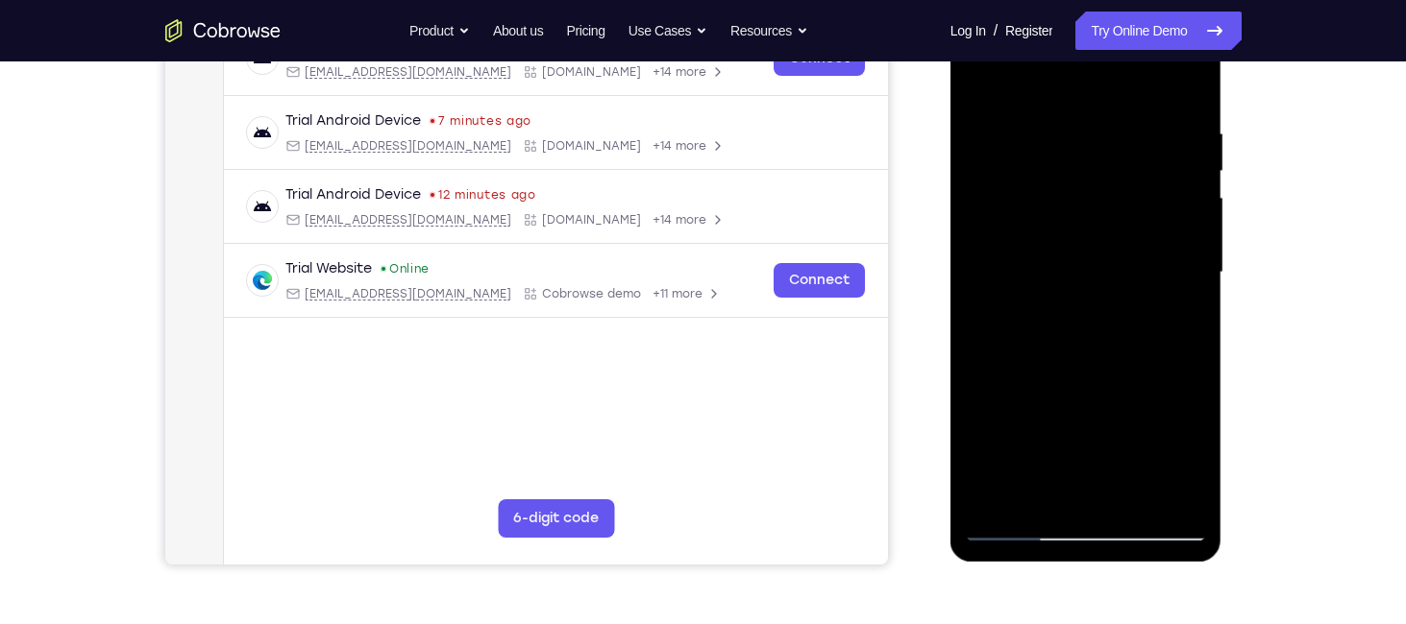
click at [1119, 234] on div at bounding box center [1086, 273] width 242 height 538
drag, startPoint x: 1097, startPoint y: 333, endPoint x: 1096, endPoint y: 226, distance: 107.6
click at [1096, 226] on div at bounding box center [1086, 273] width 242 height 538
drag, startPoint x: 1164, startPoint y: 383, endPoint x: 1137, endPoint y: 148, distance: 237.0
click at [1137, 148] on div at bounding box center [1086, 273] width 242 height 538
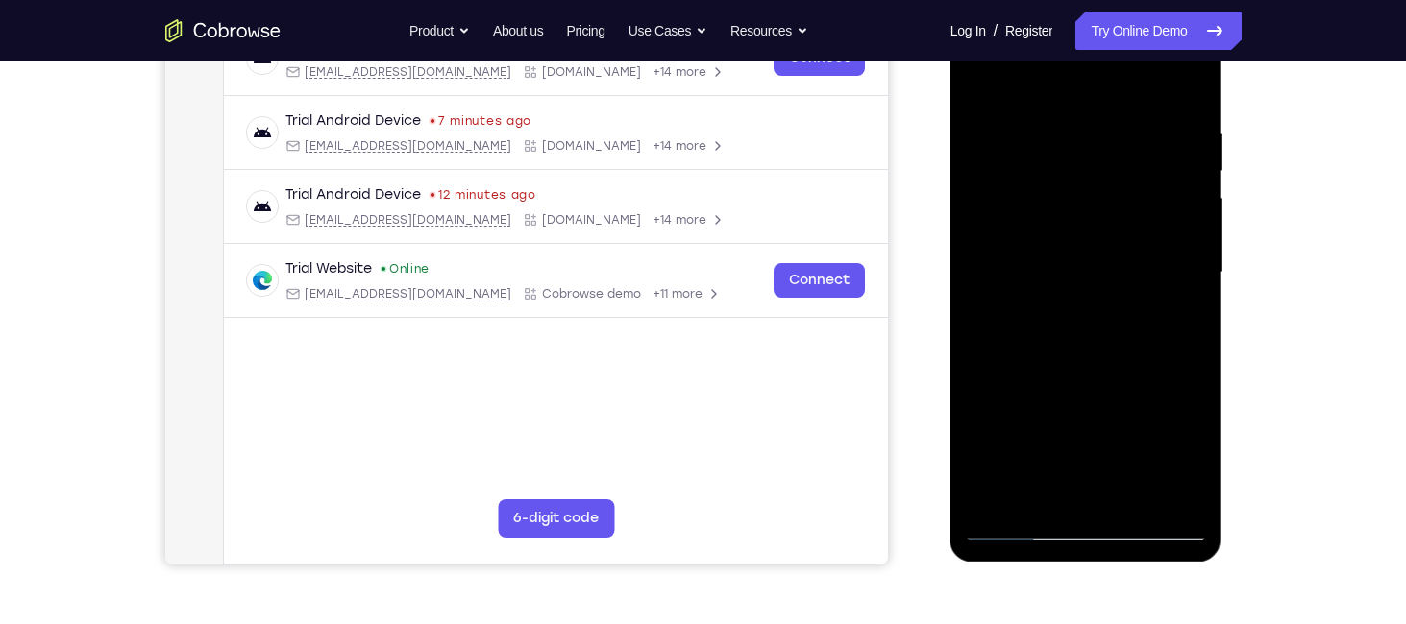
drag, startPoint x: 1137, startPoint y: 245, endPoint x: 1122, endPoint y: 137, distance: 108.7
click at [1122, 137] on div at bounding box center [1086, 273] width 242 height 538
click at [1035, 305] on div at bounding box center [1086, 273] width 242 height 538
drag, startPoint x: 1064, startPoint y: 194, endPoint x: 1054, endPoint y: 236, distance: 43.3
click at [1054, 236] on div at bounding box center [1086, 273] width 242 height 538
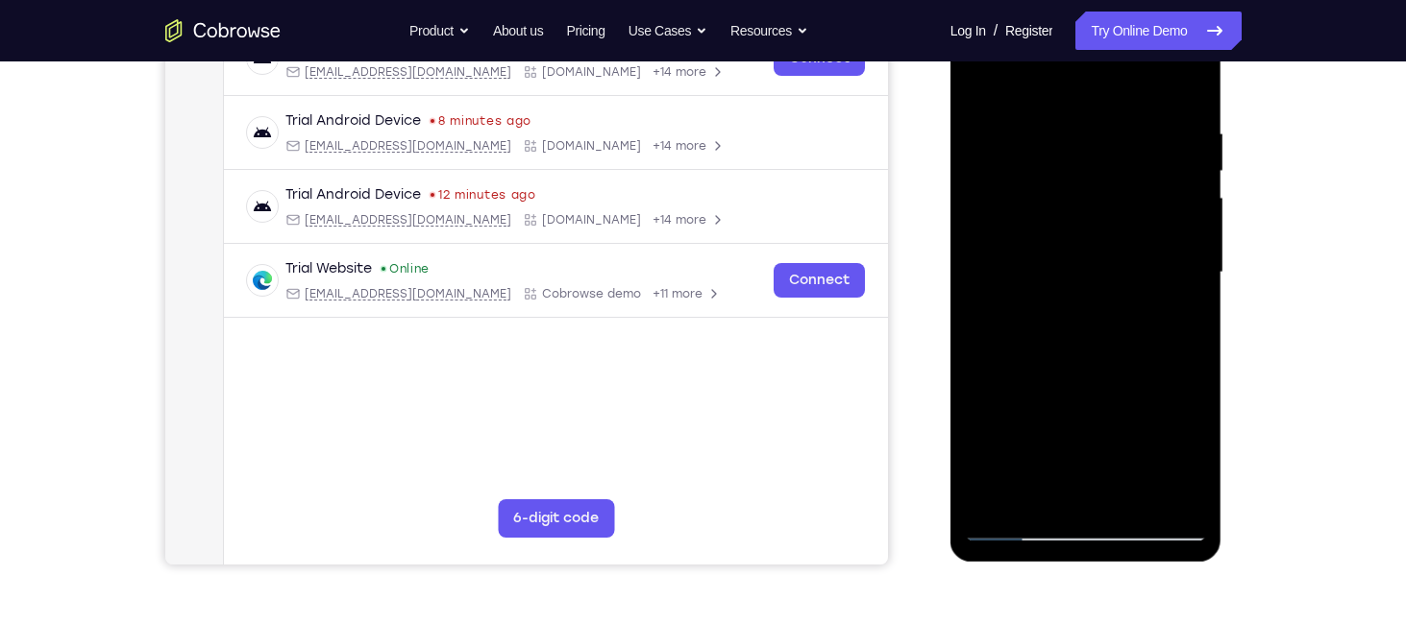
click at [1113, 126] on div at bounding box center [1086, 273] width 242 height 538
click at [987, 76] on div at bounding box center [1086, 273] width 242 height 538
drag, startPoint x: 1152, startPoint y: 397, endPoint x: 1145, endPoint y: 54, distance: 343.0
click at [1145, 54] on div at bounding box center [1086, 273] width 242 height 538
drag, startPoint x: 1164, startPoint y: 341, endPoint x: 1153, endPoint y: 277, distance: 65.4
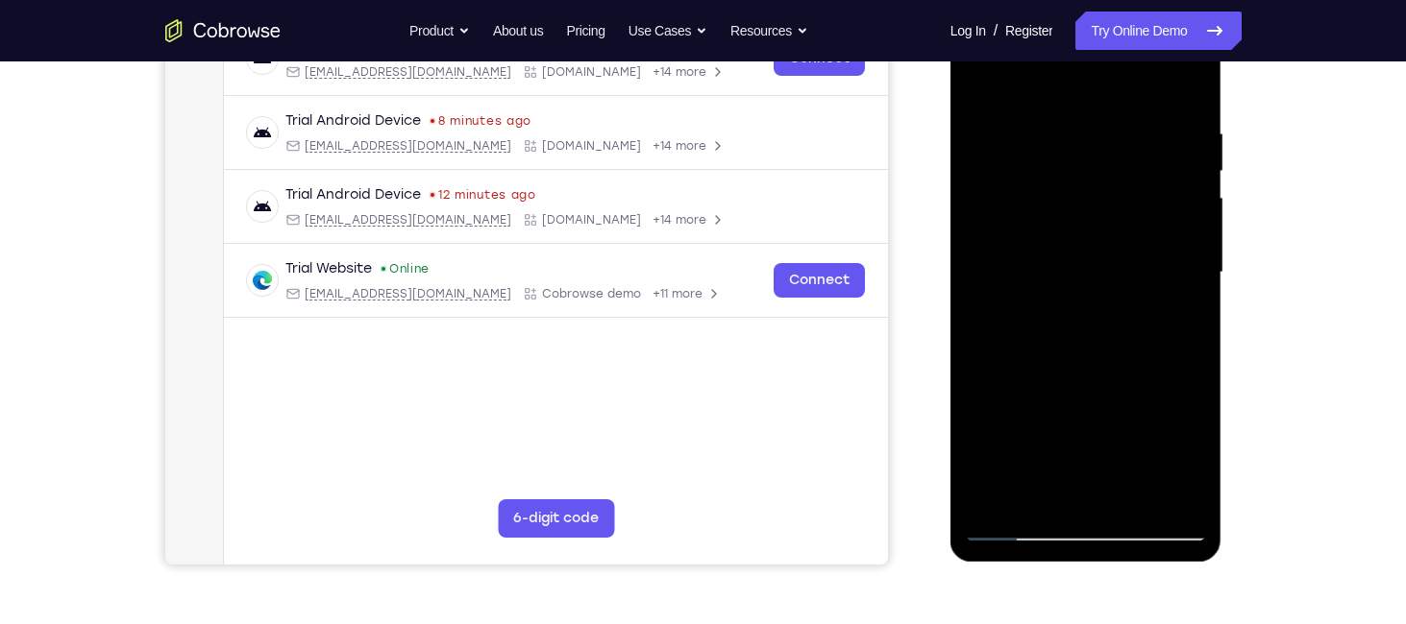
click at [1153, 277] on div at bounding box center [1086, 273] width 242 height 538
drag, startPoint x: 1157, startPoint y: 385, endPoint x: 1157, endPoint y: 57, distance: 328.6
click at [1157, 57] on div at bounding box center [1086, 273] width 242 height 538
drag, startPoint x: 1142, startPoint y: 342, endPoint x: 1143, endPoint y: 205, distance: 137.4
click at [1143, 205] on div at bounding box center [1086, 273] width 242 height 538
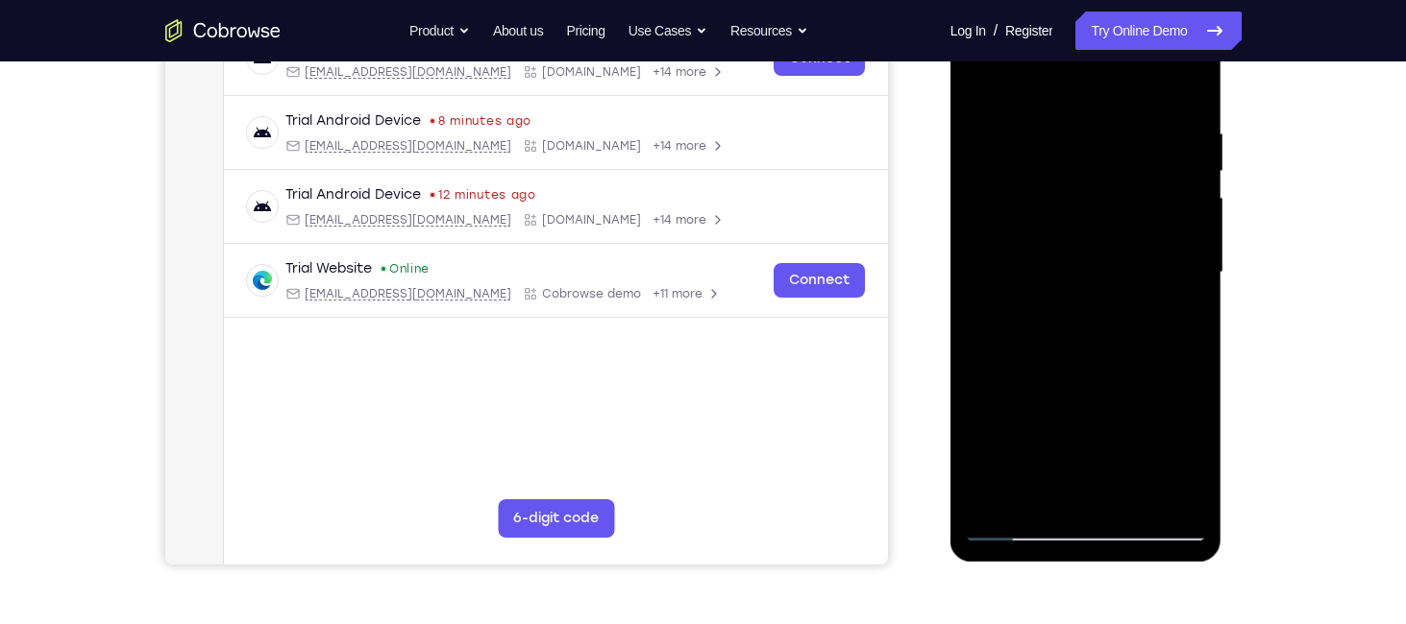
drag, startPoint x: 1141, startPoint y: 407, endPoint x: 1157, endPoint y: 123, distance: 284.8
click at [1157, 123] on div at bounding box center [1086, 273] width 242 height 538
drag, startPoint x: 1141, startPoint y: 283, endPoint x: 1158, endPoint y: -92, distance: 376.0
click at [1158, 0] on html "Online web based iOS Simulators and Android Emulators. Run iPhone, iPad, Mobile…" at bounding box center [1087, 277] width 274 height 576
drag, startPoint x: 1186, startPoint y: 317, endPoint x: 1166, endPoint y: 137, distance: 180.8
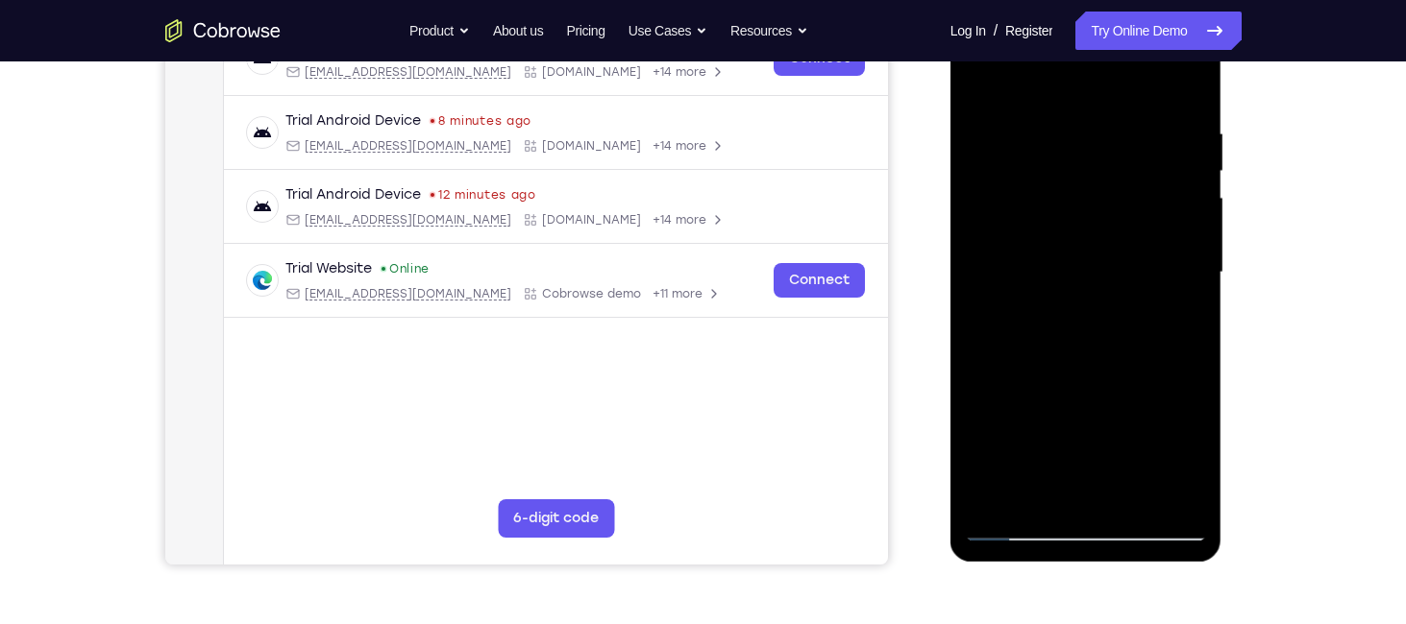
click at [1166, 137] on div at bounding box center [1086, 273] width 242 height 538
drag, startPoint x: 1162, startPoint y: 410, endPoint x: 1154, endPoint y: 183, distance: 226.9
click at [1154, 183] on div at bounding box center [1086, 273] width 242 height 538
drag, startPoint x: 1148, startPoint y: 332, endPoint x: 1134, endPoint y: 61, distance: 272.3
click at [1134, 61] on div at bounding box center [1086, 273] width 242 height 538
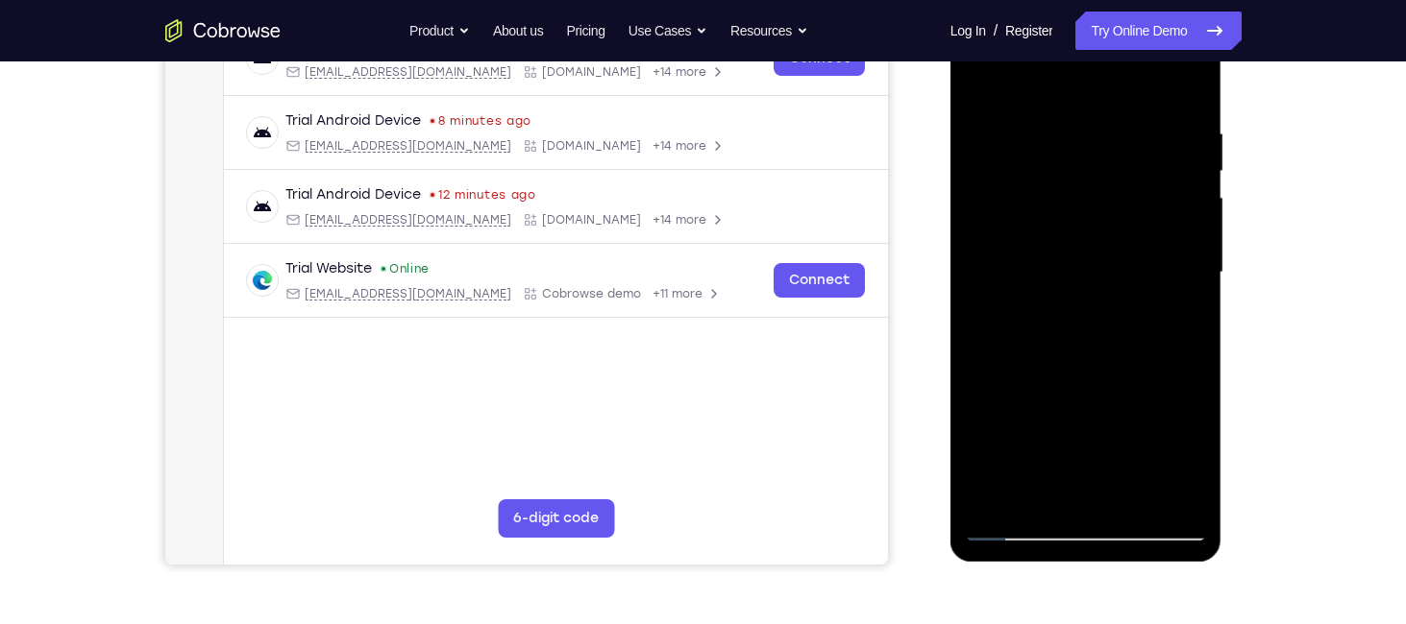
drag, startPoint x: 1164, startPoint y: 362, endPoint x: 1151, endPoint y: 255, distance: 108.4
click at [1151, 255] on div at bounding box center [1086, 273] width 242 height 538
drag, startPoint x: 1148, startPoint y: 372, endPoint x: 1129, endPoint y: 286, distance: 87.6
click at [1129, 286] on div at bounding box center [1086, 273] width 242 height 538
drag, startPoint x: 1130, startPoint y: 373, endPoint x: 1124, endPoint y: 308, distance: 64.6
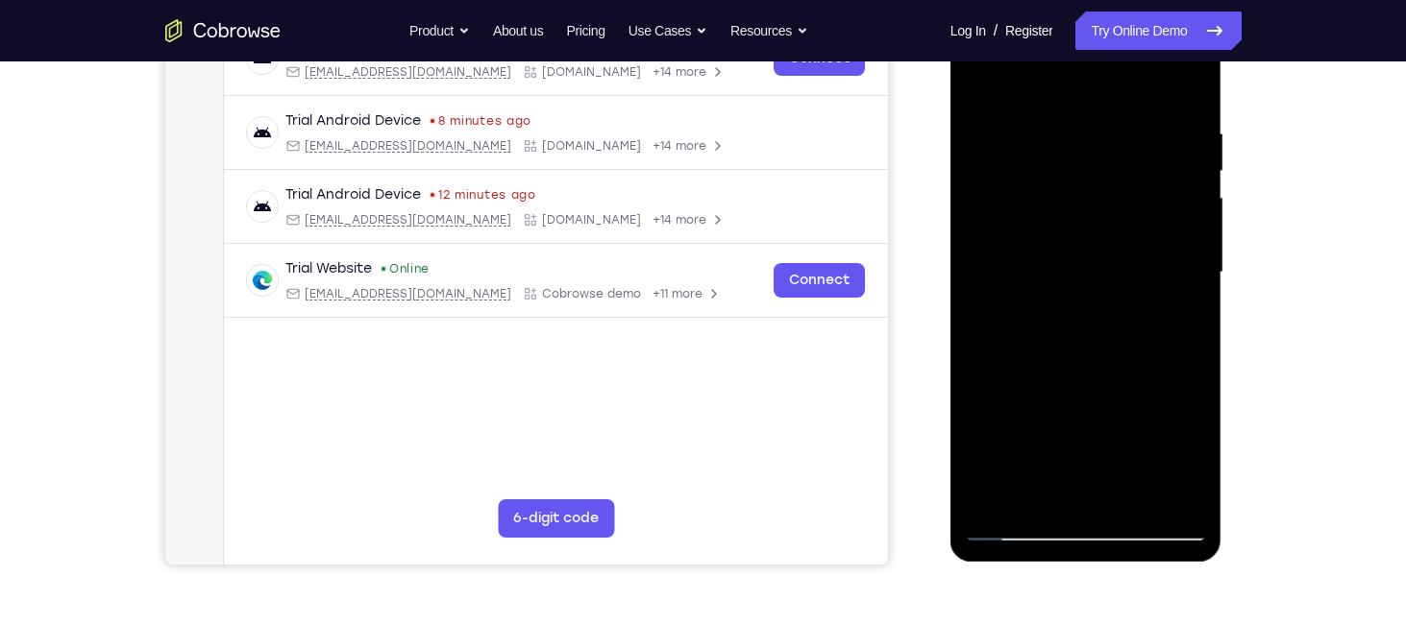
click at [1124, 308] on div at bounding box center [1086, 273] width 242 height 538
drag, startPoint x: 1124, startPoint y: 383, endPoint x: 1121, endPoint y: 218, distance: 165.3
click at [1121, 218] on div at bounding box center [1086, 273] width 242 height 538
drag, startPoint x: 1133, startPoint y: 377, endPoint x: 1113, endPoint y: 278, distance: 100.8
click at [1113, 278] on div at bounding box center [1086, 273] width 242 height 538
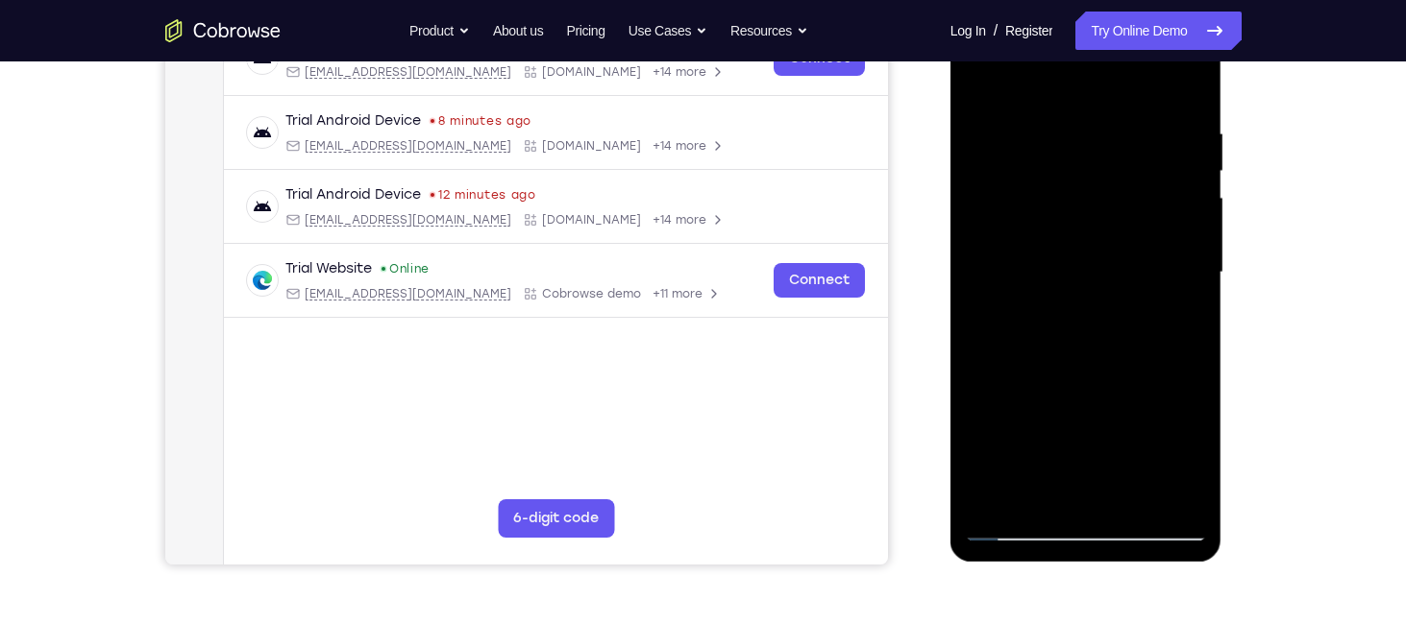
drag, startPoint x: 1113, startPoint y: 278, endPoint x: 1113, endPoint y: 452, distance: 174.9
click at [1113, 452] on div at bounding box center [1086, 273] width 242 height 538
drag, startPoint x: 1141, startPoint y: 267, endPoint x: 1141, endPoint y: 424, distance: 156.6
click at [1141, 424] on div at bounding box center [1086, 273] width 242 height 538
drag, startPoint x: 1145, startPoint y: 198, endPoint x: 1134, endPoint y: 473, distance: 275.0
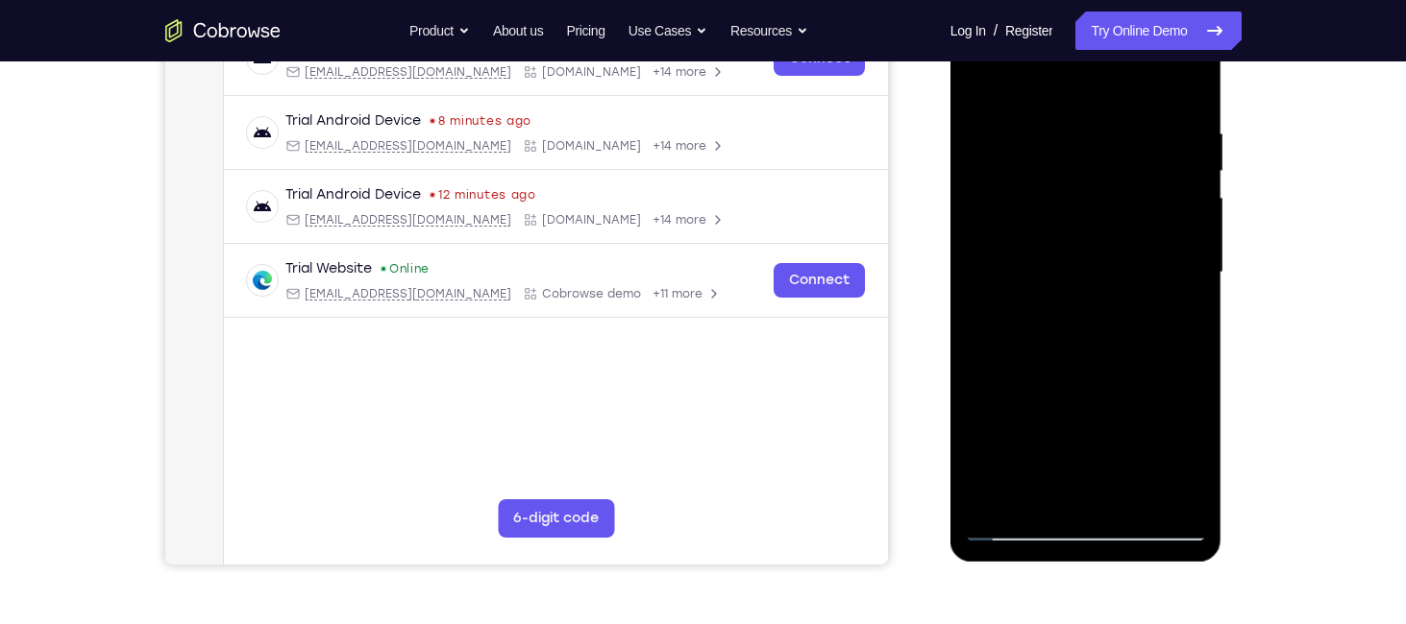
click at [1134, 473] on div at bounding box center [1086, 273] width 242 height 538
click at [999, 501] on div at bounding box center [1086, 273] width 242 height 538
click at [1032, 504] on div at bounding box center [1086, 273] width 242 height 538
click at [1004, 492] on div at bounding box center [1086, 273] width 242 height 538
click at [1046, 499] on div at bounding box center [1086, 273] width 242 height 538
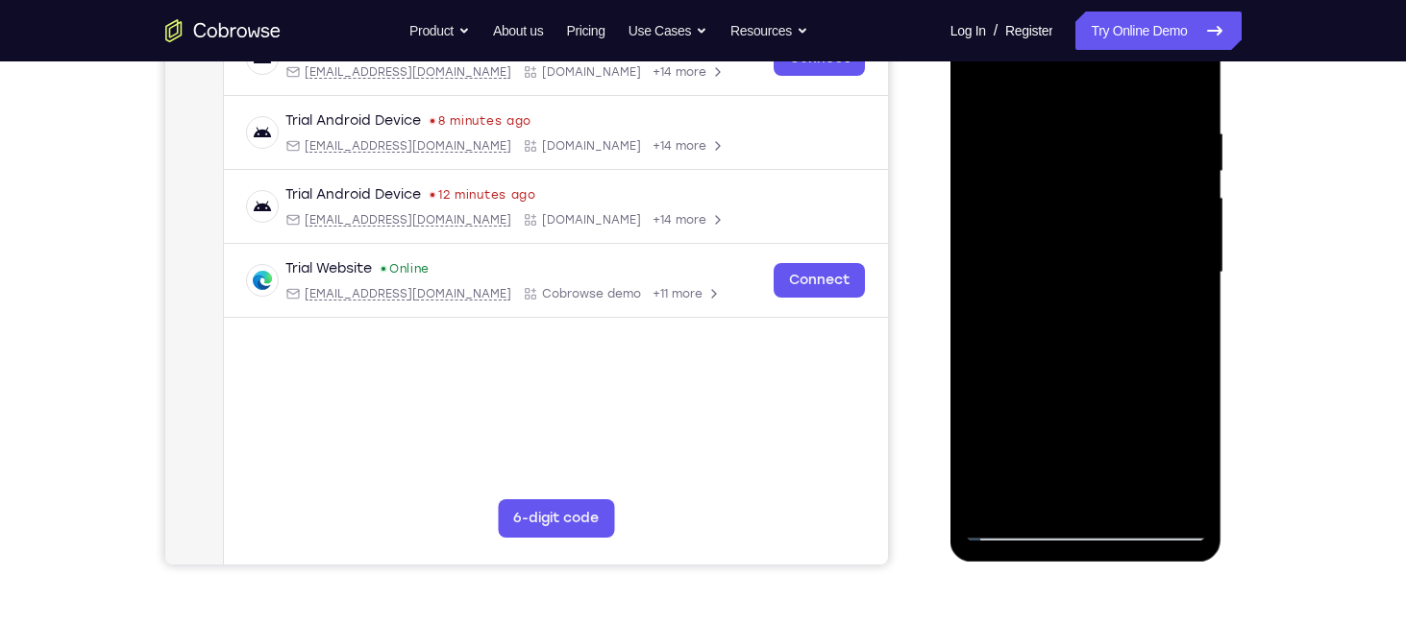
click at [993, 499] on div at bounding box center [1086, 273] width 242 height 538
